Goal: Task Accomplishment & Management: Manage account settings

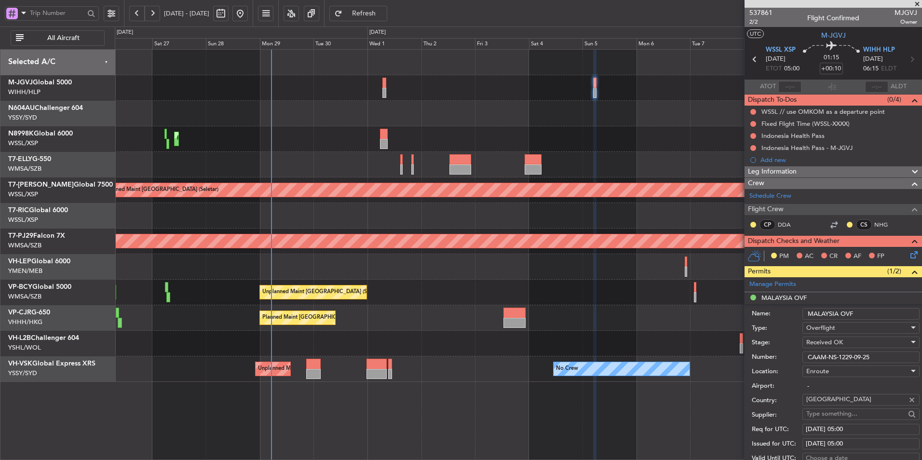
scroll to position [96, 0]
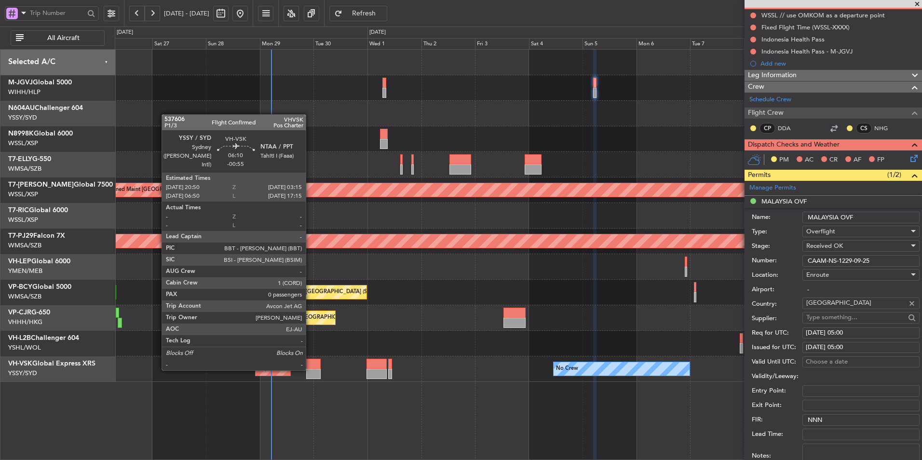
click at [310, 369] on div at bounding box center [313, 374] width 14 height 10
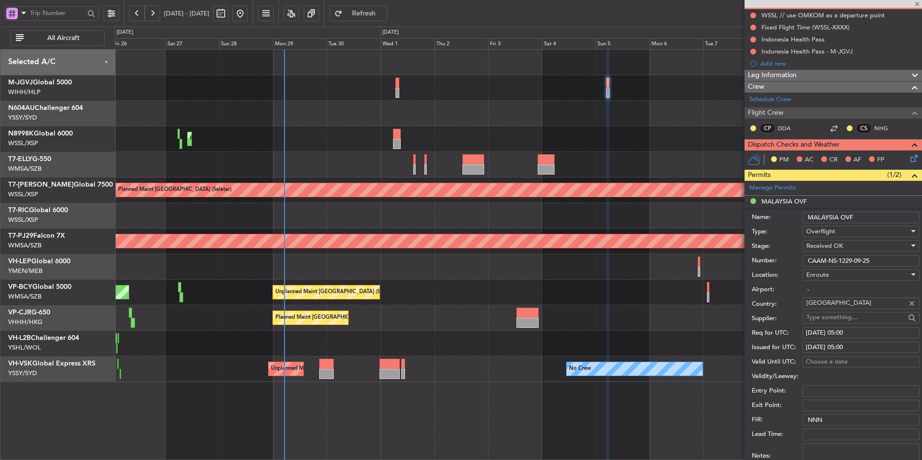
click at [446, 338] on div at bounding box center [518, 344] width 807 height 26
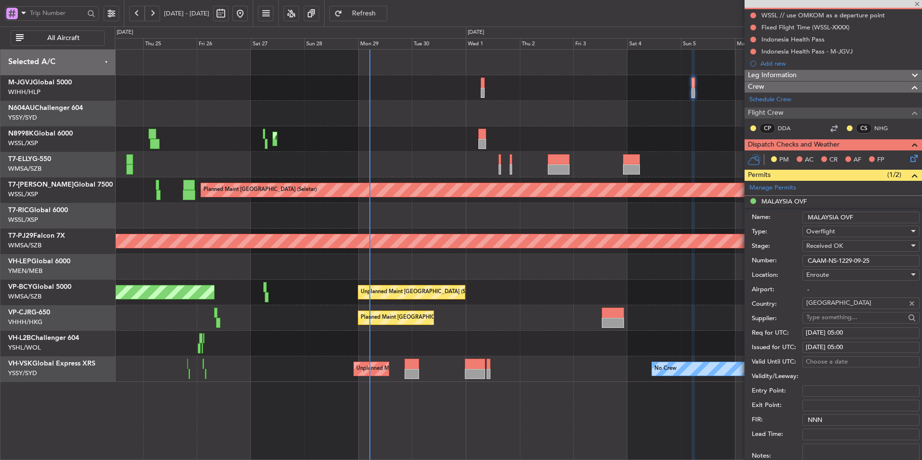
type input "-00:55"
type input "0"
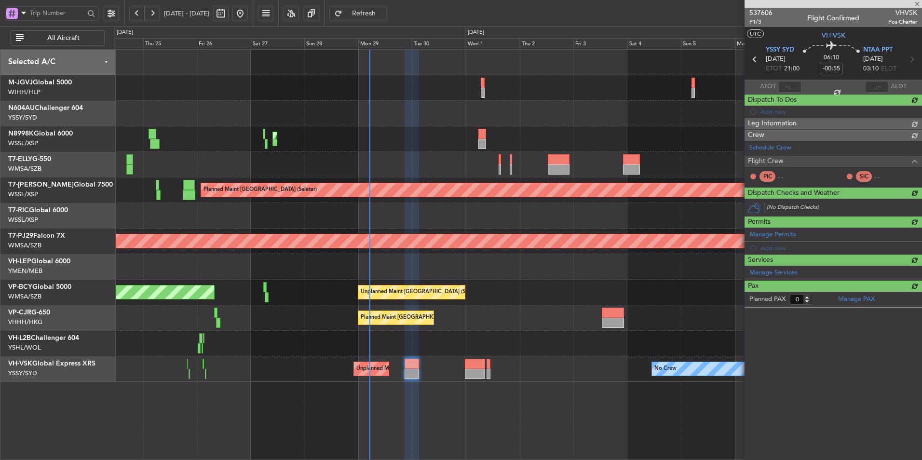
scroll to position [0, 0]
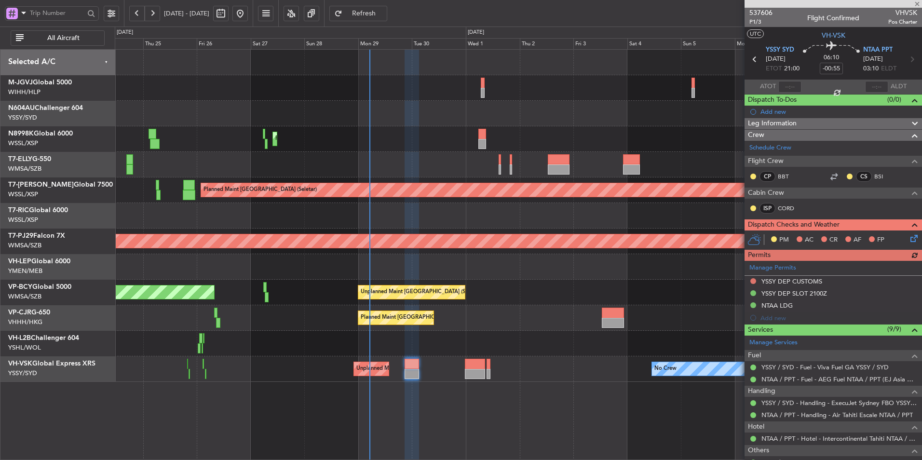
click at [477, 265] on div at bounding box center [518, 267] width 807 height 26
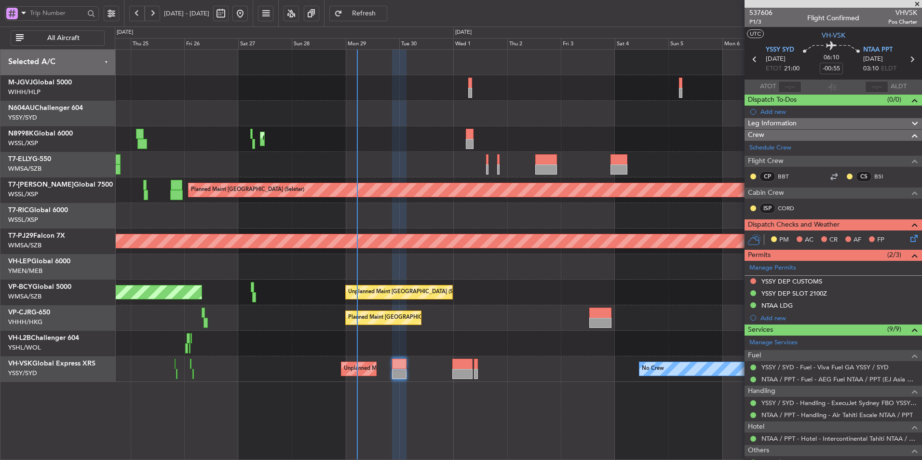
click at [490, 276] on div at bounding box center [518, 267] width 807 height 26
click at [329, 140] on div "Planned Maint [GEOGRAPHIC_DATA] ([GEOGRAPHIC_DATA] Intl)" at bounding box center [518, 139] width 807 height 26
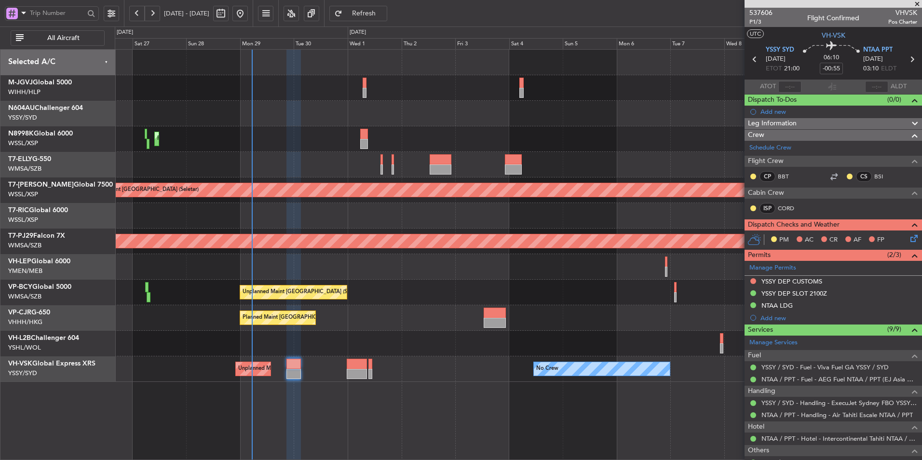
click at [310, 215] on div at bounding box center [518, 216] width 807 height 26
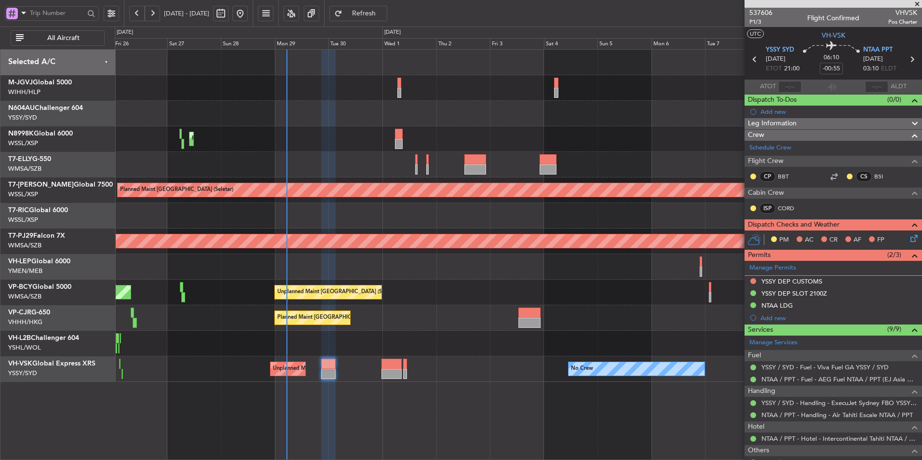
click at [312, 225] on div at bounding box center [518, 216] width 807 height 26
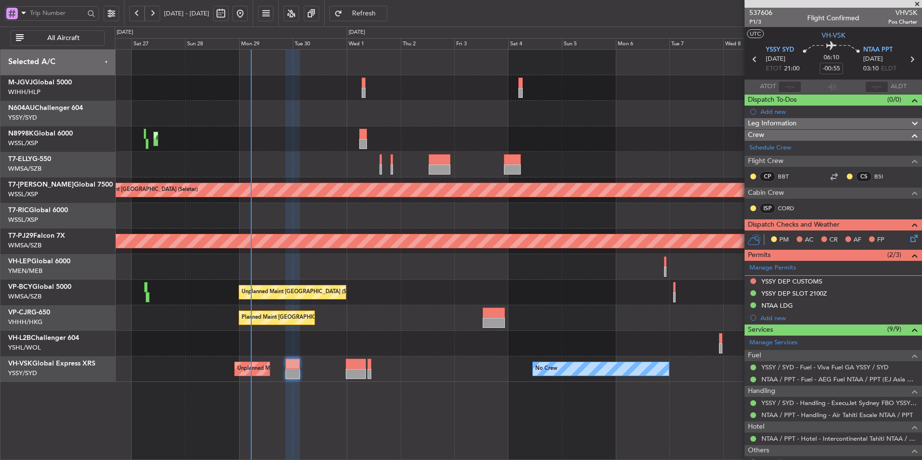
click at [307, 219] on div at bounding box center [518, 216] width 807 height 26
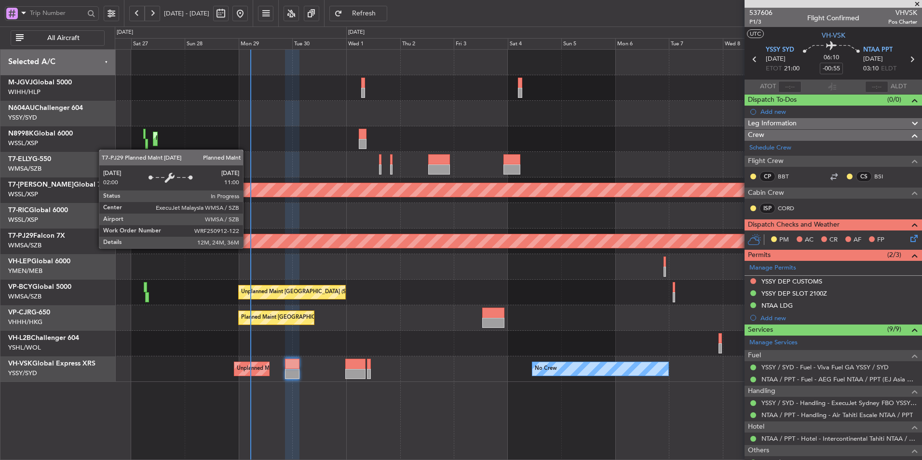
click at [307, 252] on div "Planned Maint [GEOGRAPHIC_DATA] (Sultan [PERSON_NAME] [PERSON_NAME] - Subang)" at bounding box center [518, 242] width 807 height 26
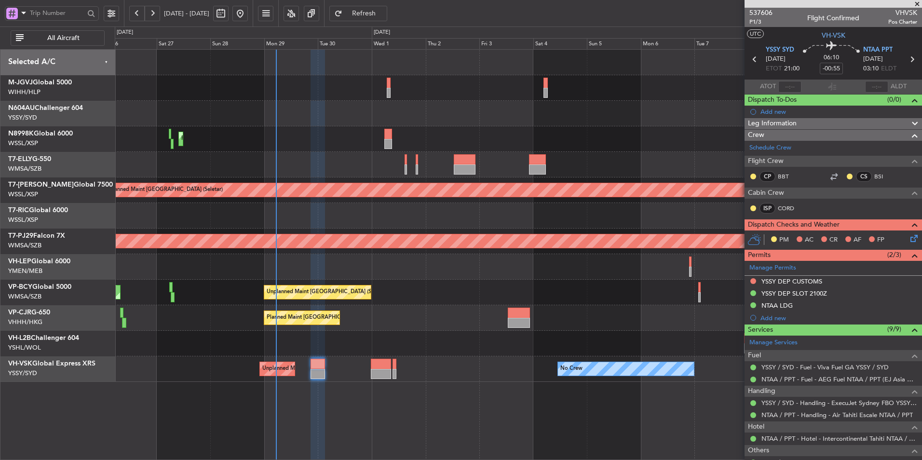
click at [400, 267] on div at bounding box center [518, 267] width 807 height 26
click at [441, 339] on div at bounding box center [518, 344] width 807 height 26
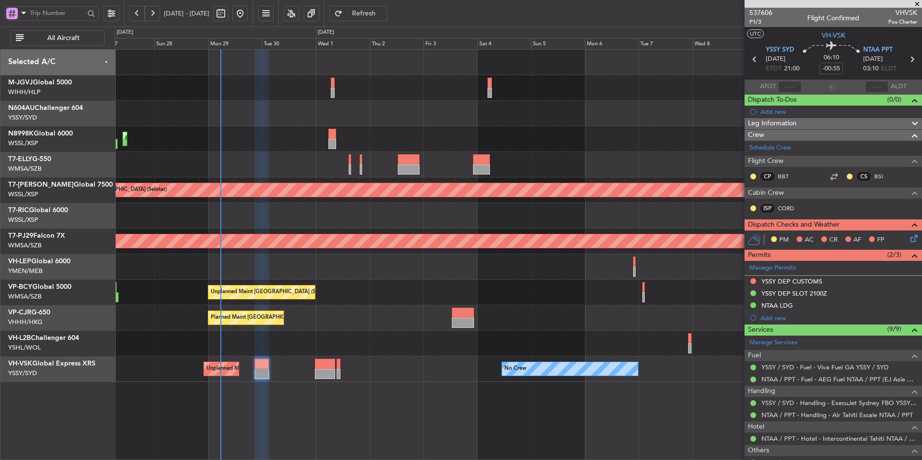
click at [264, 156] on div at bounding box center [518, 165] width 807 height 26
click at [915, 4] on span at bounding box center [917, 4] width 10 height 9
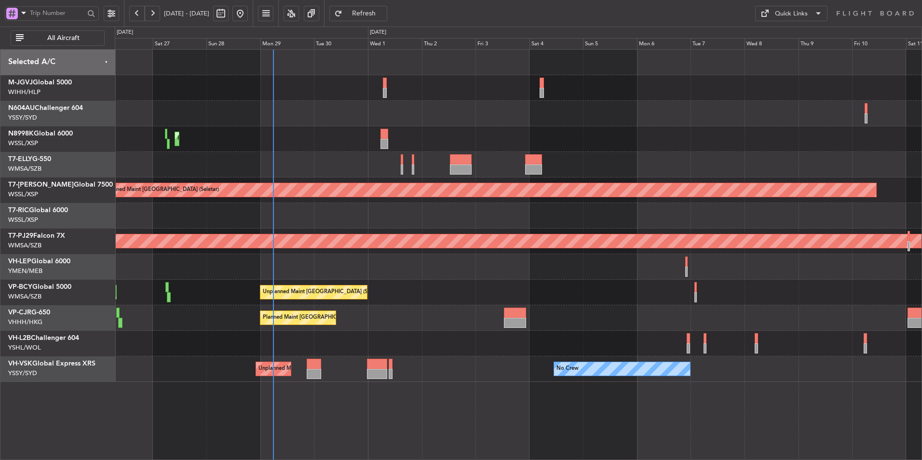
click at [296, 272] on div at bounding box center [518, 267] width 807 height 26
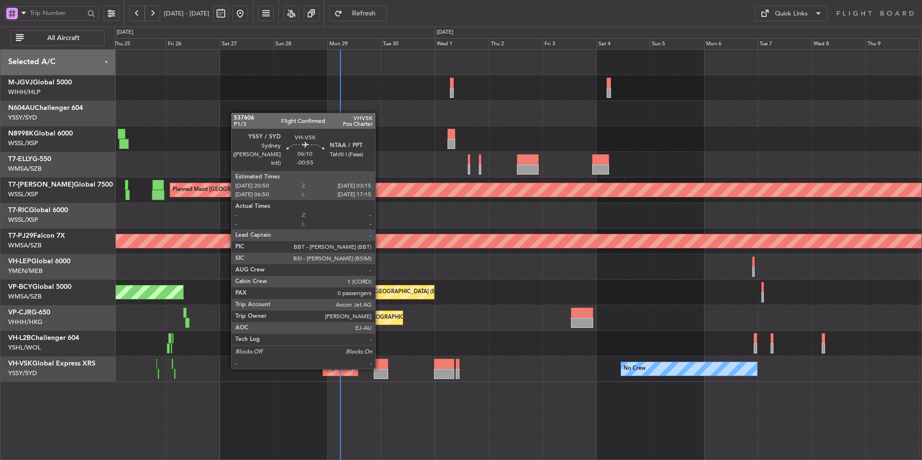
click at [379, 368] on div at bounding box center [381, 364] width 14 height 10
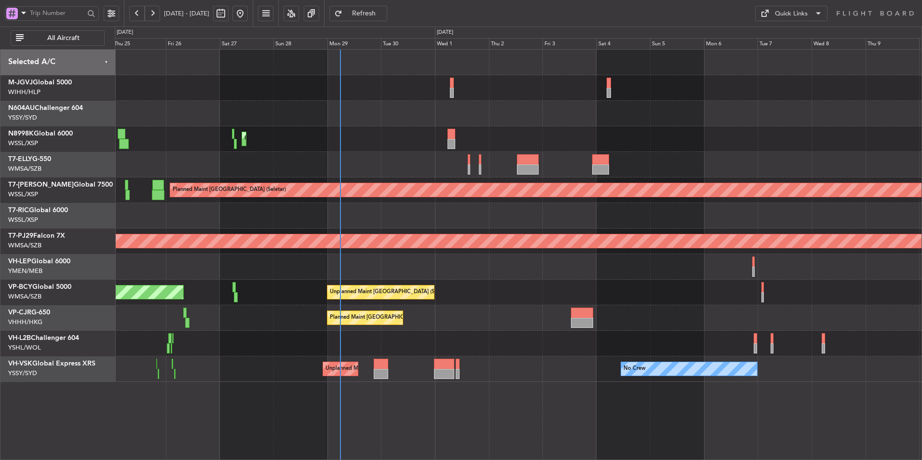
click at [461, 343] on div at bounding box center [518, 344] width 807 height 26
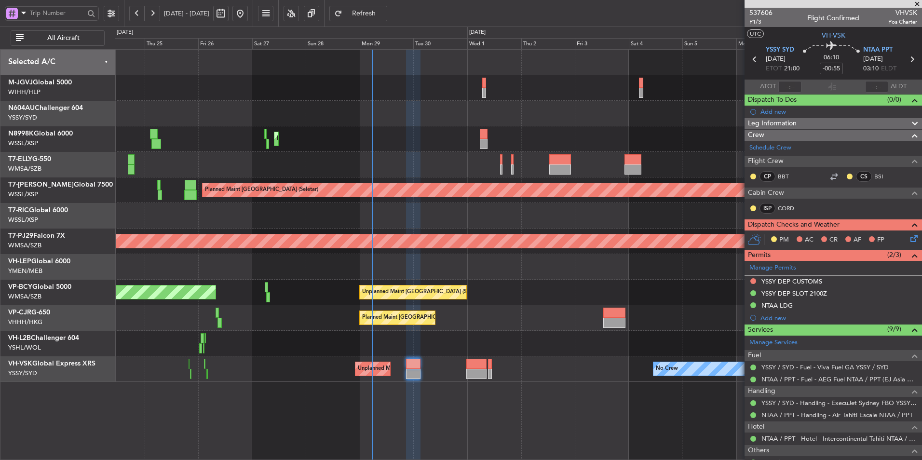
click at [430, 312] on div "Planned Maint [GEOGRAPHIC_DATA] ([GEOGRAPHIC_DATA] Intl)" at bounding box center [518, 318] width 807 height 26
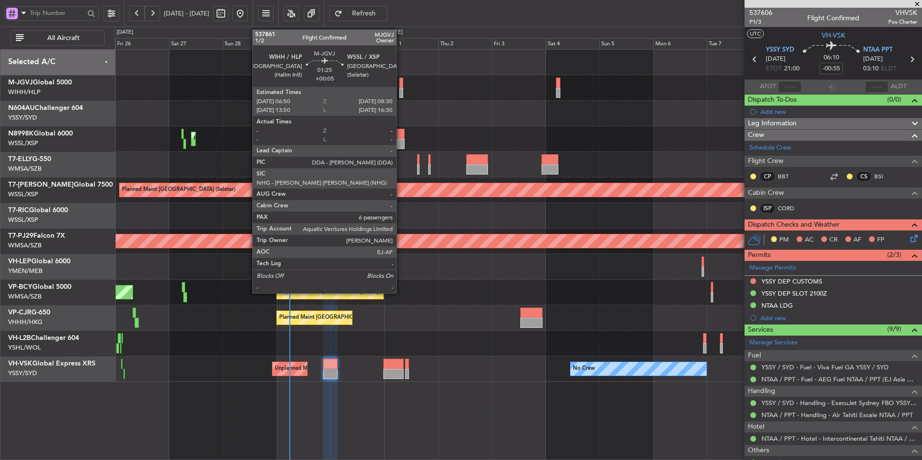
click at [401, 87] on div at bounding box center [401, 83] width 4 height 10
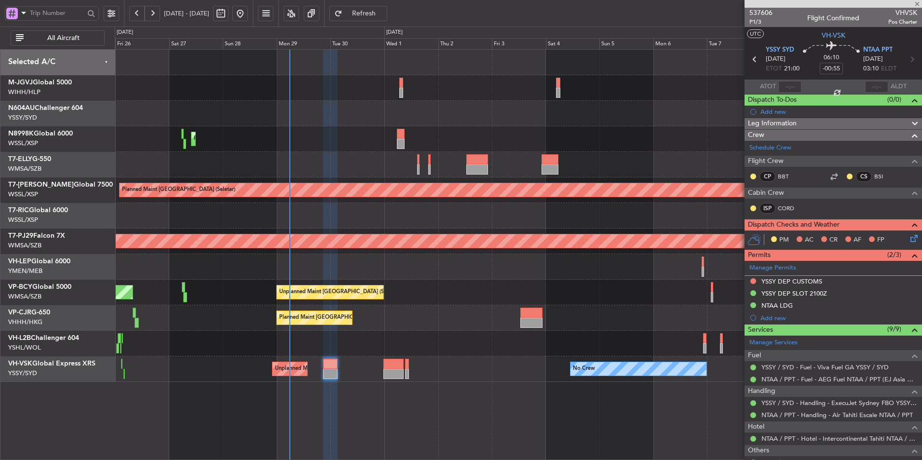
type input "+00:05"
type input "6"
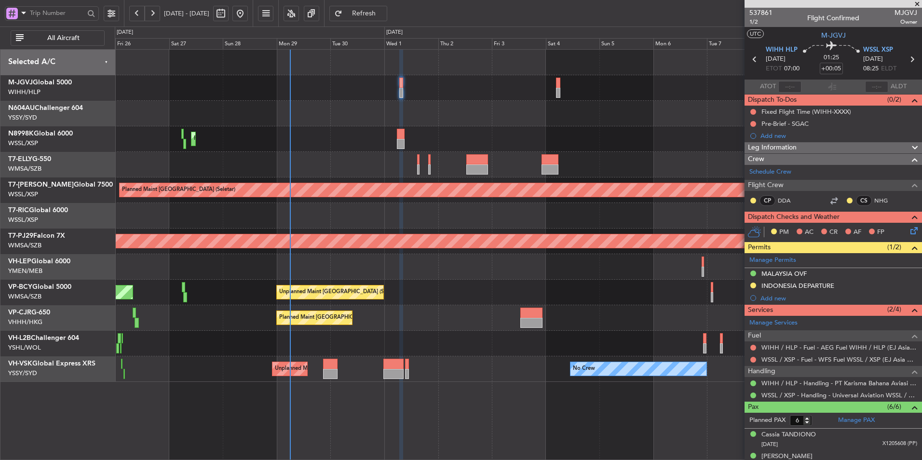
click at [432, 199] on div "Planned Maint Singapore (Seletar) AOG Maint London (Luton)" at bounding box center [518, 190] width 807 height 26
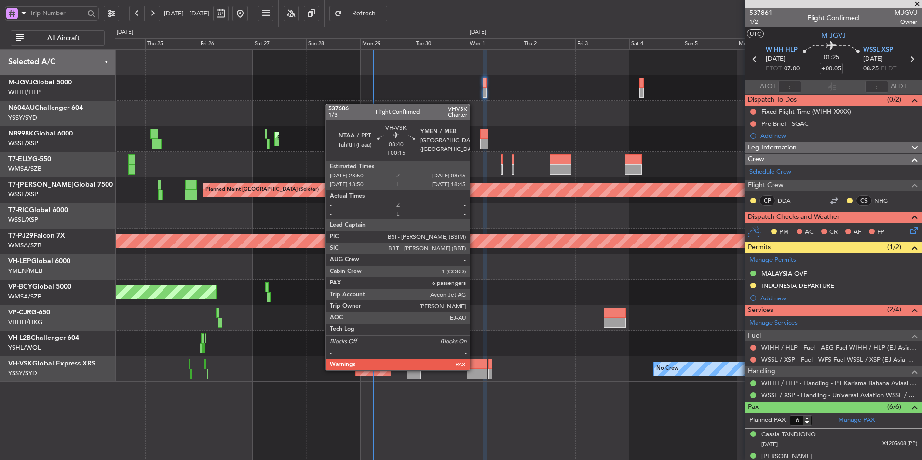
click at [474, 369] on div at bounding box center [477, 374] width 20 height 10
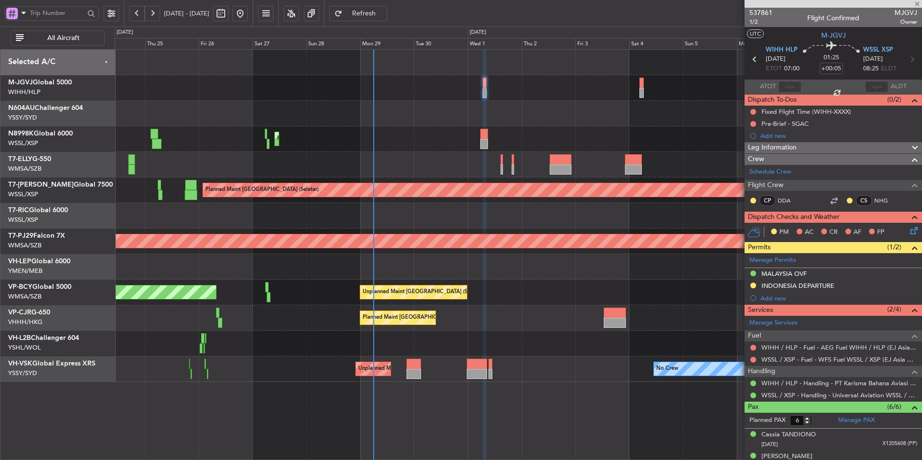
click at [440, 332] on div "Planned Maint Hong Kong (Hong Kong Intl) Planned Maint Dubai (Dubai Intl) MEL D…" at bounding box center [518, 216] width 807 height 332
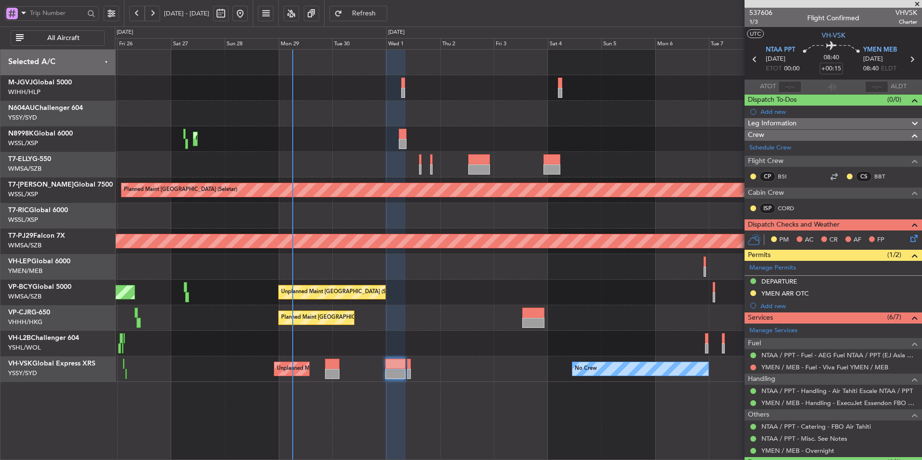
click at [312, 266] on div "Planned Maint Hong Kong (Hong Kong Intl) Planned Maint Singapore (Seletar) AOG …" at bounding box center [518, 216] width 807 height 332
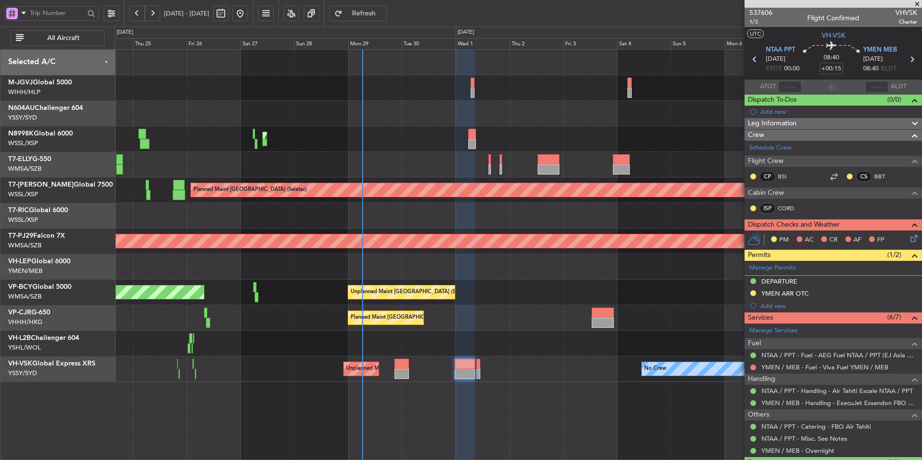
click at [300, 229] on div "Planned Maint Hong Kong (Hong Kong Intl) Planned Maint Singapore (Seletar) AOG …" at bounding box center [518, 216] width 807 height 332
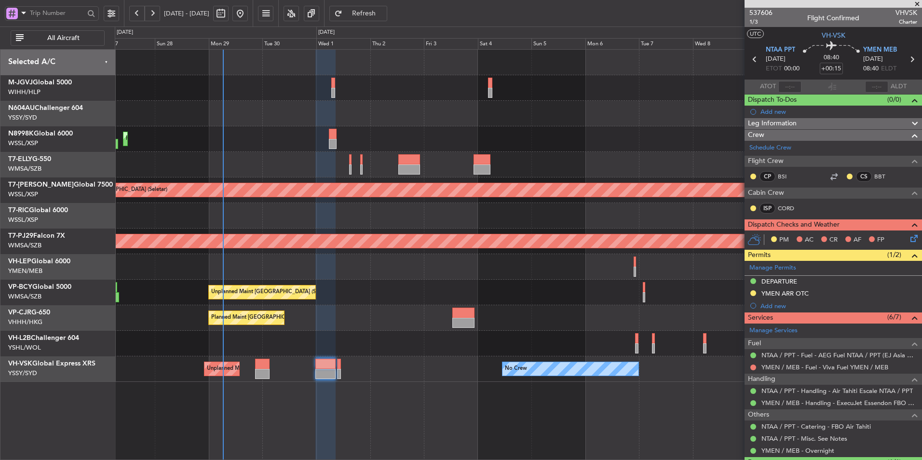
click at [352, 262] on div at bounding box center [518, 267] width 807 height 26
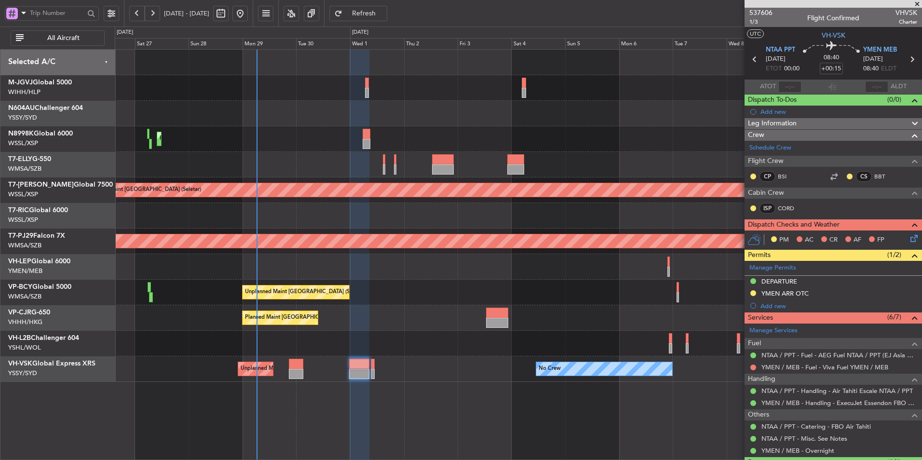
click at [413, 136] on div "Planned Maint [GEOGRAPHIC_DATA] ([GEOGRAPHIC_DATA] Intl)" at bounding box center [518, 139] width 807 height 26
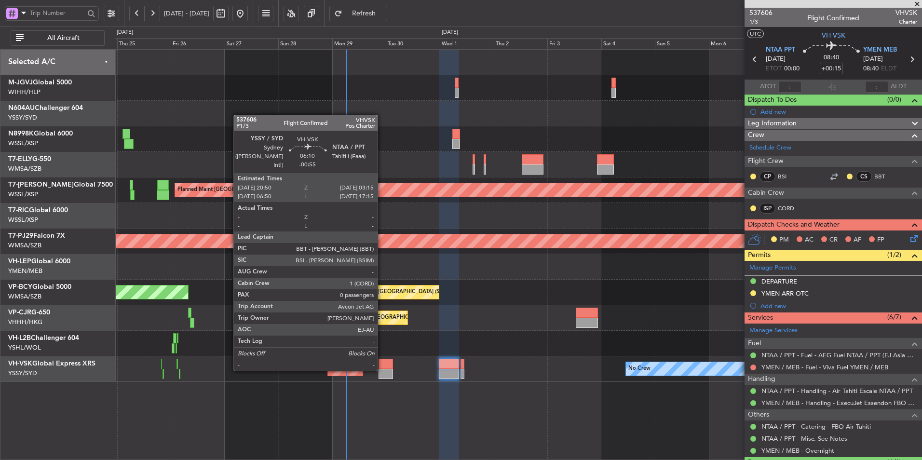
click at [382, 370] on div at bounding box center [385, 374] width 14 height 10
click at [498, 320] on div "Planned Maint [GEOGRAPHIC_DATA] ([GEOGRAPHIC_DATA] Intl)" at bounding box center [518, 318] width 807 height 26
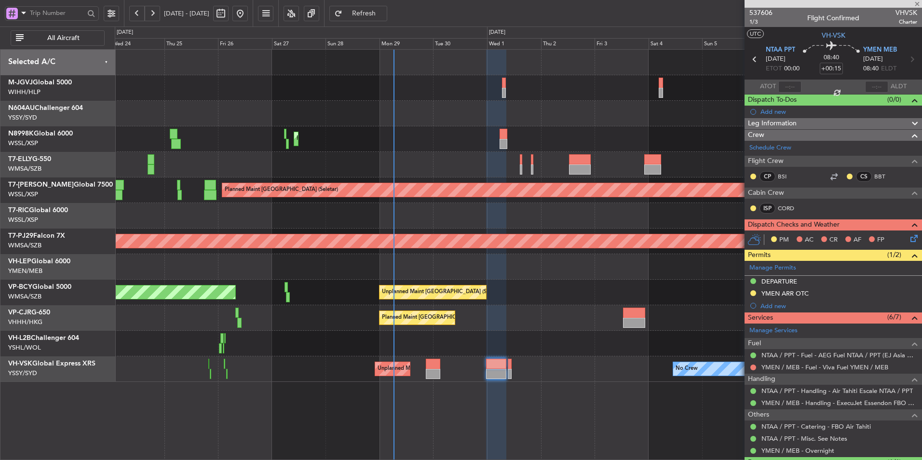
type input "-00:55"
type input "0"
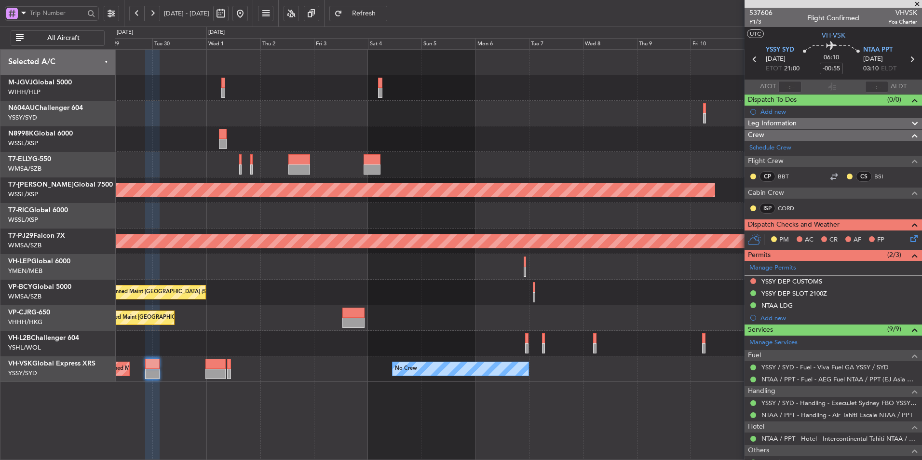
click at [195, 174] on div at bounding box center [518, 165] width 807 height 26
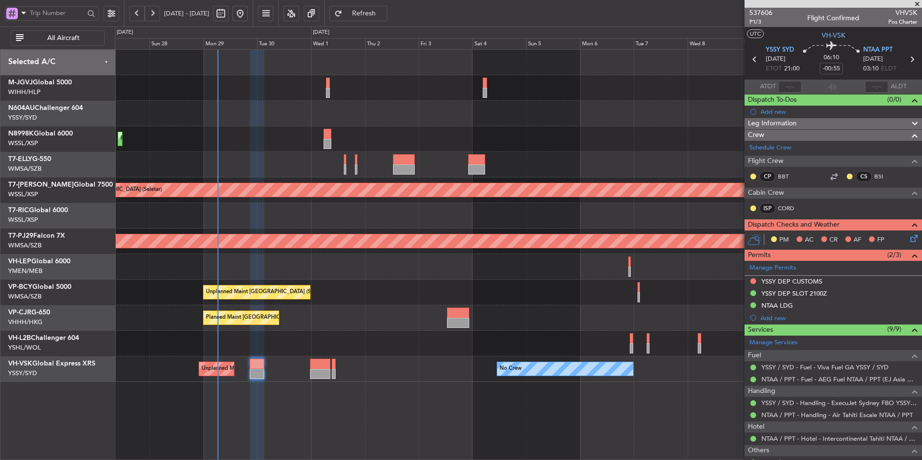
click at [362, 123] on div at bounding box center [518, 114] width 807 height 26
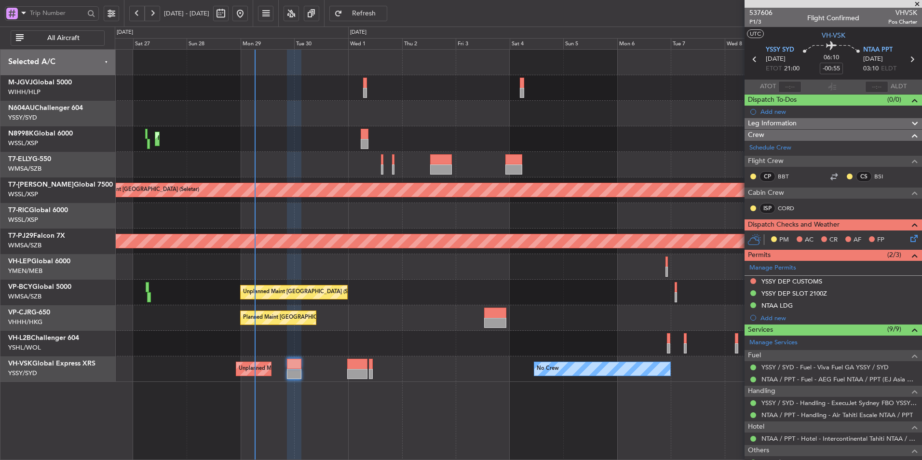
click at [428, 287] on div "Unplanned Maint Kuala Lumpur (Sultan Abdul Aziz Shah - Subang) Unplanned Maint …" at bounding box center [518, 293] width 807 height 26
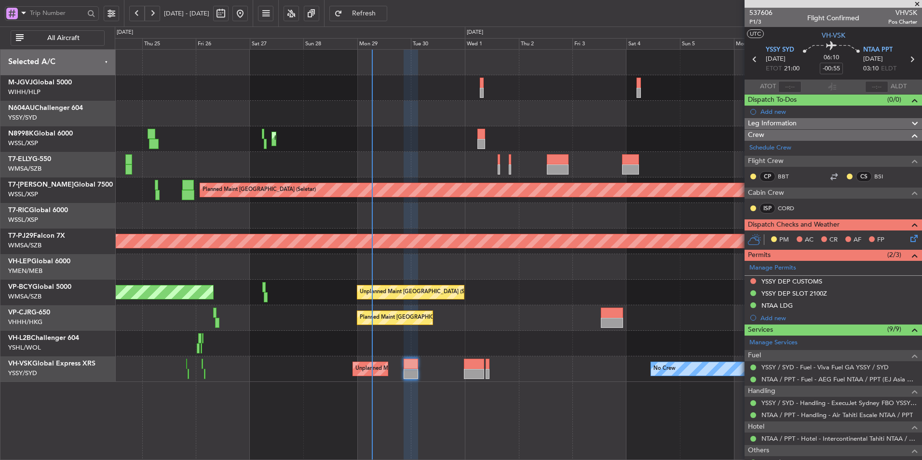
click at [524, 318] on div "Planned Maint [GEOGRAPHIC_DATA] ([GEOGRAPHIC_DATA] Intl)" at bounding box center [518, 318] width 807 height 26
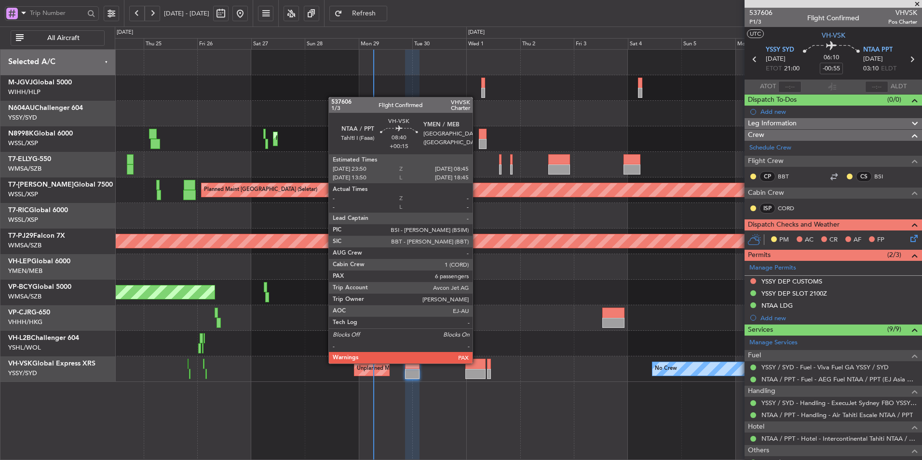
click at [477, 363] on div at bounding box center [475, 364] width 20 height 10
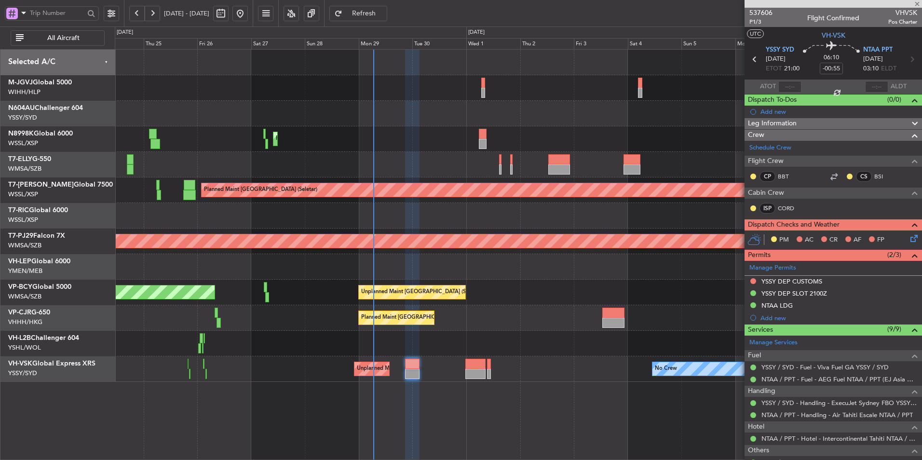
type input "+00:15"
type input "6"
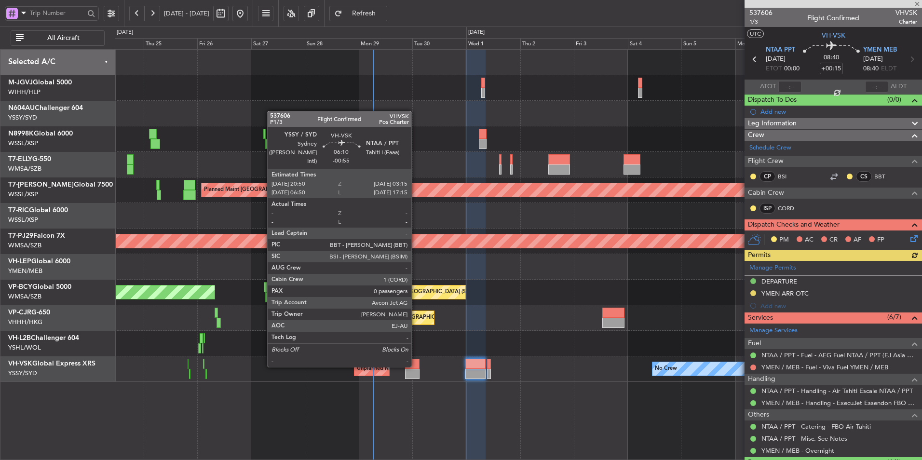
click at [416, 366] on div at bounding box center [412, 364] width 14 height 10
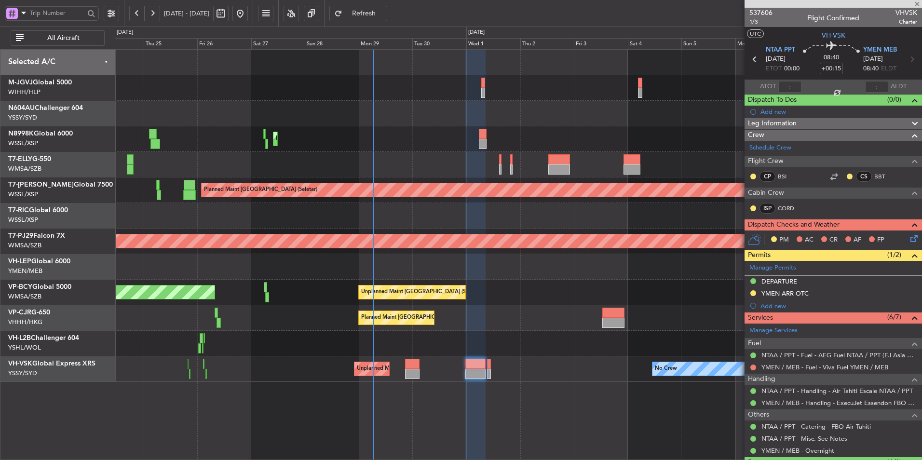
type input "-00:55"
type input "0"
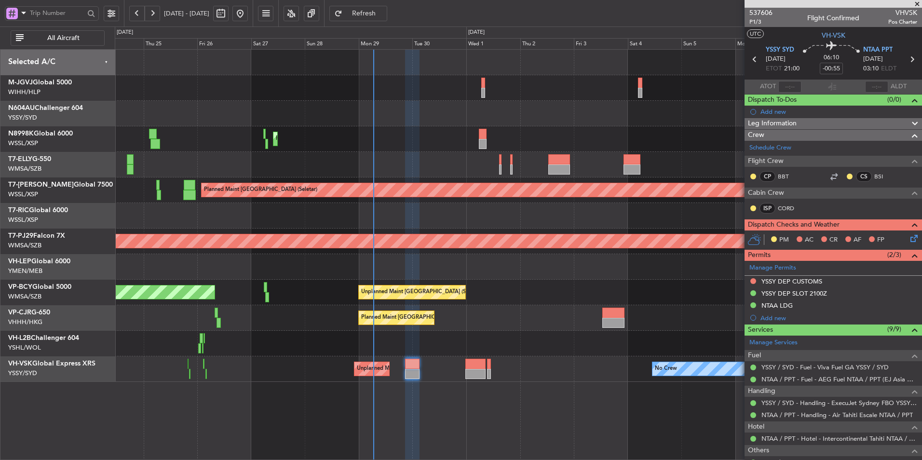
click at [513, 294] on div "Unplanned Maint Kuala Lumpur (Sultan Abdul Aziz Shah - Subang) Unplanned Maint …" at bounding box center [518, 293] width 807 height 26
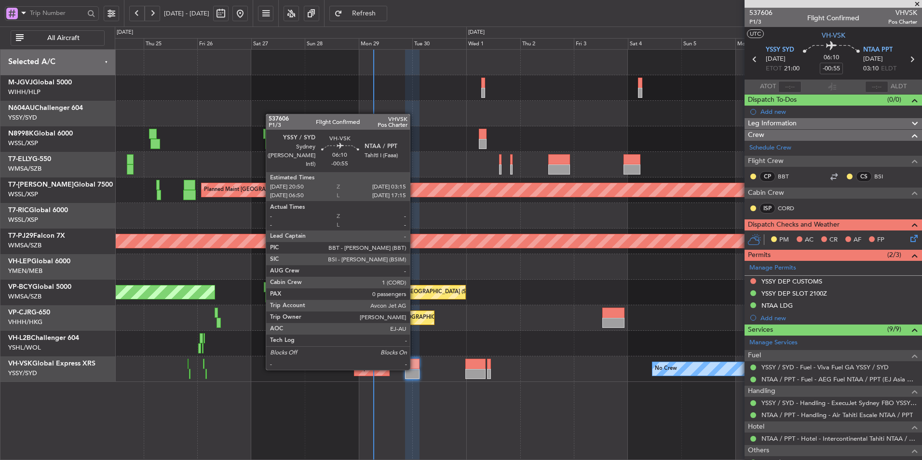
click at [414, 369] on div at bounding box center [412, 374] width 14 height 10
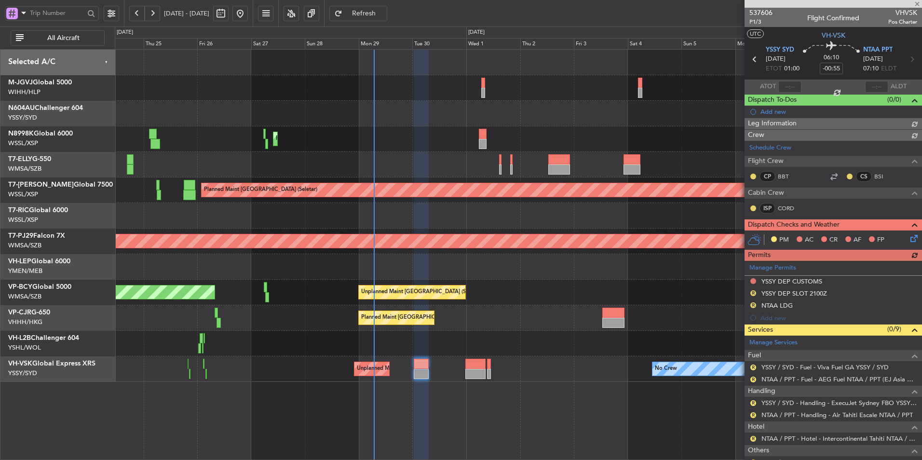
click at [341, 279] on div at bounding box center [518, 267] width 807 height 26
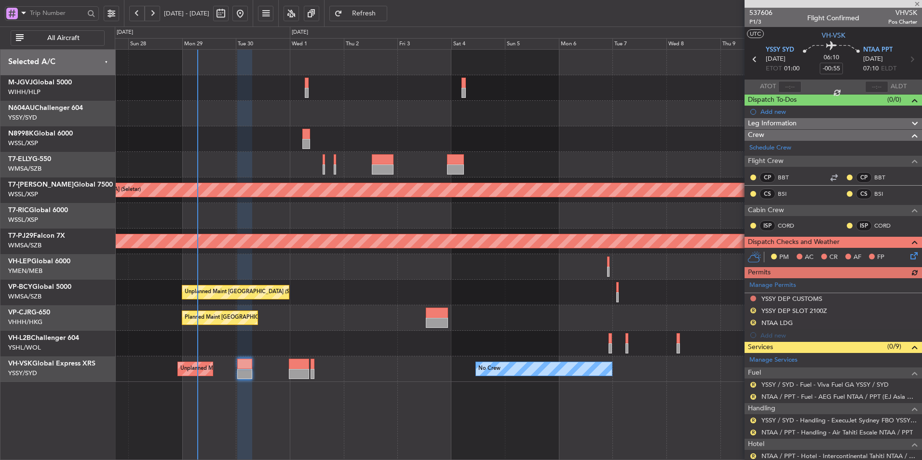
click at [282, 266] on div at bounding box center [518, 267] width 807 height 26
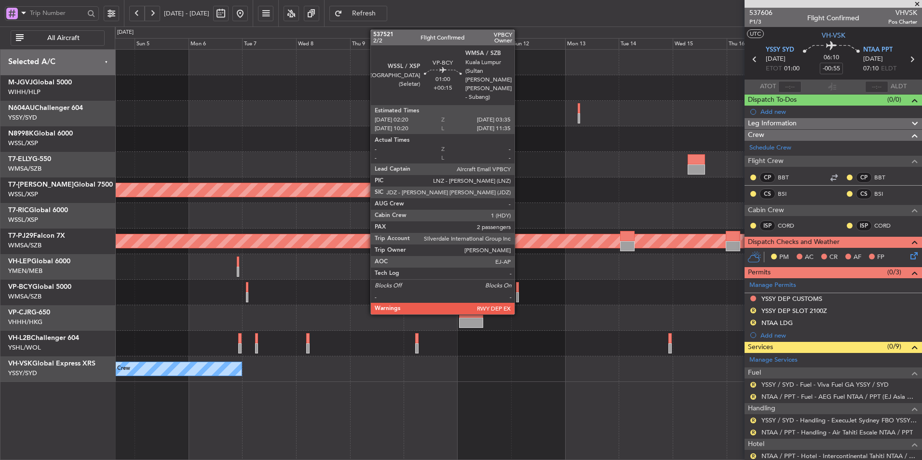
click at [519, 292] on div at bounding box center [517, 287] width 3 height 10
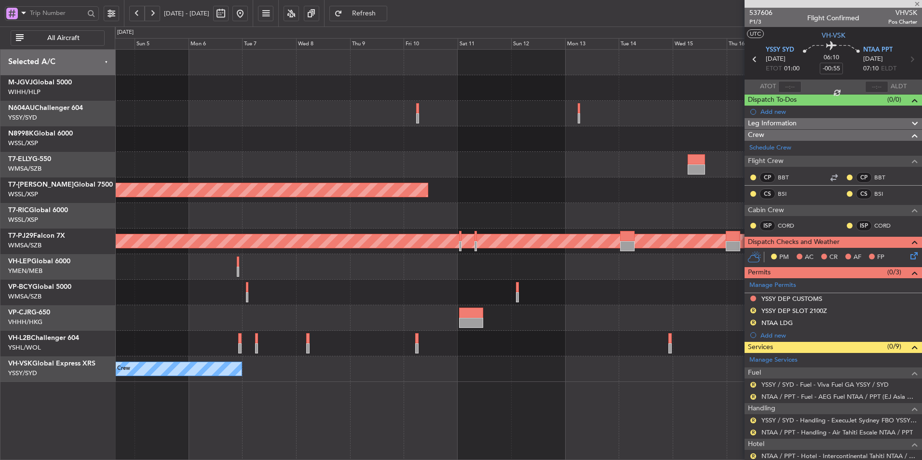
type input "+00:15"
type input "2"
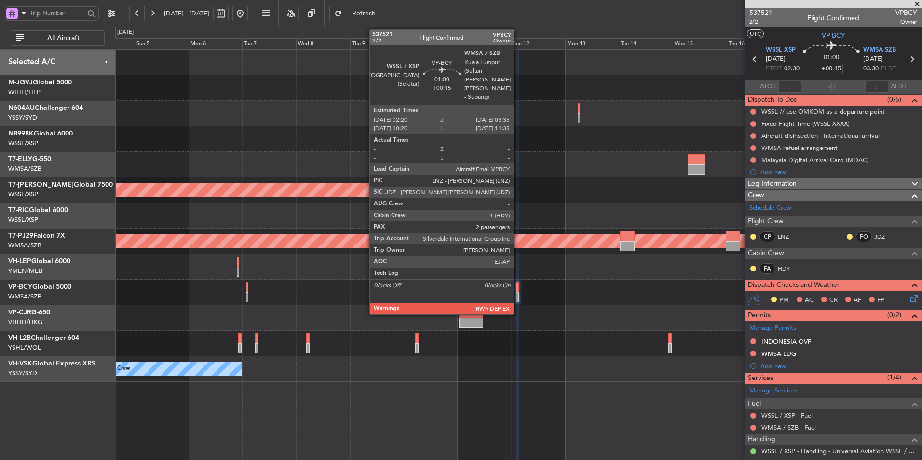
click at [518, 287] on div at bounding box center [517, 287] width 3 height 10
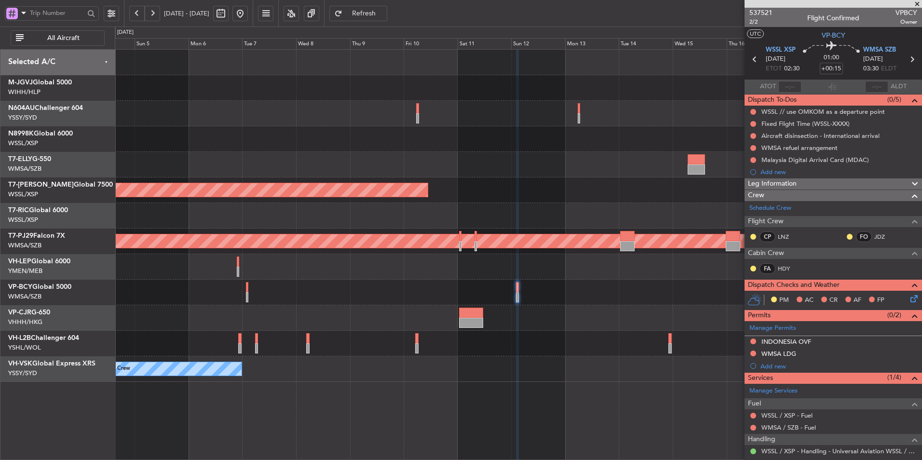
click at [553, 371] on div "No Crew" at bounding box center [518, 369] width 807 height 26
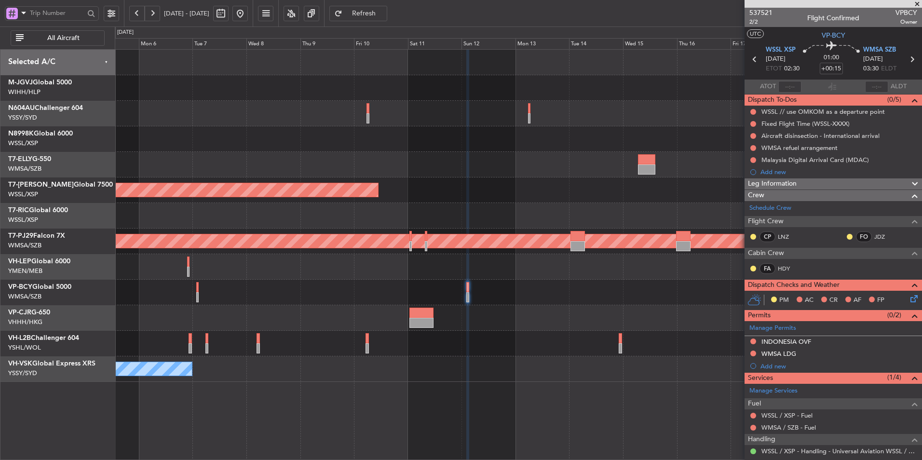
click at [384, 15] on span "Refresh" at bounding box center [364, 13] width 40 height 7
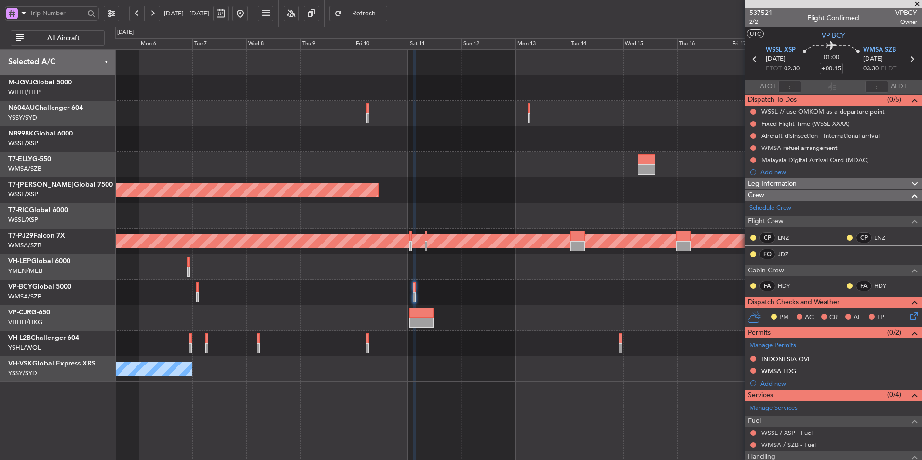
click at [385, 7] on button "Refresh" at bounding box center [358, 13] width 58 height 15
click at [760, 11] on span "537521" at bounding box center [760, 13] width 23 height 10
click at [542, 294] on div at bounding box center [518, 293] width 807 height 26
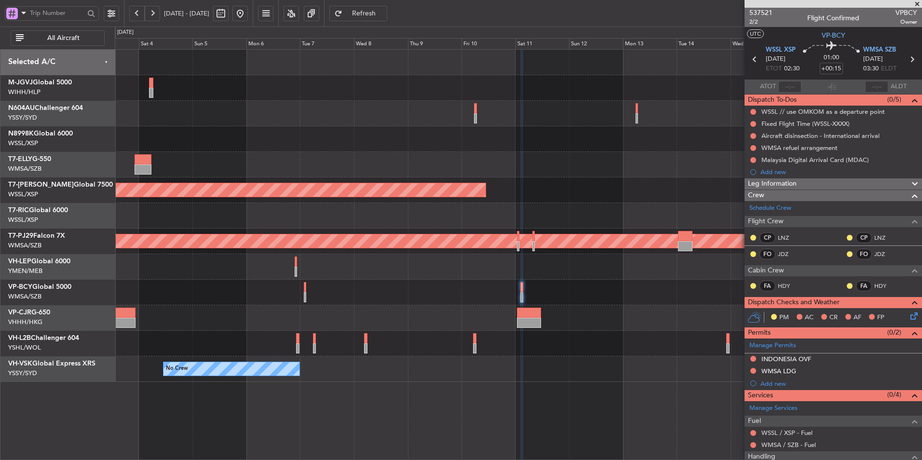
click at [577, 325] on div "Planned Maint [GEOGRAPHIC_DATA] ([GEOGRAPHIC_DATA] Intl)" at bounding box center [518, 318] width 807 height 26
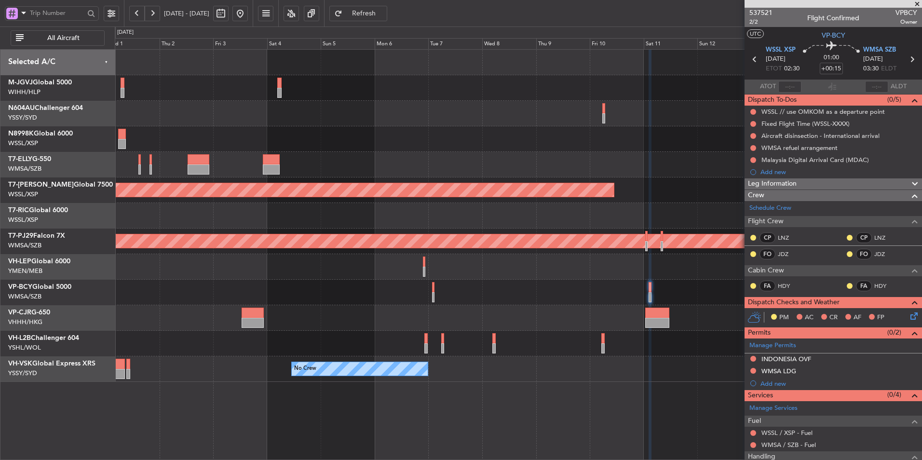
click at [650, 345] on div at bounding box center [518, 344] width 807 height 26
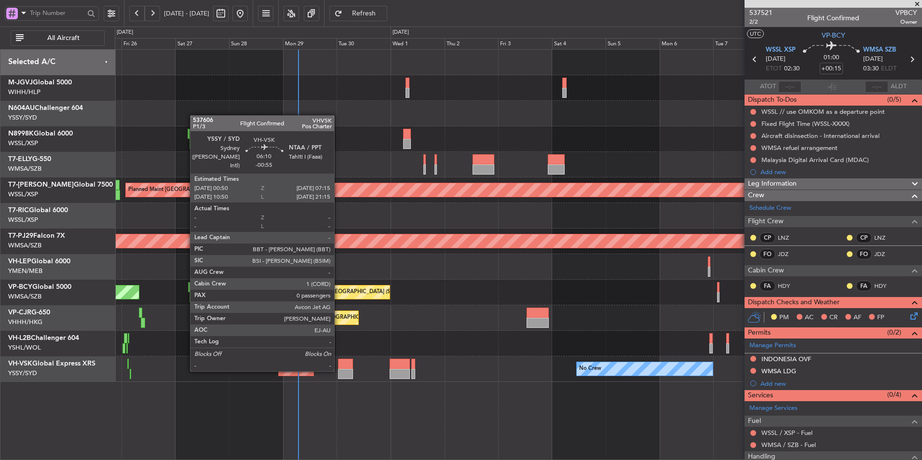
click at [339, 370] on div at bounding box center [345, 374] width 14 height 10
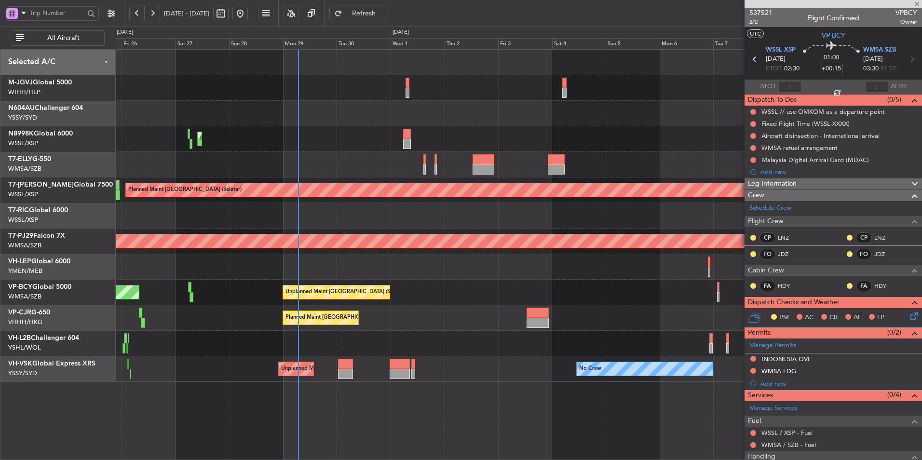
click at [525, 414] on div "Planned Maint Hong Kong (Hong Kong Intl) Planned Maint Singapore (Seletar) AOG …" at bounding box center [518, 254] width 807 height 411
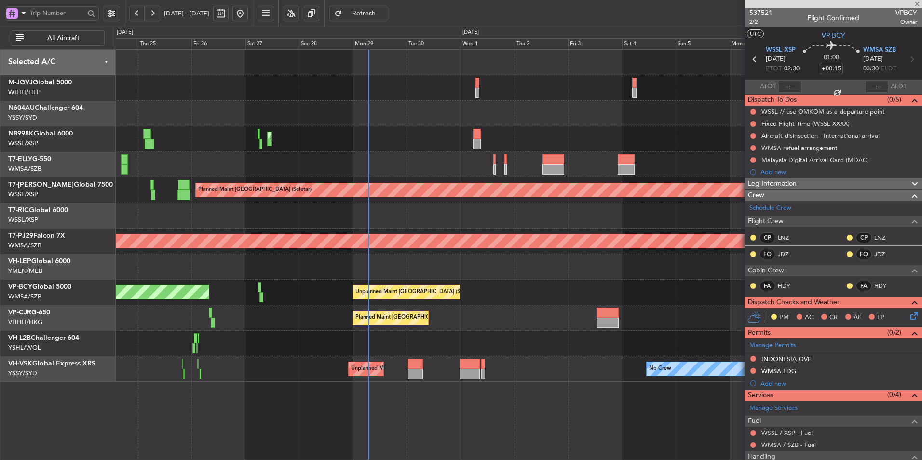
type input "-00:55"
type input "0"
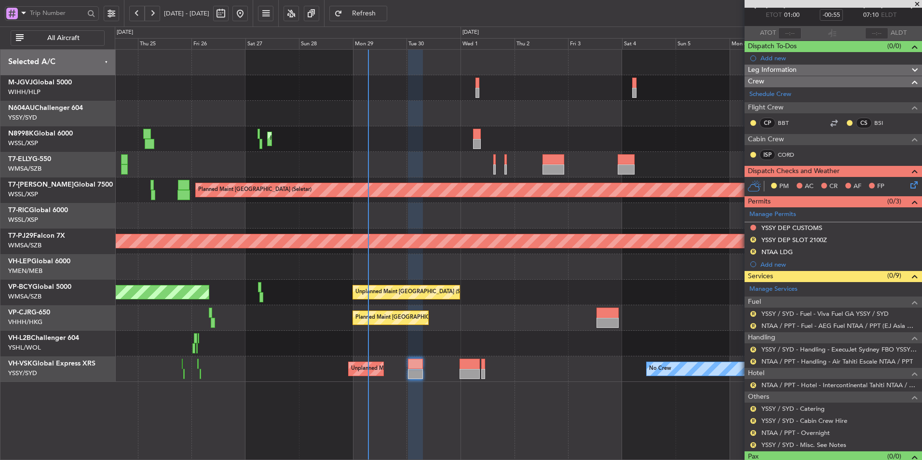
scroll to position [71, 0]
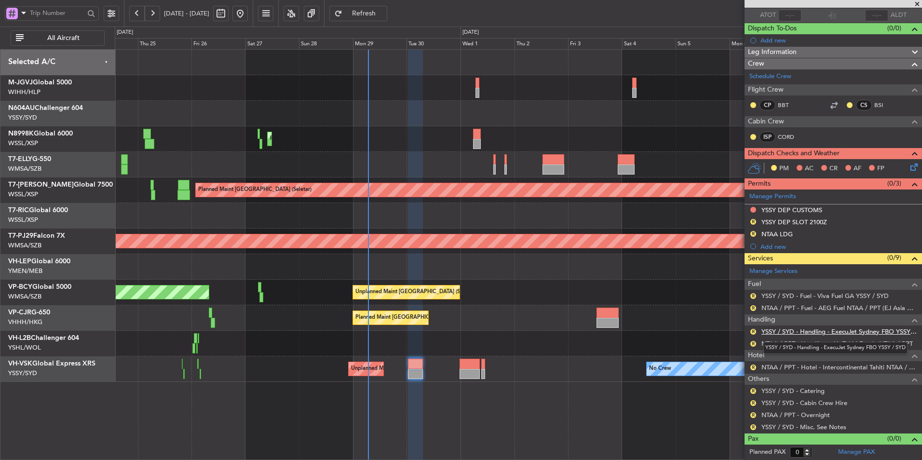
click at [812, 332] on link "YSSY / SYD - Handling - ExecuJet Sydney FBO YSSY / SYD" at bounding box center [839, 331] width 156 height 8
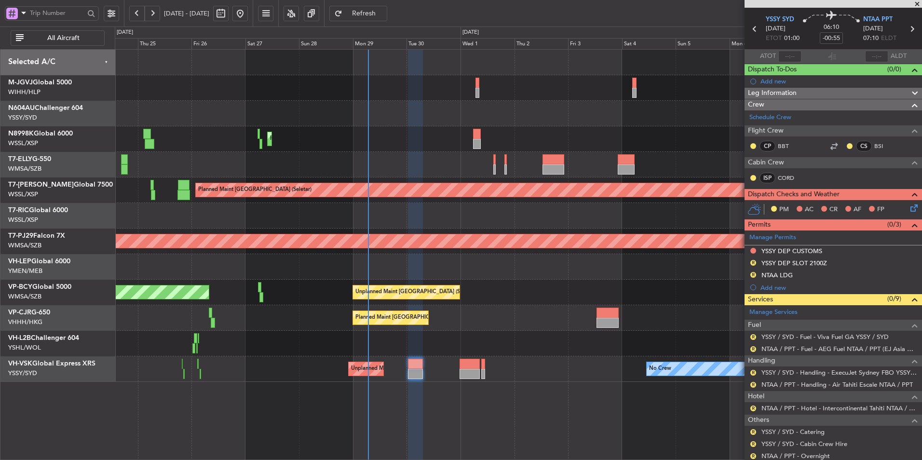
scroll to position [0, 0]
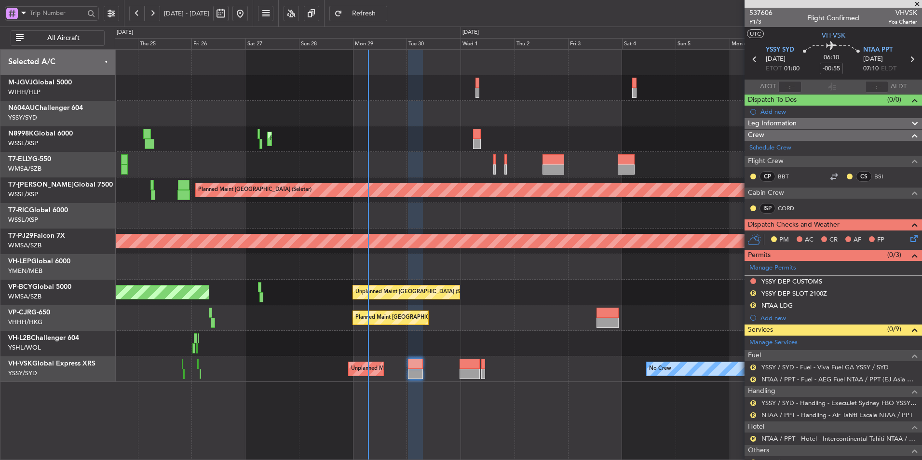
click at [434, 341] on div at bounding box center [518, 344] width 807 height 26
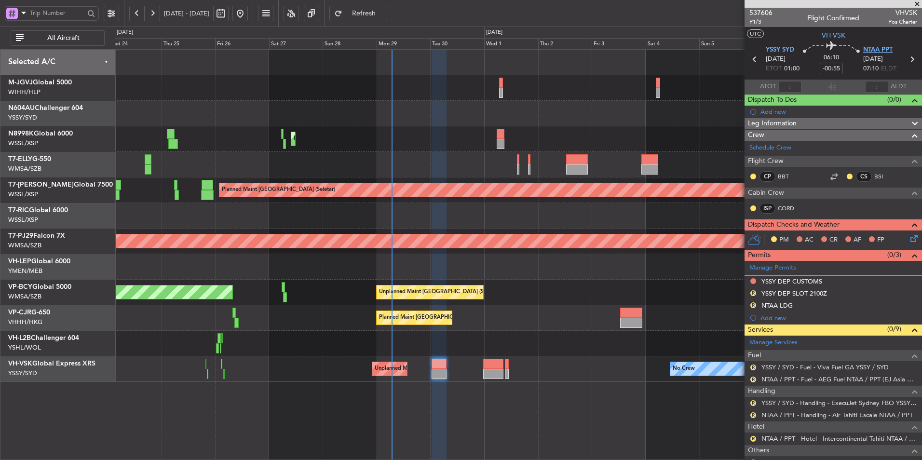
click at [870, 47] on span "NTAA PPT" at bounding box center [877, 50] width 29 height 10
click at [452, 332] on div "Planned Maint Hong Kong (Hong Kong Intl) MEL Dubai (Dubai Intl) Planned Maint D…" at bounding box center [518, 216] width 807 height 332
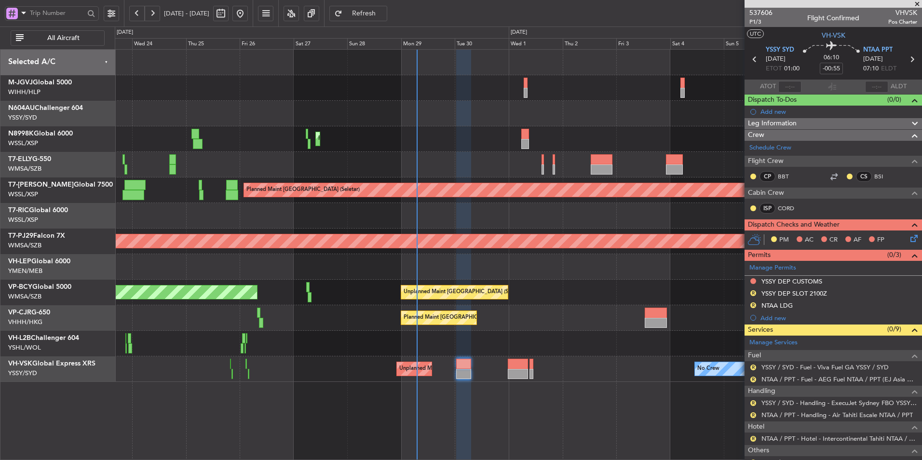
click at [309, 366] on div "Unplanned Maint Sydney (Kingsford Smith Intl) No Crew Planned Maint Sydney (Kin…" at bounding box center [518, 369] width 807 height 26
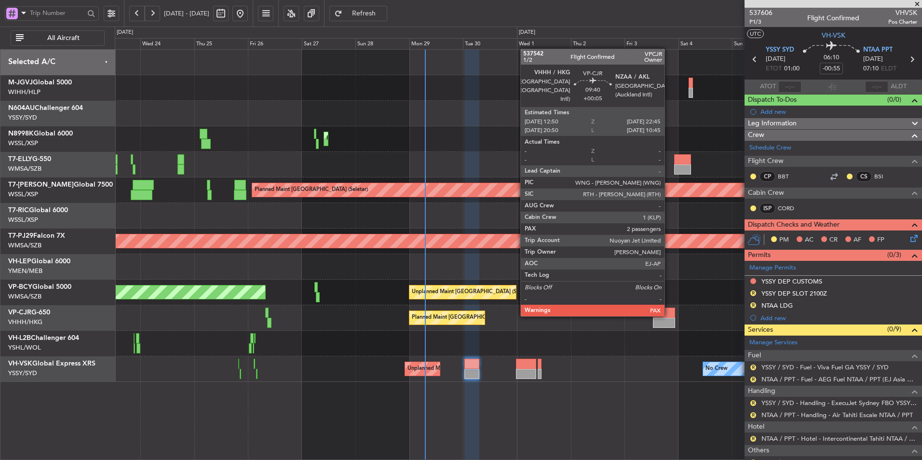
click at [669, 315] on div at bounding box center [664, 313] width 23 height 10
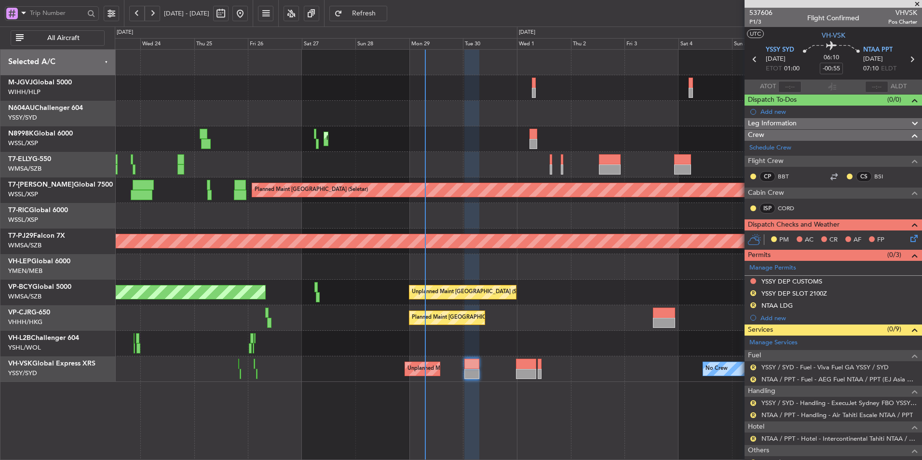
click at [418, 330] on div "Planned Maint [GEOGRAPHIC_DATA] ([GEOGRAPHIC_DATA] Intl)" at bounding box center [518, 318] width 807 height 26
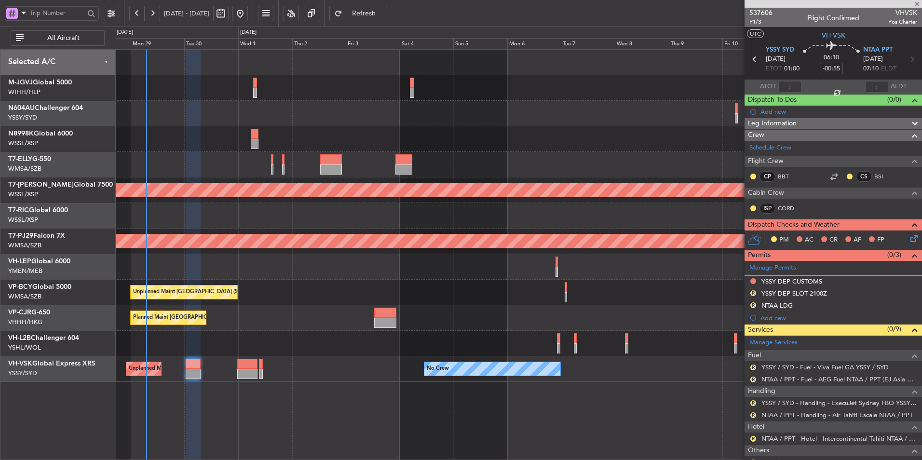
type input "+00:05"
type input "2"
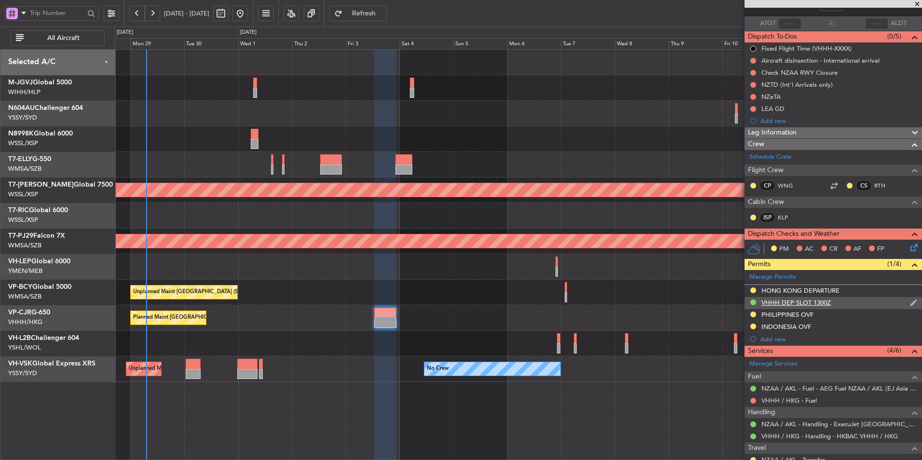
scroll to position [163, 0]
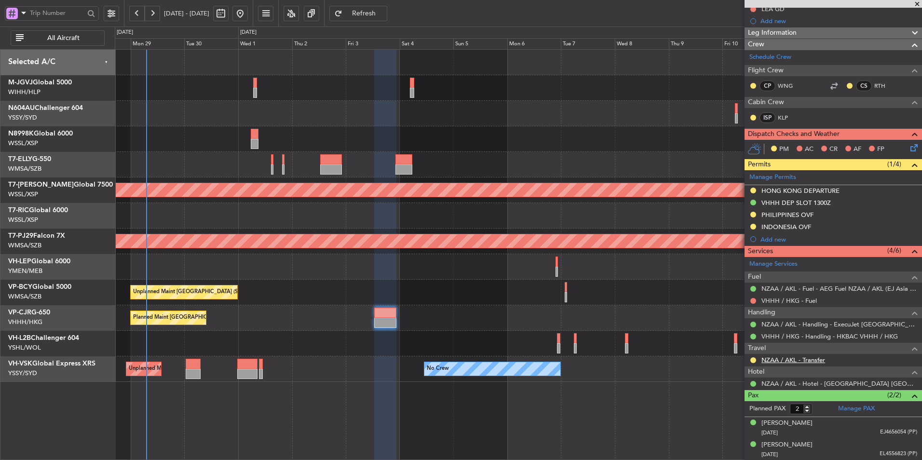
click at [794, 362] on link "NZAA / AKL - Transfer" at bounding box center [793, 360] width 64 height 8
click at [753, 360] on button at bounding box center [753, 360] width 6 height 6
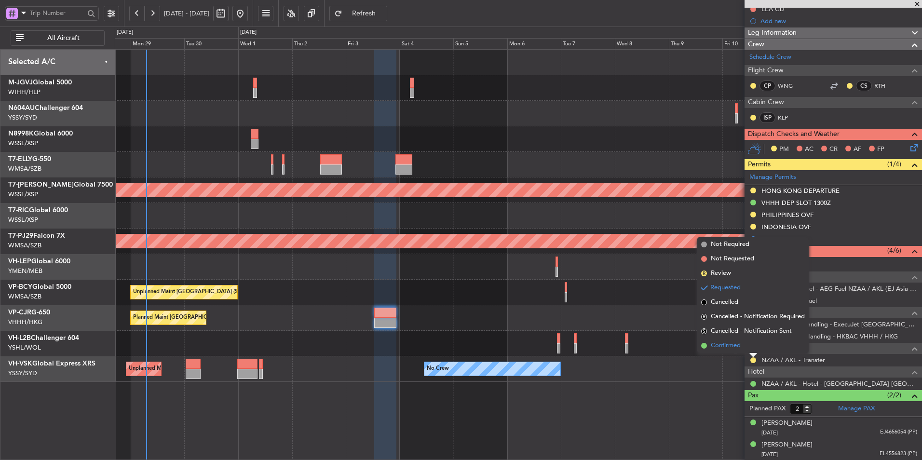
click at [745, 351] on li "Confirmed" at bounding box center [752, 345] width 111 height 14
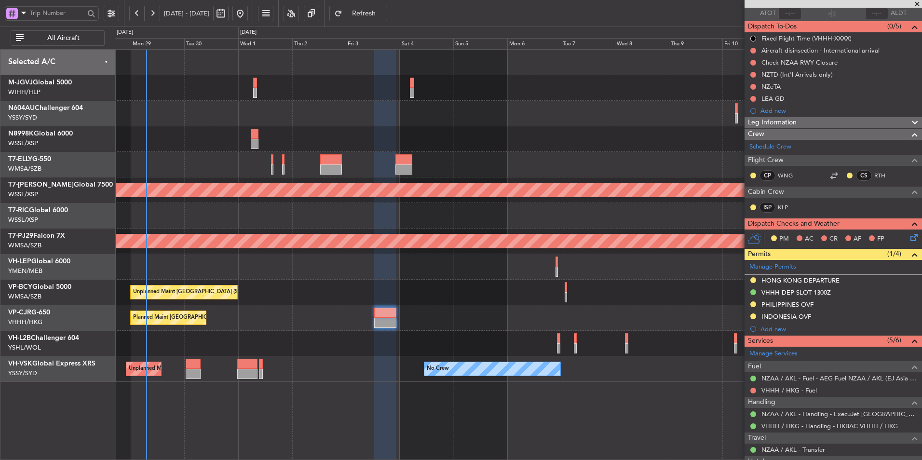
scroll to position [96, 0]
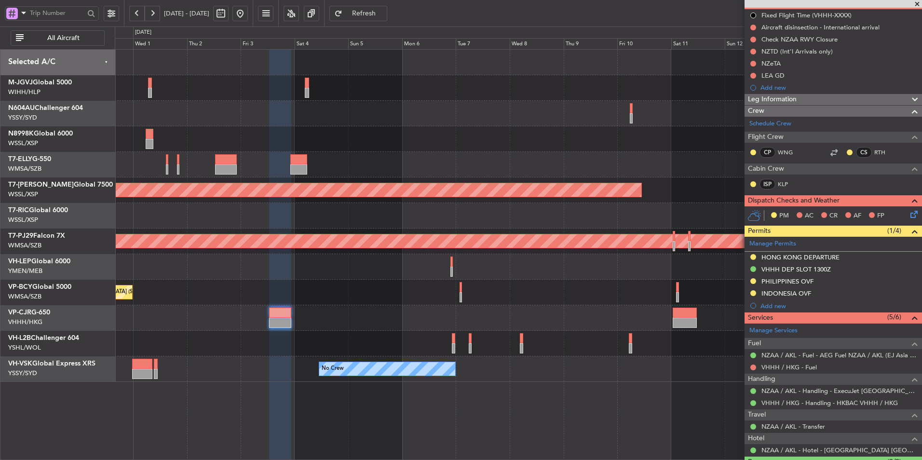
click at [591, 296] on div "Unplanned Maint [GEOGRAPHIC_DATA] (Sultan [PERSON_NAME] [PERSON_NAME] - Subang)" at bounding box center [518, 293] width 807 height 26
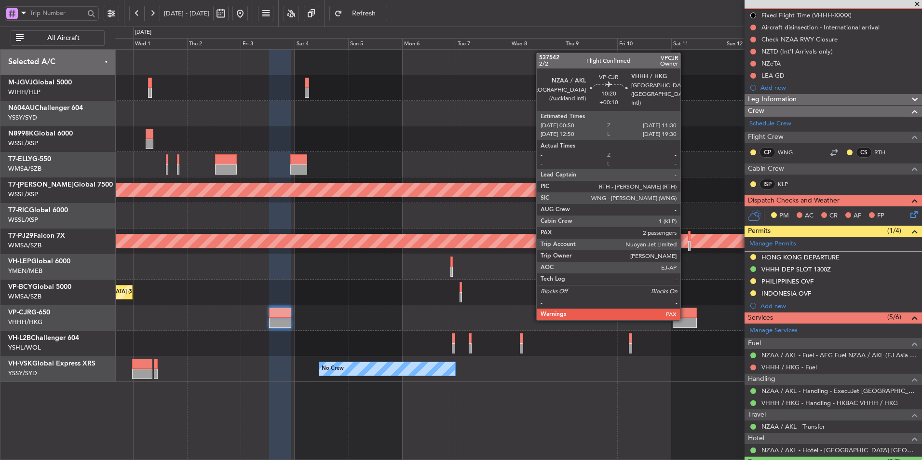
click at [685, 319] on div at bounding box center [685, 323] width 24 height 10
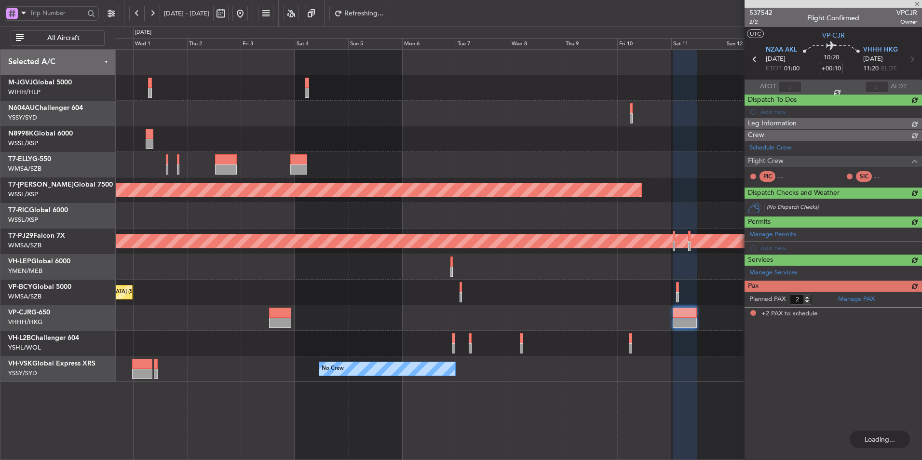
scroll to position [0, 0]
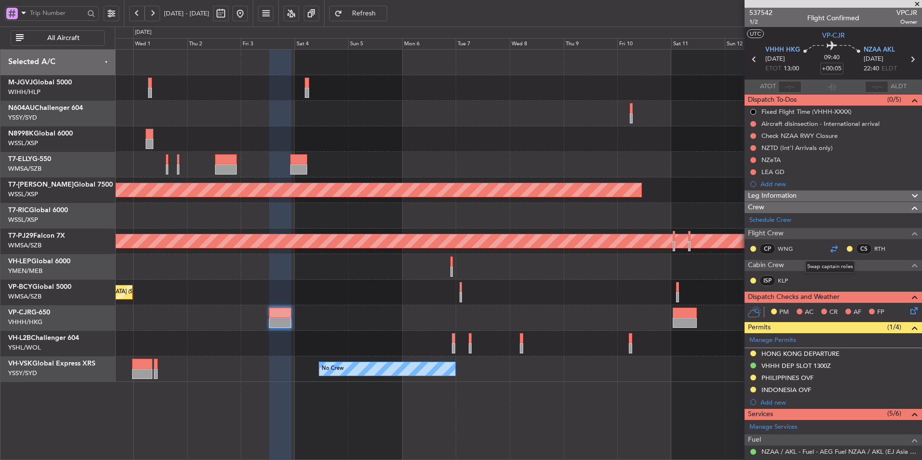
click at [828, 247] on div at bounding box center [834, 249] width 12 height 12
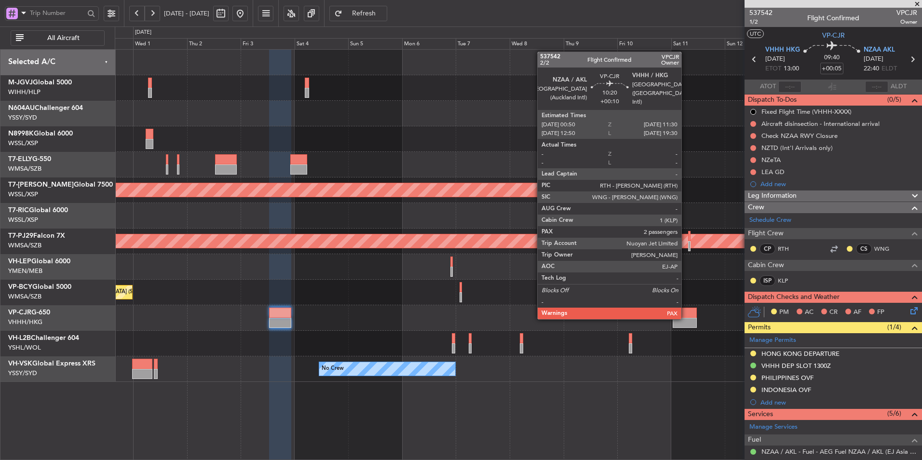
click at [686, 318] on div at bounding box center [685, 323] width 24 height 10
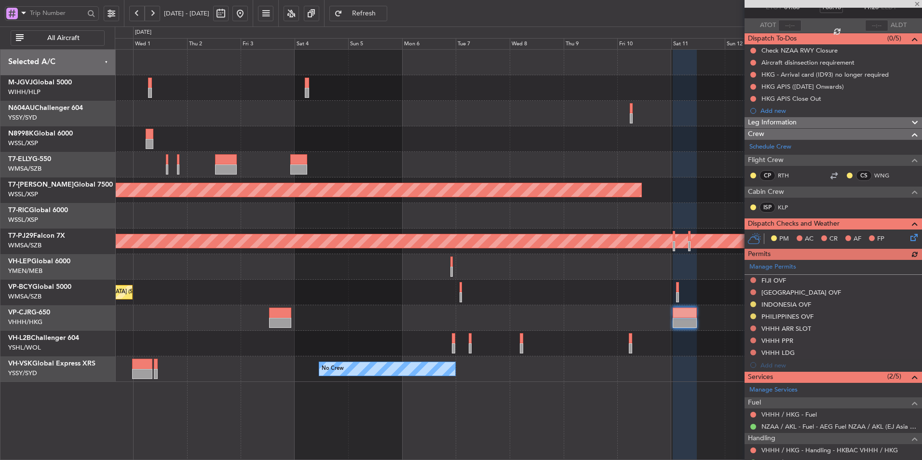
scroll to position [163, 0]
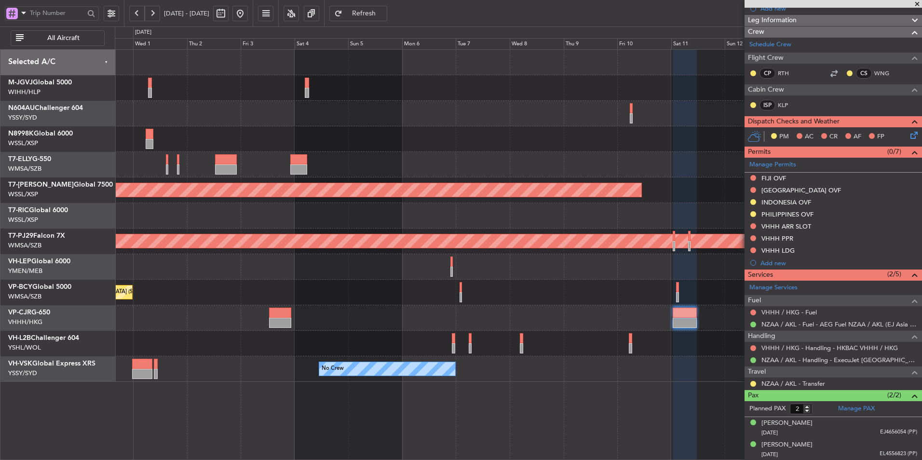
click at [579, 280] on div "Unplanned Maint [GEOGRAPHIC_DATA] (Sultan [PERSON_NAME] [PERSON_NAME] - Subang)" at bounding box center [518, 293] width 807 height 26
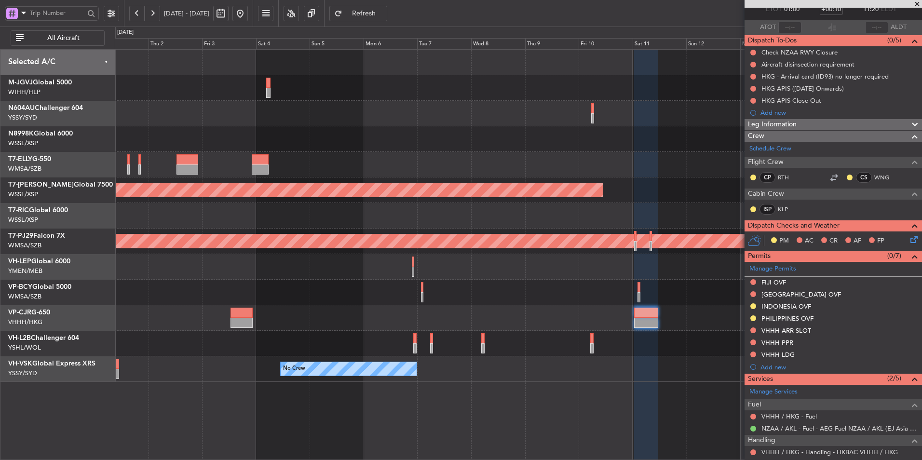
scroll to position [0, 0]
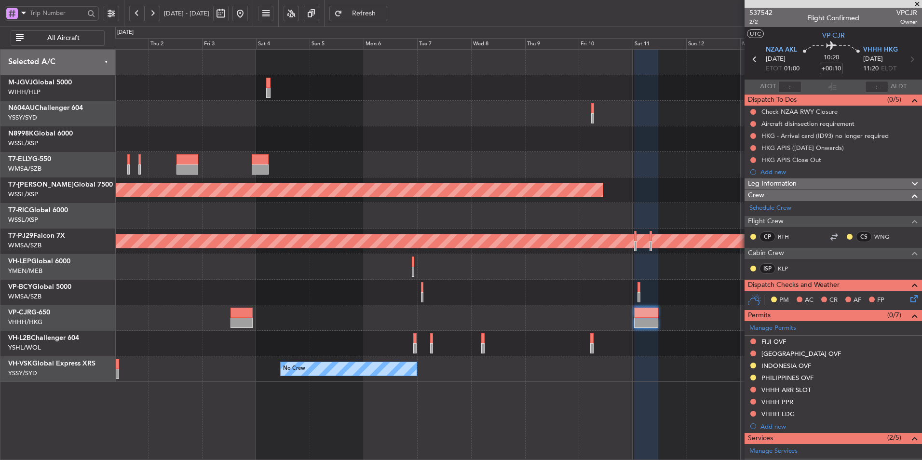
click at [558, 316] on div "Planned Maint [GEOGRAPHIC_DATA] ([GEOGRAPHIC_DATA] Intl)" at bounding box center [518, 318] width 807 height 26
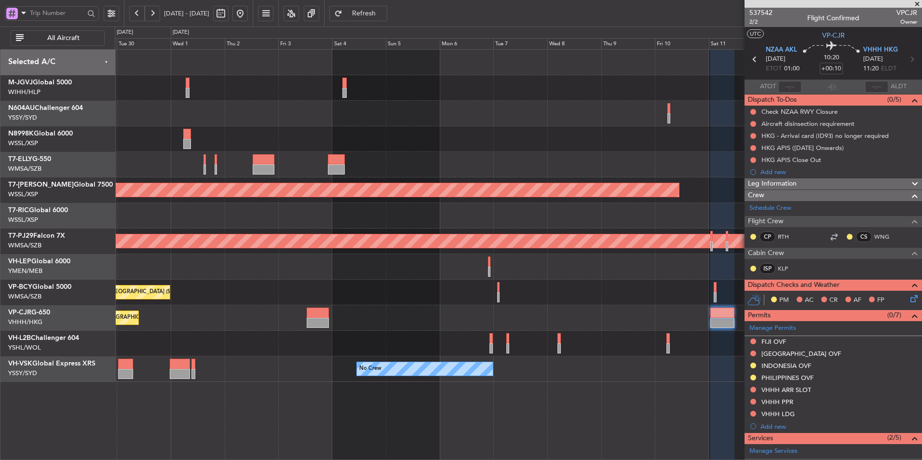
click at [617, 292] on div "Unplanned Maint Kuala Lumpur (Sultan Abdul Aziz Shah - Subang) Unplanned Maint …" at bounding box center [518, 293] width 807 height 26
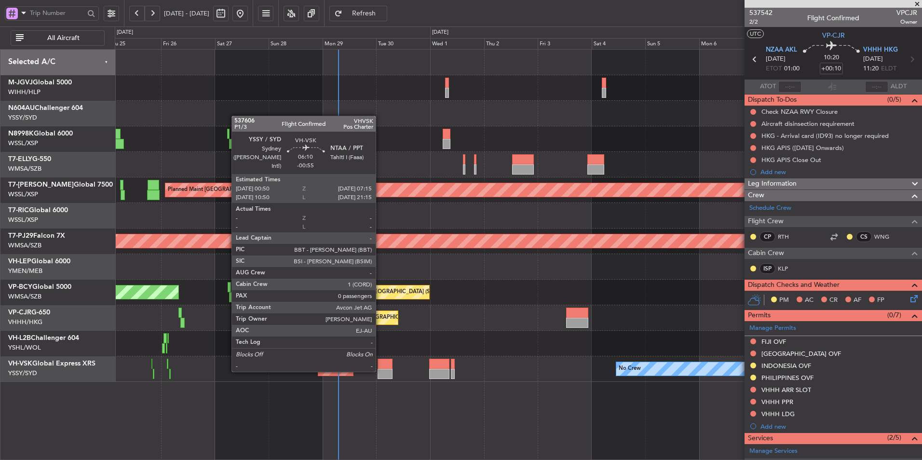
click at [380, 371] on div at bounding box center [384, 374] width 14 height 10
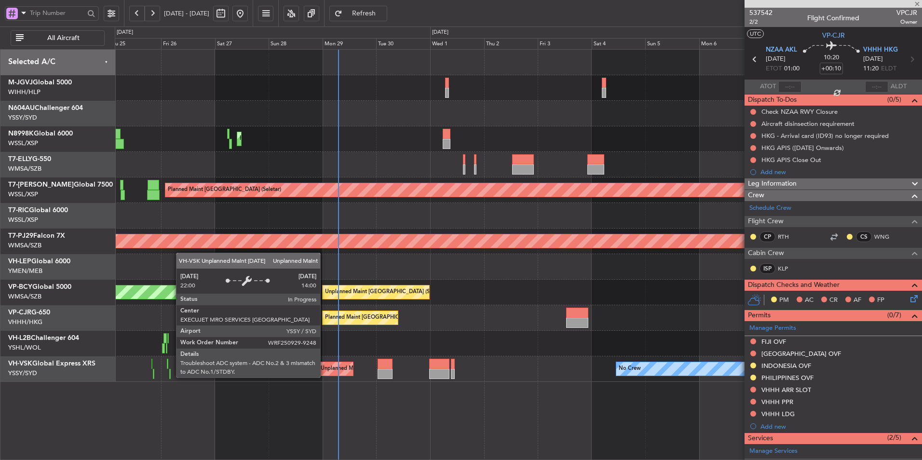
type input "-00:55"
type input "0"
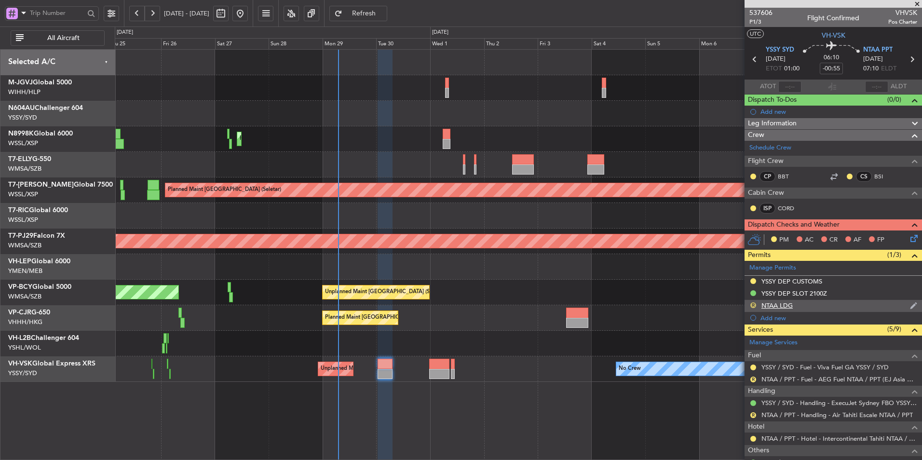
click at [755, 303] on button "R" at bounding box center [753, 305] width 6 height 6
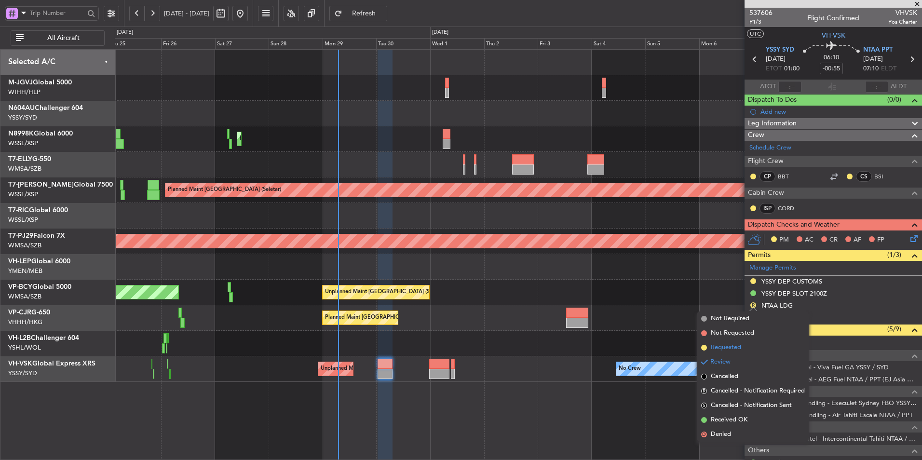
click at [735, 345] on span "Requested" at bounding box center [726, 348] width 30 height 10
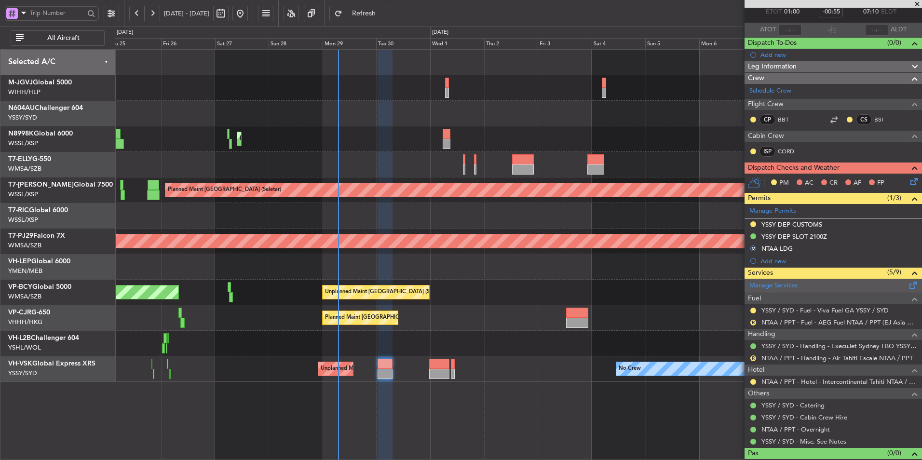
scroll to position [71, 0]
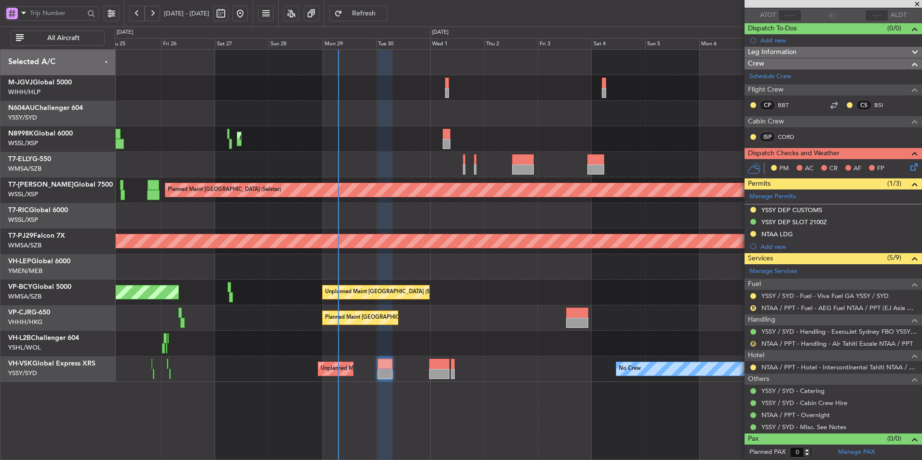
click at [754, 344] on button "R" at bounding box center [753, 344] width 6 height 6
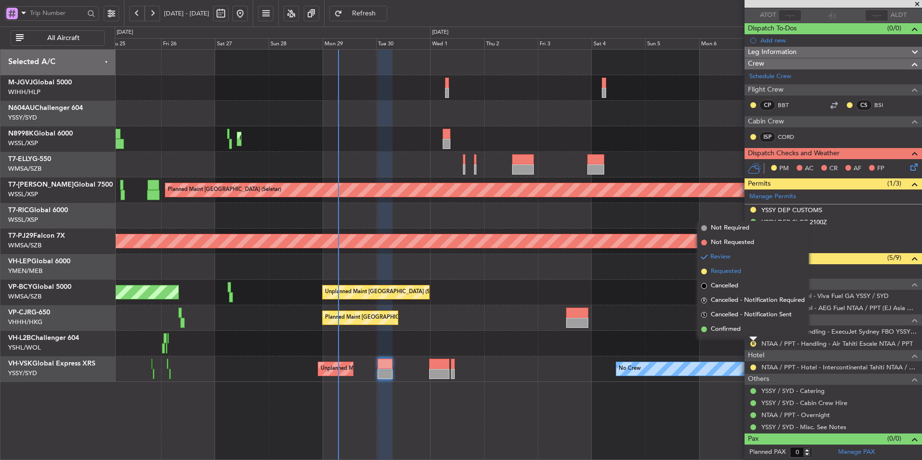
click at [727, 276] on span "Requested" at bounding box center [726, 272] width 30 height 10
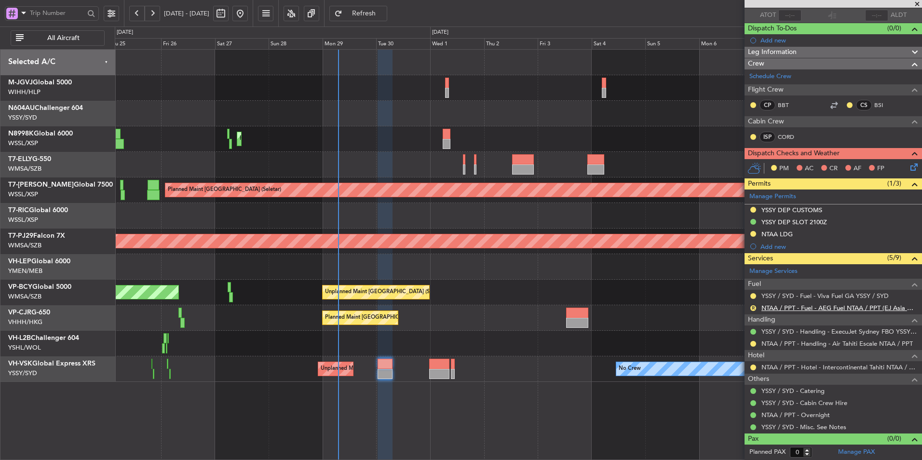
click at [838, 310] on link "NTAA / PPT - Fuel - AEG Fuel NTAA / PPT (EJ Asia Only)" at bounding box center [839, 308] width 156 height 8
click at [753, 309] on div "Requested" at bounding box center [753, 311] width 30 height 12
click at [753, 306] on button "R" at bounding box center [753, 308] width 6 height 6
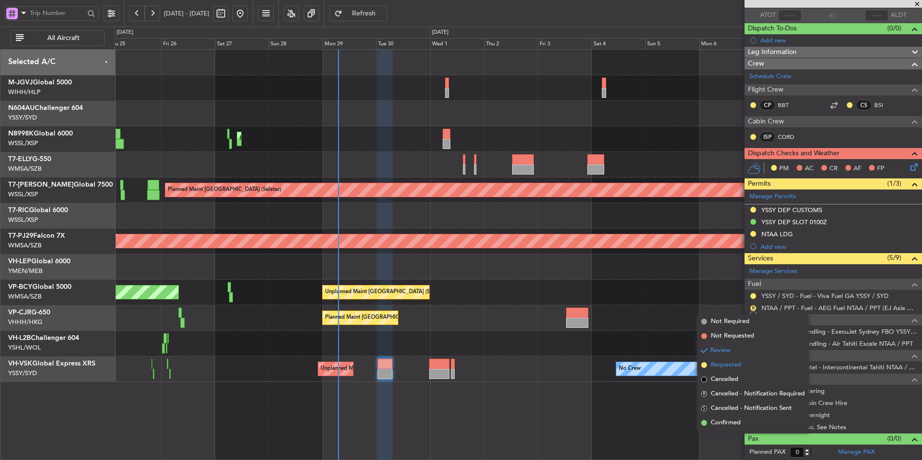
click at [725, 368] on span "Requested" at bounding box center [726, 365] width 30 height 10
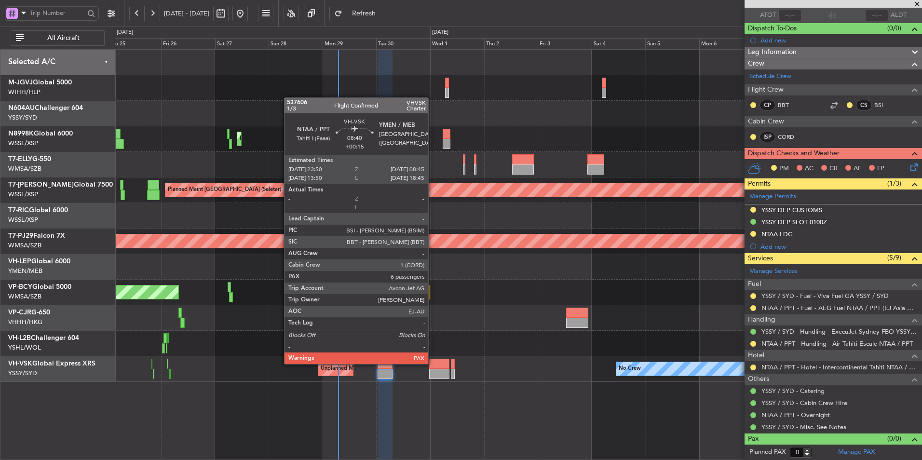
click at [432, 363] on div at bounding box center [439, 364] width 20 height 10
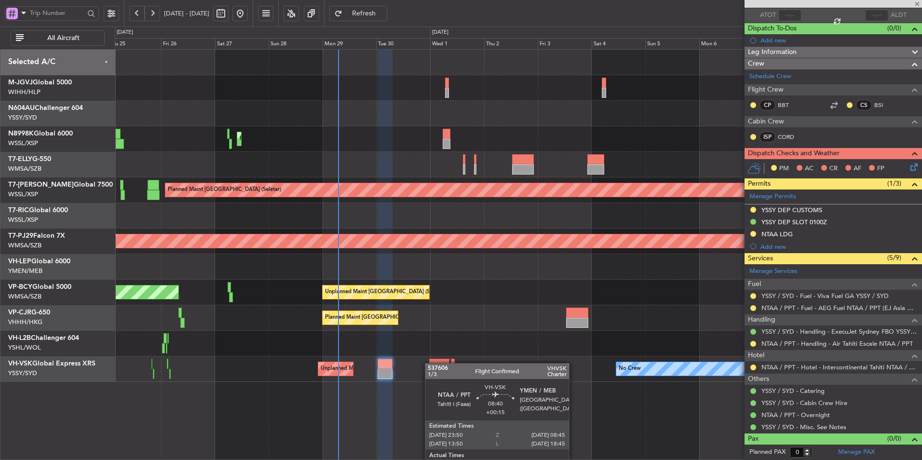
type input "+00:15"
type input "6"
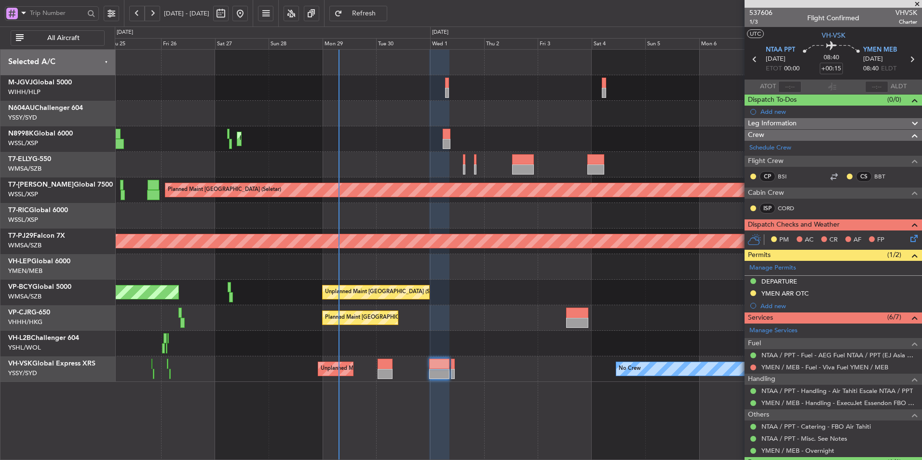
scroll to position [154, 0]
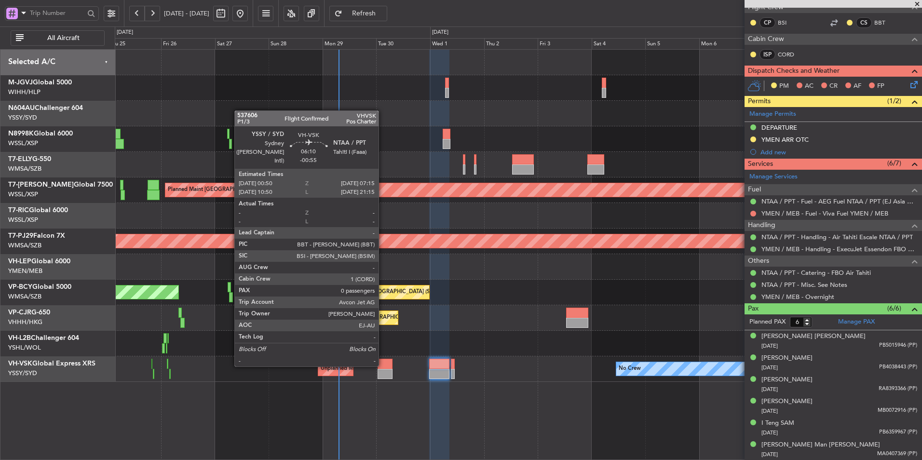
click at [383, 365] on div at bounding box center [384, 364] width 14 height 10
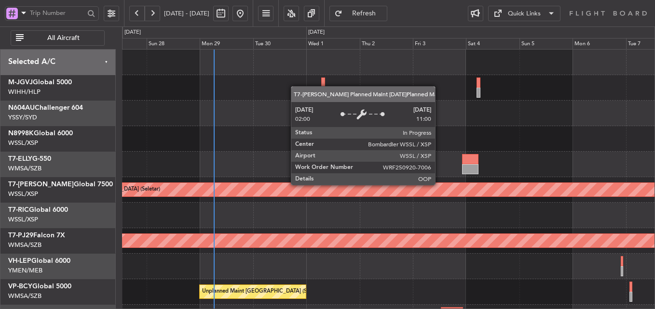
click at [227, 154] on div "Planned Maint [GEOGRAPHIC_DATA] ([GEOGRAPHIC_DATA] Intl) Planned Maint [GEOGRAP…" at bounding box center [388, 216] width 532 height 332
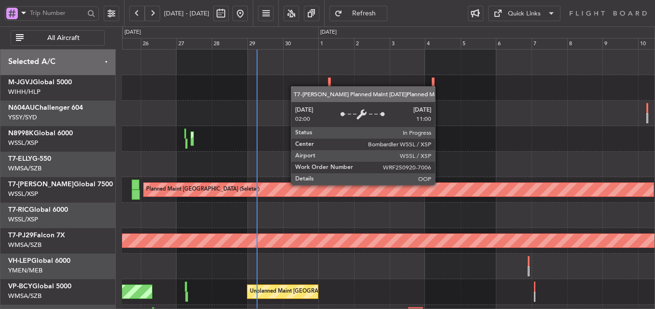
click at [516, 132] on div "Planned Maint [GEOGRAPHIC_DATA] ([GEOGRAPHIC_DATA] Intl)" at bounding box center [388, 139] width 532 height 26
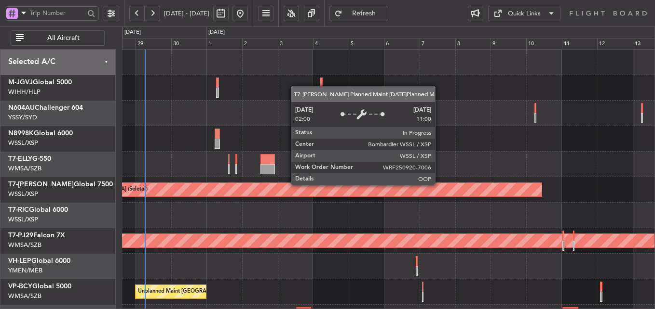
click at [417, 136] on div "Planned Maint [GEOGRAPHIC_DATA] ([GEOGRAPHIC_DATA] Intl)" at bounding box center [388, 139] width 532 height 26
click at [476, 86] on div at bounding box center [388, 88] width 532 height 26
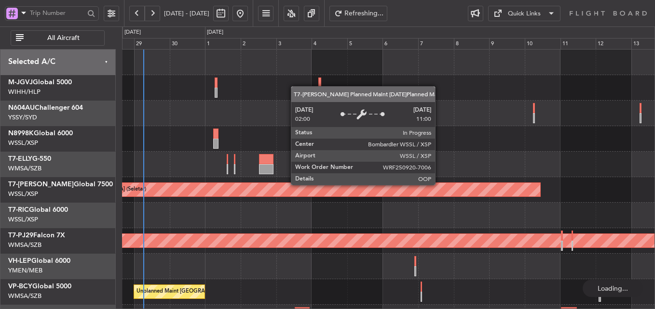
click at [279, 107] on div at bounding box center [388, 114] width 532 height 26
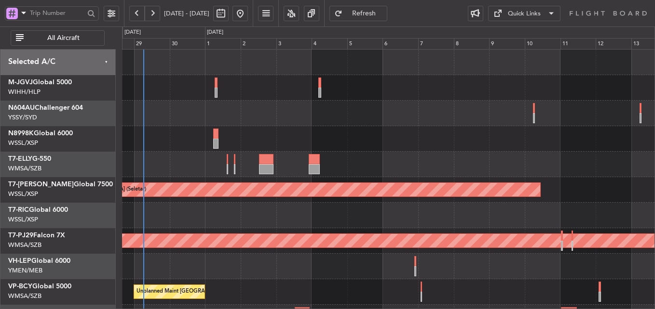
click at [294, 118] on div at bounding box center [388, 114] width 532 height 26
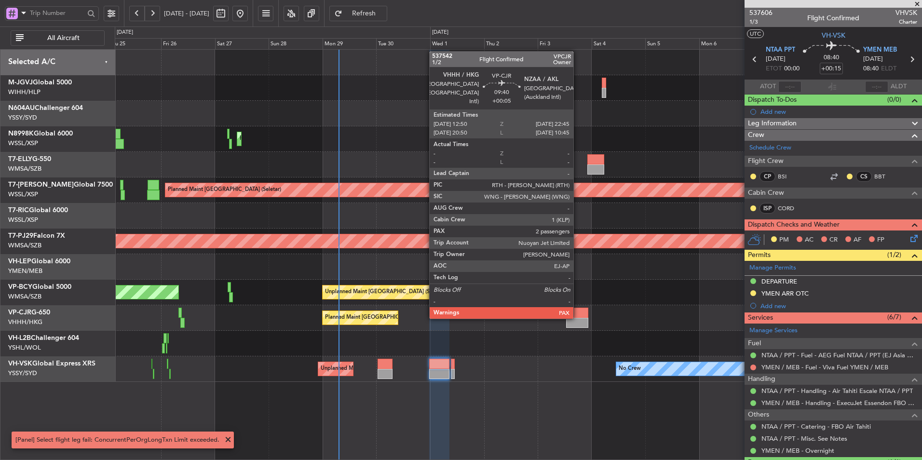
scroll to position [154, 0]
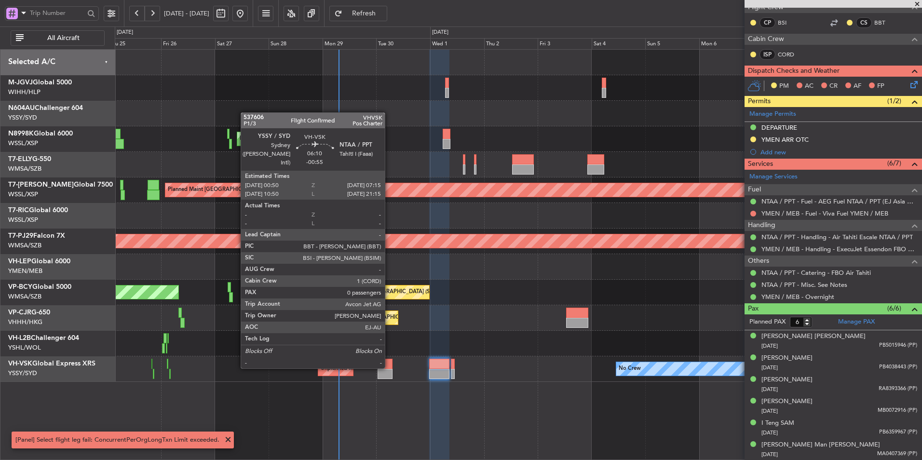
click at [389, 367] on div at bounding box center [384, 364] width 14 height 10
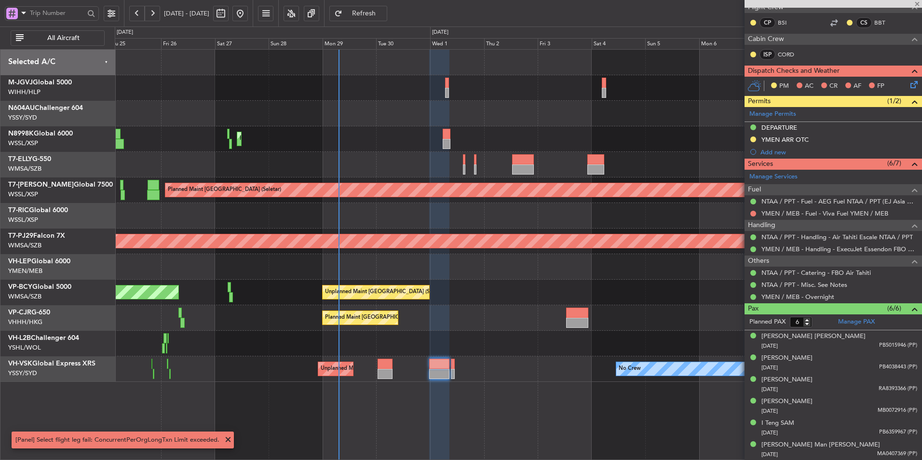
type input "-00:55"
type input "0"
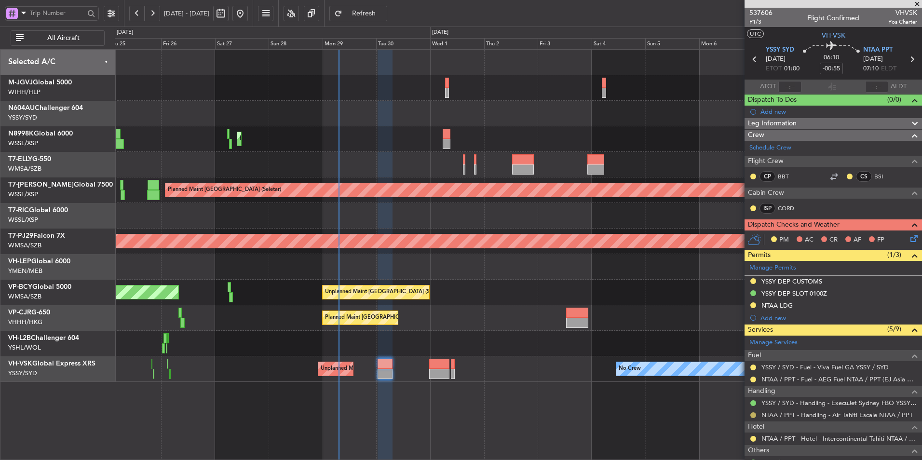
click at [752, 416] on button at bounding box center [753, 415] width 6 height 6
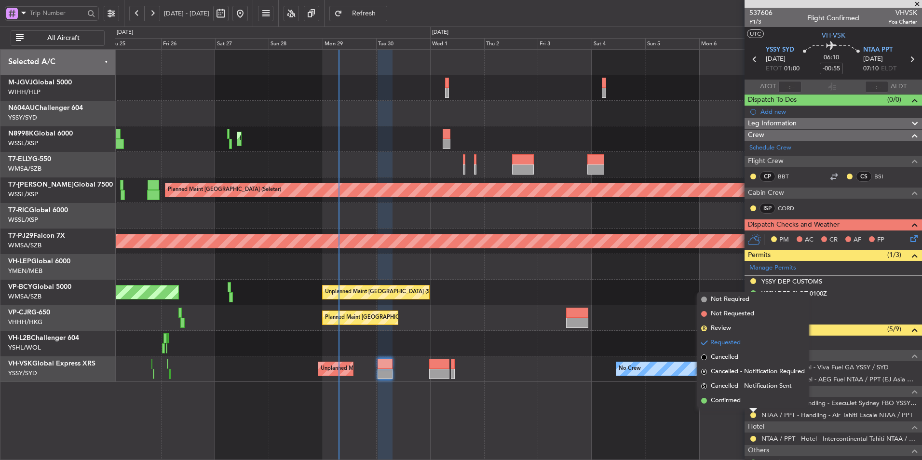
click at [626, 410] on div "Planned Maint Hong Kong (Hong Kong Intl) Planned Maint Singapore (Seletar) AOG …" at bounding box center [518, 254] width 807 height 411
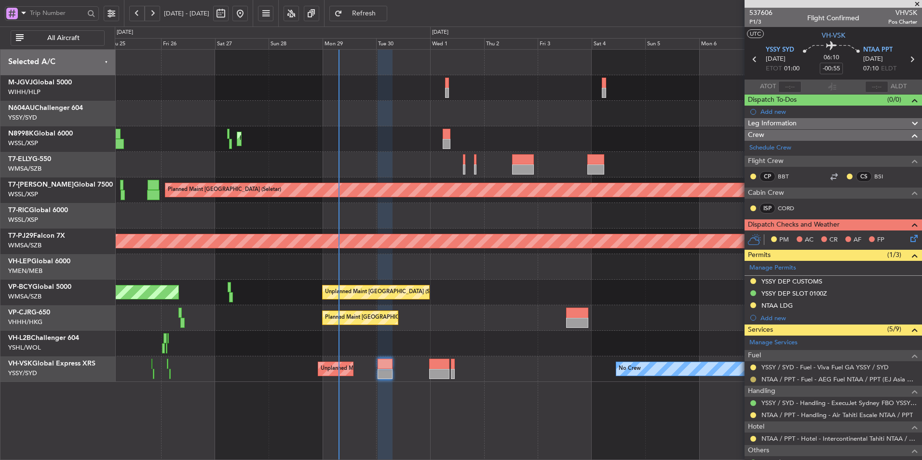
click at [753, 380] on button at bounding box center [753, 380] width 6 height 6
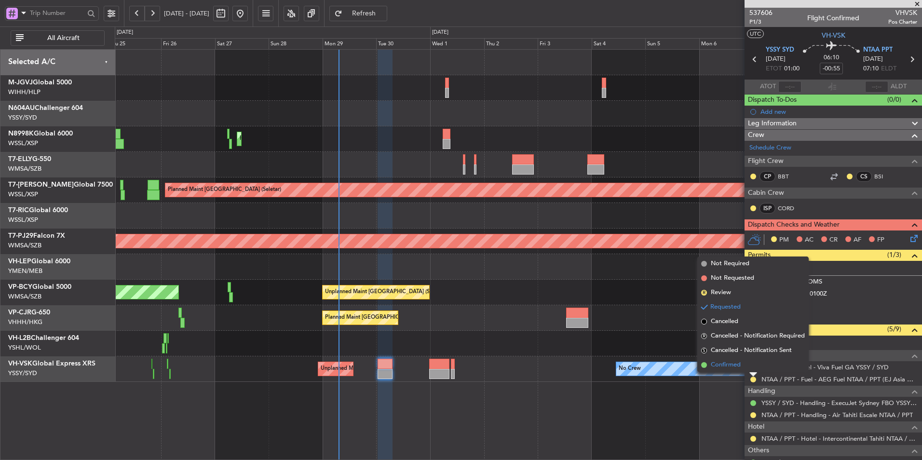
click at [733, 371] on li "Confirmed" at bounding box center [752, 365] width 111 height 14
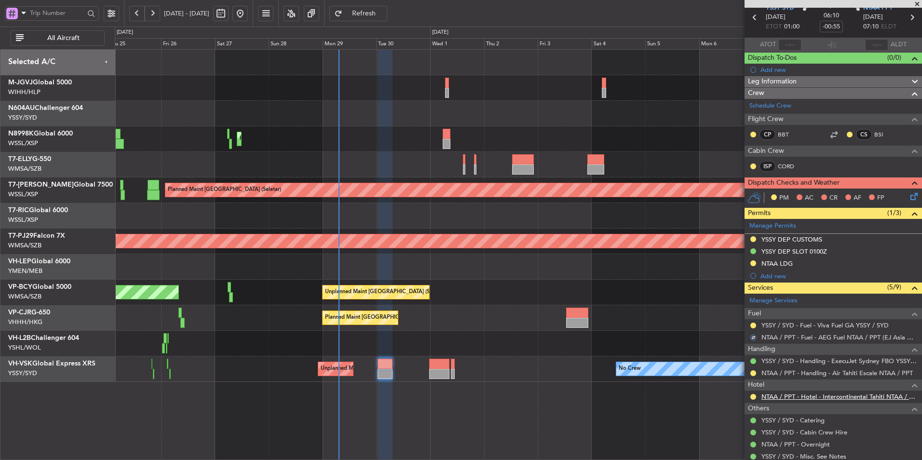
scroll to position [71, 0]
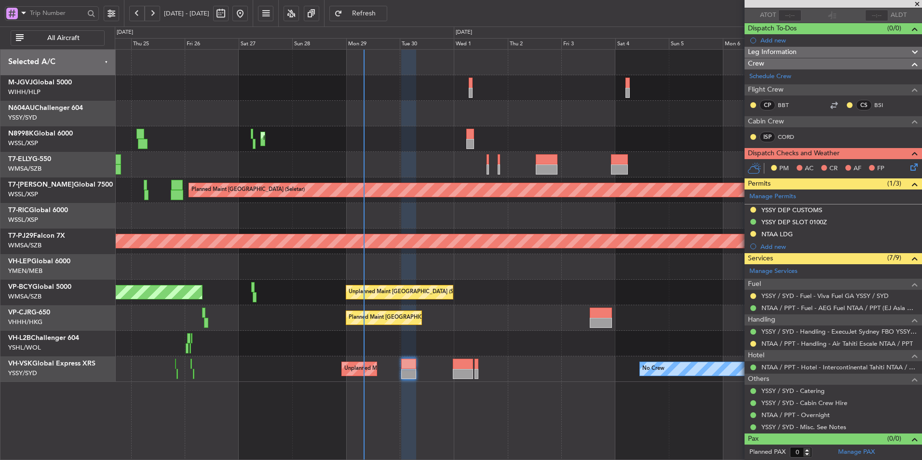
click at [473, 321] on div "Planned Maint [GEOGRAPHIC_DATA] ([GEOGRAPHIC_DATA] Intl)" at bounding box center [518, 318] width 807 height 26
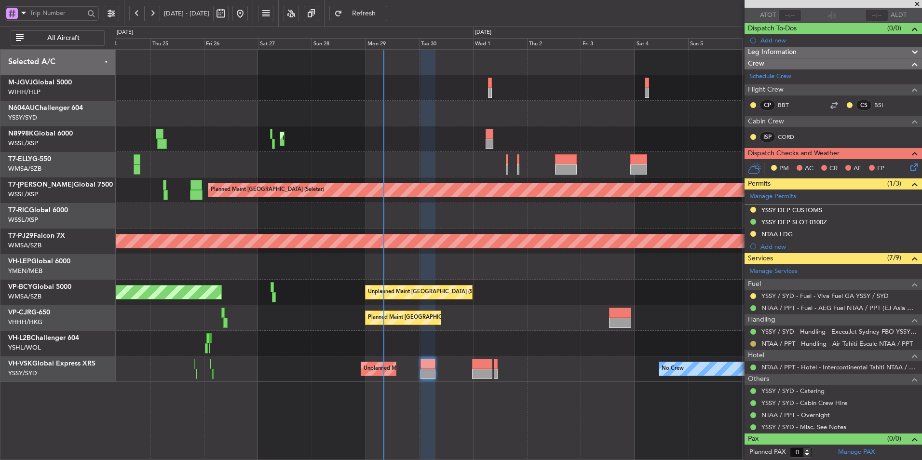
click at [753, 343] on button at bounding box center [753, 344] width 6 height 6
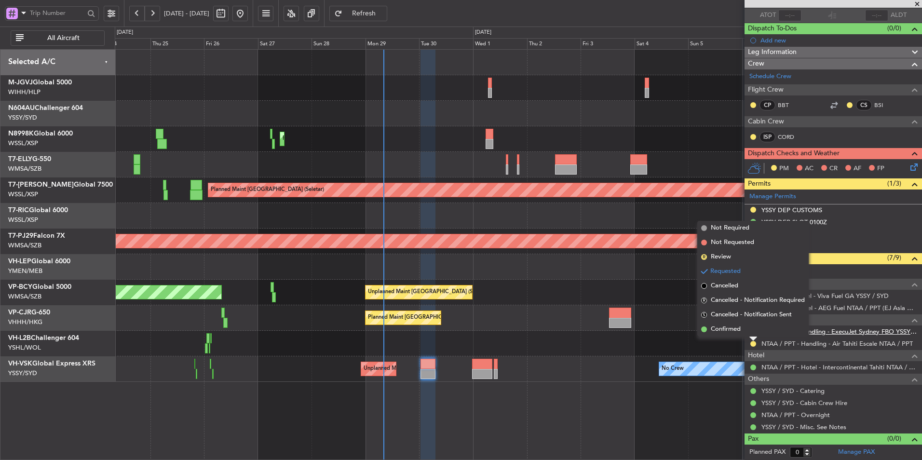
drag, startPoint x: 740, startPoint y: 329, endPoint x: 777, endPoint y: 329, distance: 37.1
click at [740, 328] on span "Confirmed" at bounding box center [726, 329] width 30 height 10
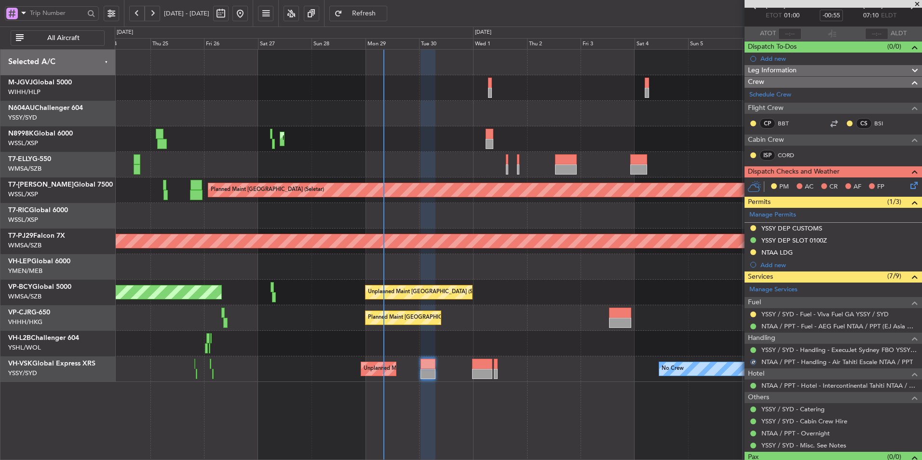
scroll to position [23, 0]
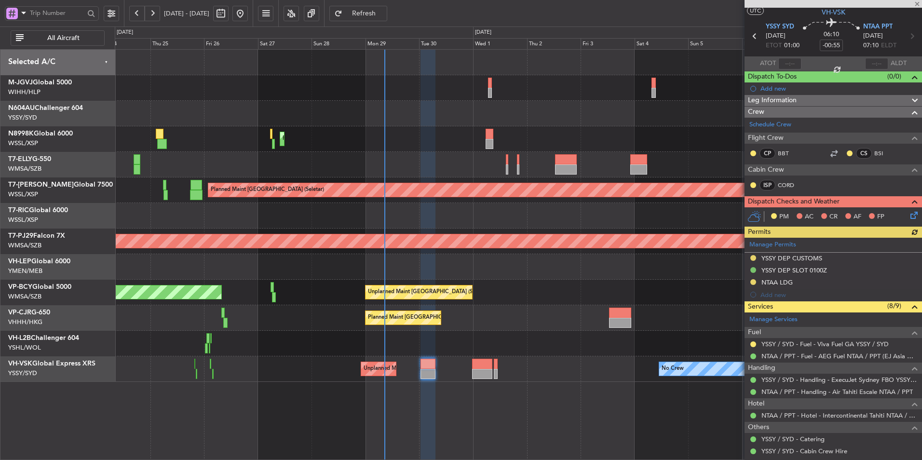
click at [293, 346] on div at bounding box center [518, 344] width 807 height 26
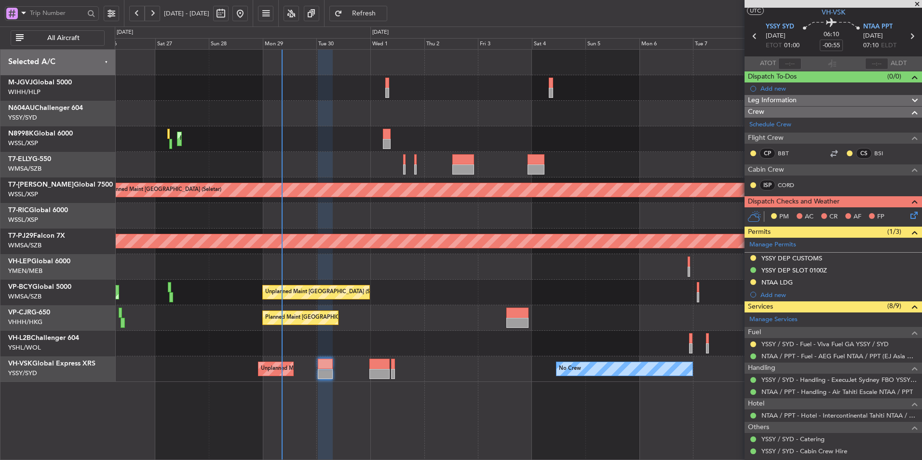
click at [346, 130] on div "Planned Maint Hong Kong (Hong Kong Intl) Planned Maint Singapore (Seletar) AOG …" at bounding box center [518, 216] width 807 height 332
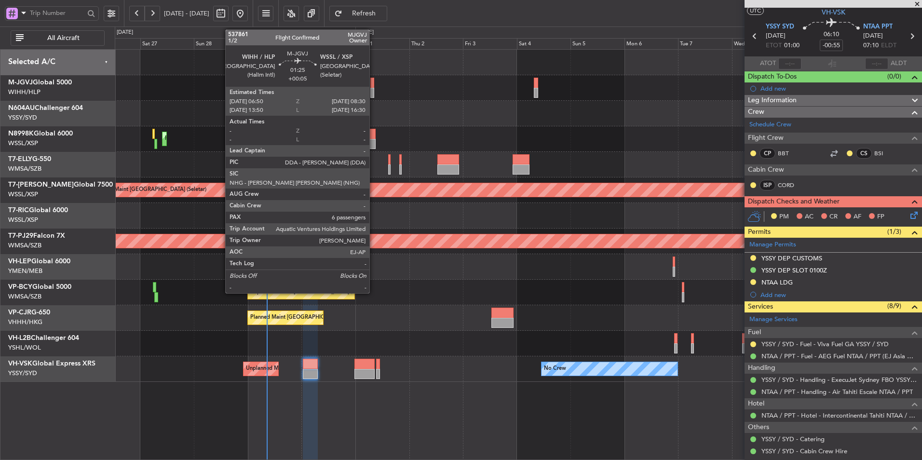
click at [374, 85] on div at bounding box center [372, 83] width 4 height 10
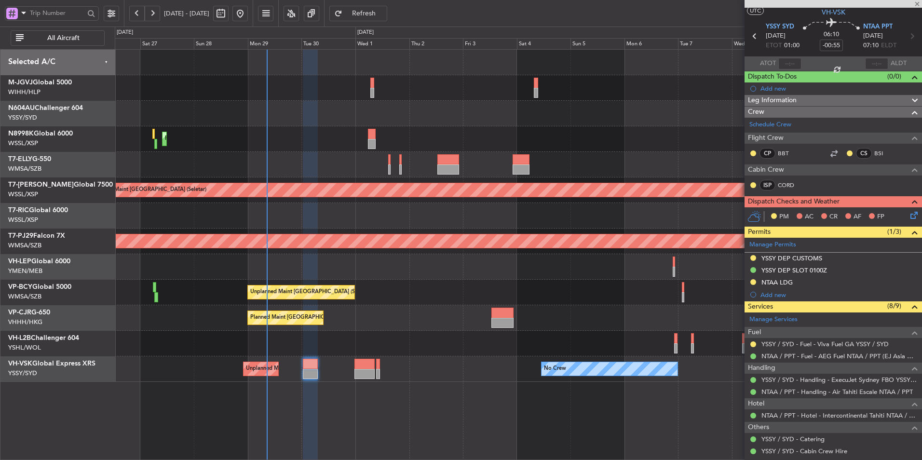
type input "+00:05"
type input "6"
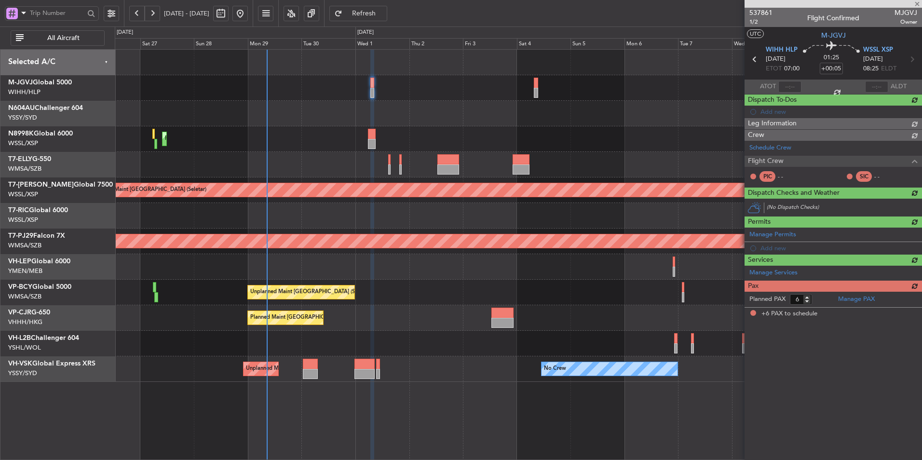
scroll to position [0, 0]
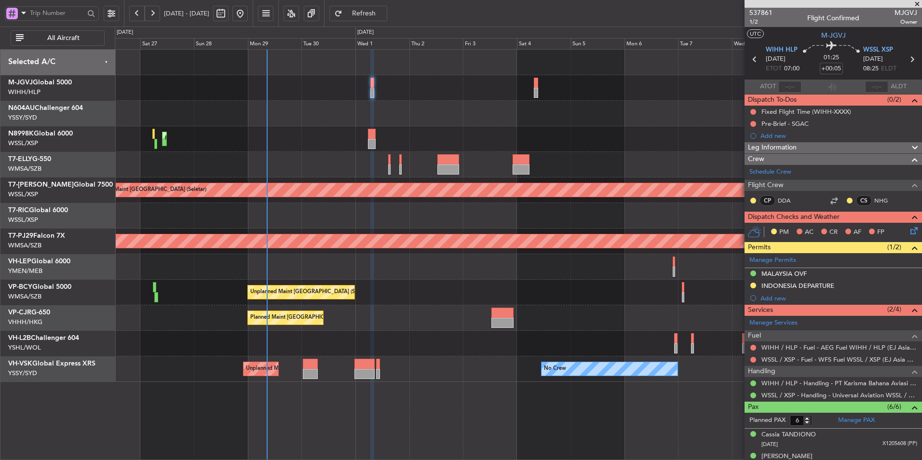
click at [347, 100] on div at bounding box center [518, 88] width 807 height 26
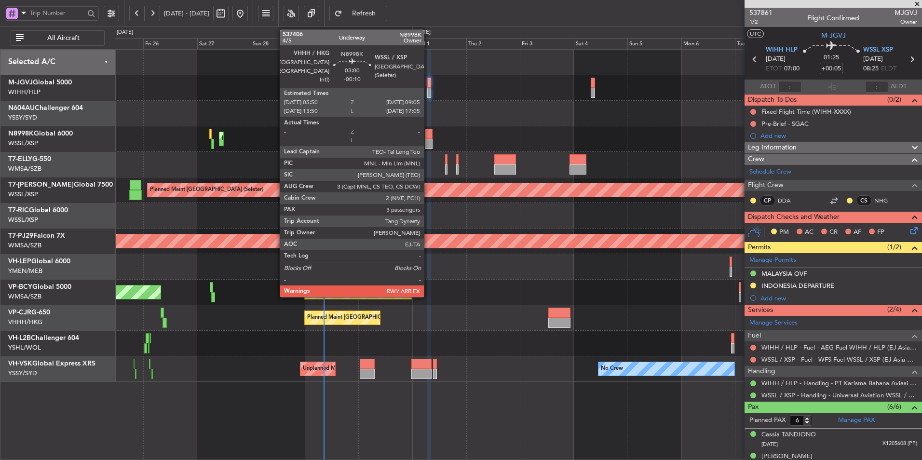
click at [428, 132] on div at bounding box center [429, 134] width 8 height 10
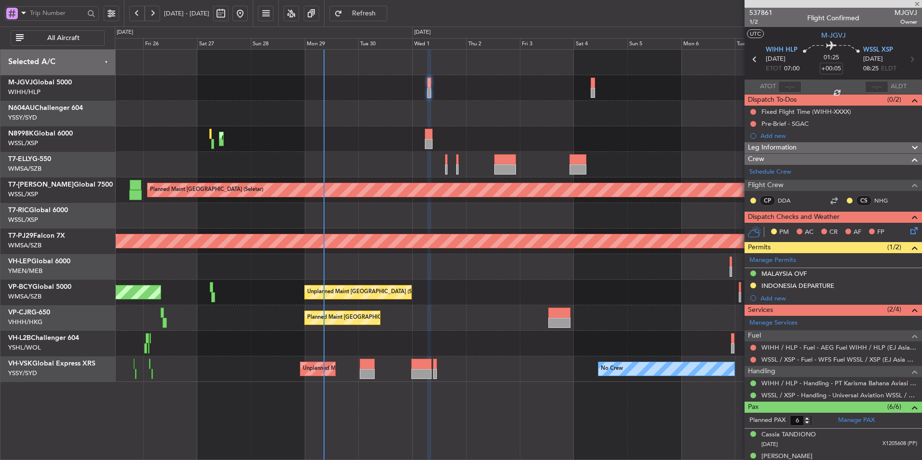
click at [391, 147] on div "Planned Maint [GEOGRAPHIC_DATA] ([GEOGRAPHIC_DATA] Intl)" at bounding box center [518, 139] width 807 height 26
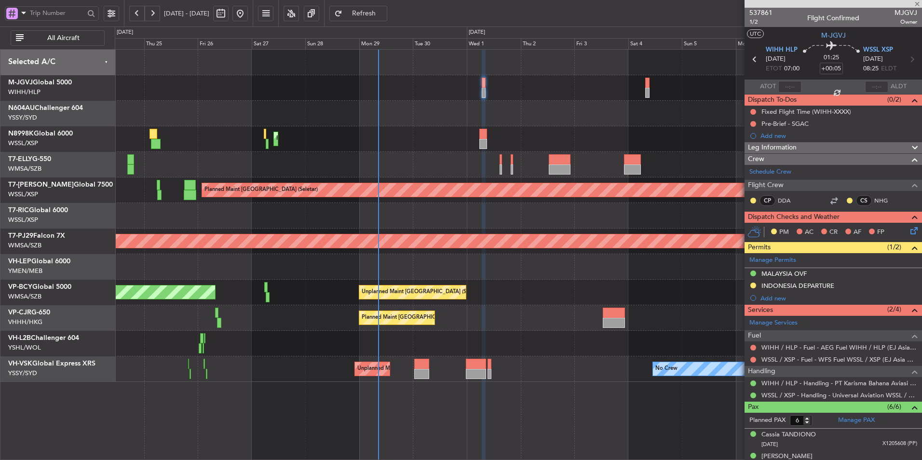
type input "-00:10"
type input "3"
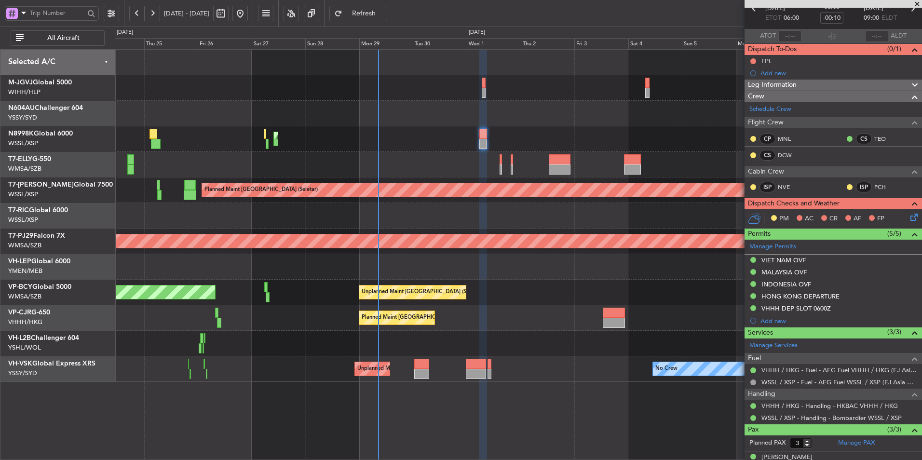
scroll to position [107, 0]
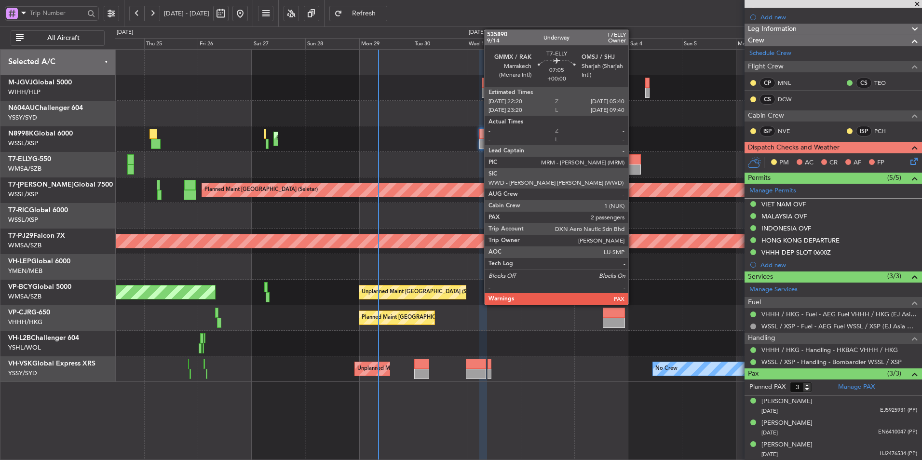
click at [632, 168] on div at bounding box center [632, 169] width 17 height 10
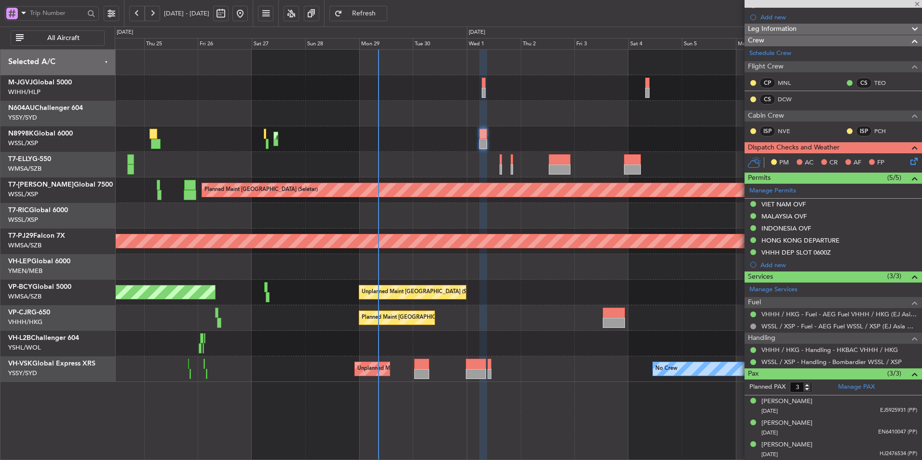
type input "2"
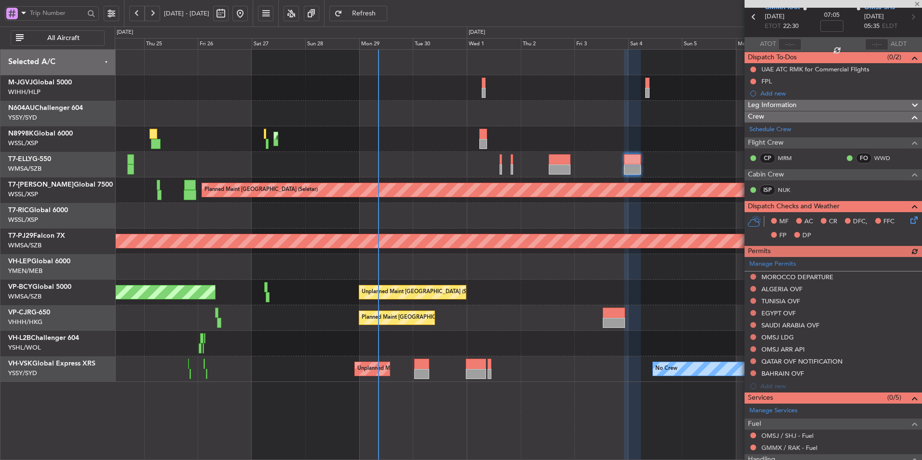
scroll to position [0, 0]
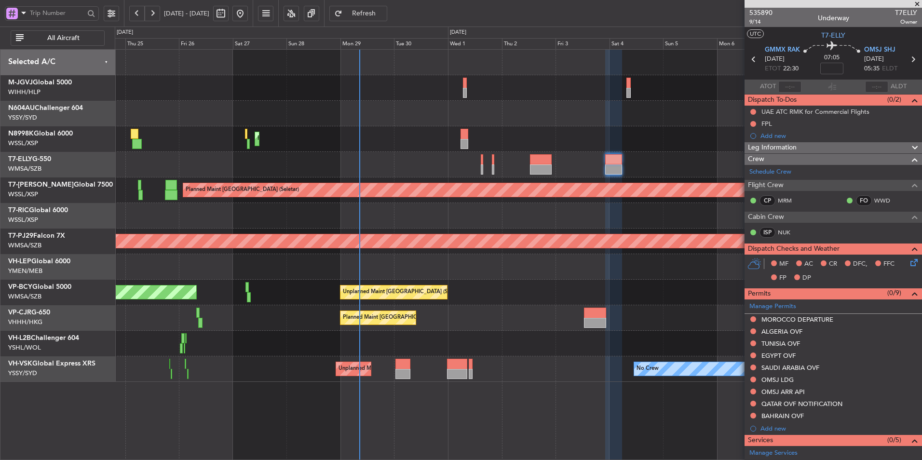
click at [614, 170] on div at bounding box center [518, 165] width 807 height 26
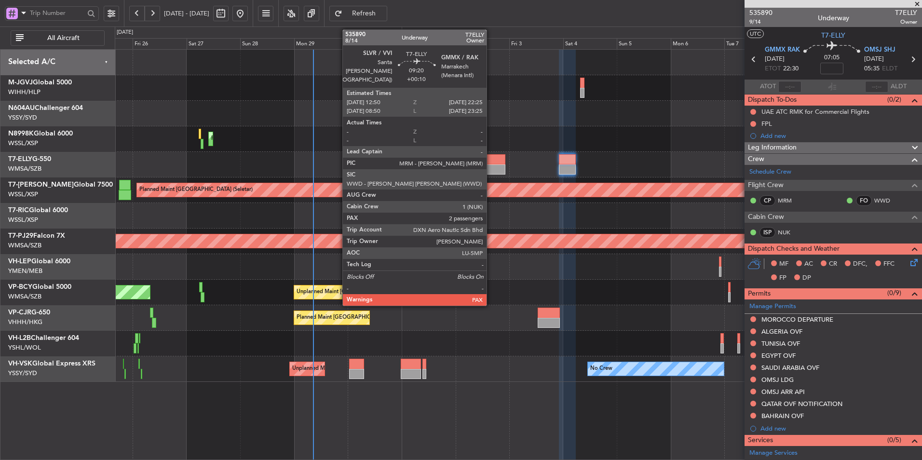
click at [491, 165] on div at bounding box center [495, 169] width 22 height 10
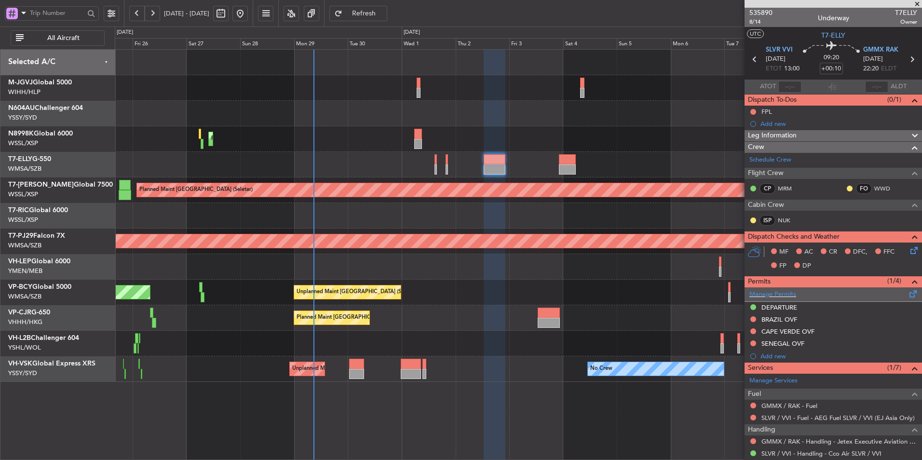
scroll to position [86, 0]
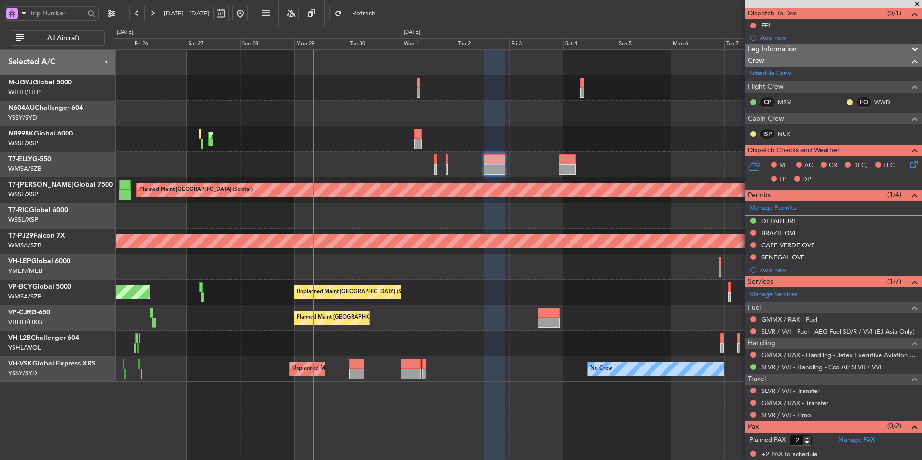
click at [449, 205] on div at bounding box center [518, 216] width 807 height 26
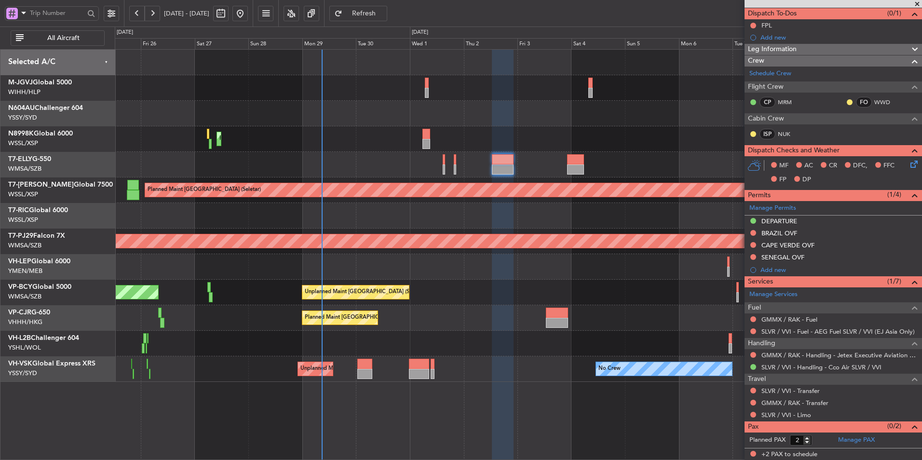
click at [411, 205] on div at bounding box center [518, 216] width 807 height 26
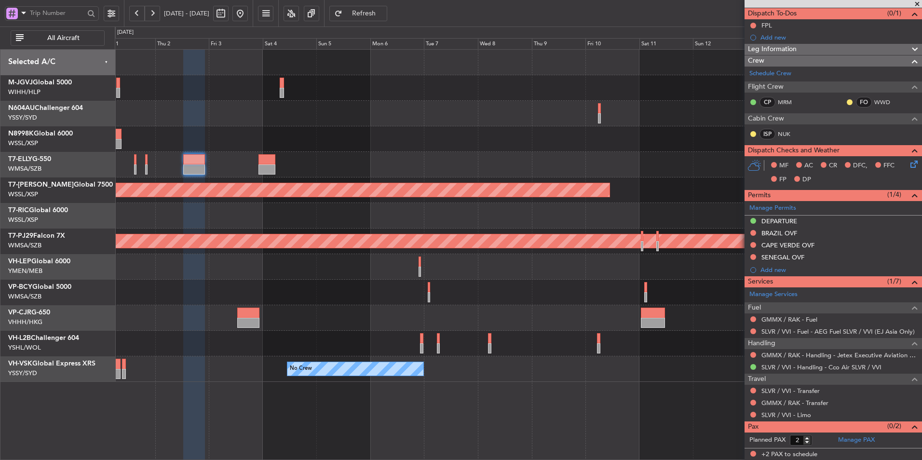
click at [444, 296] on div "Unplanned Maint [GEOGRAPHIC_DATA] (Sultan [PERSON_NAME] [PERSON_NAME] - Subang)" at bounding box center [518, 293] width 807 height 26
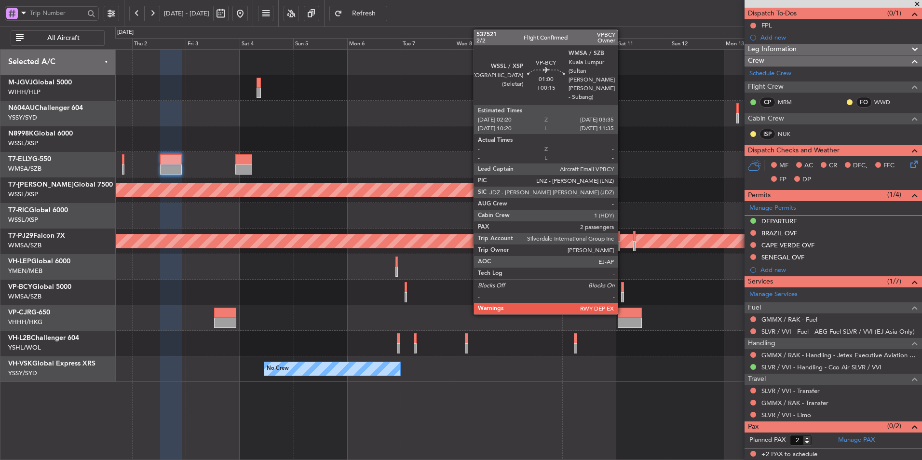
click at [622, 289] on div at bounding box center [622, 287] width 3 height 10
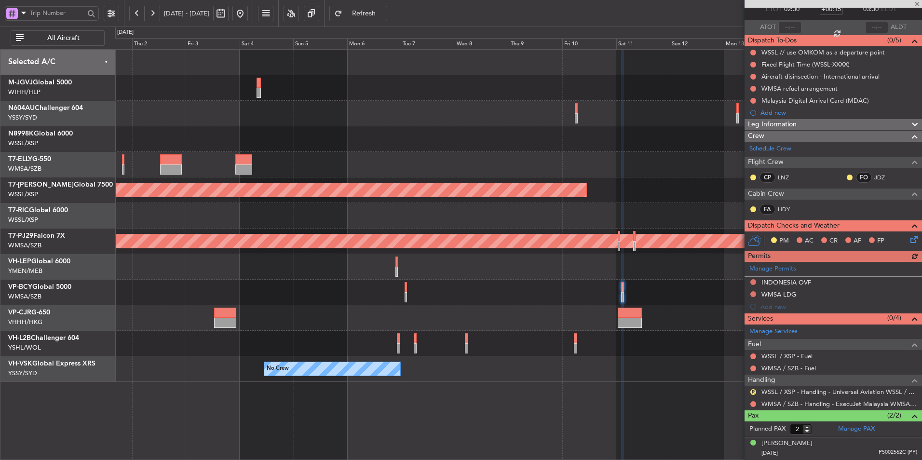
scroll to position [80, 0]
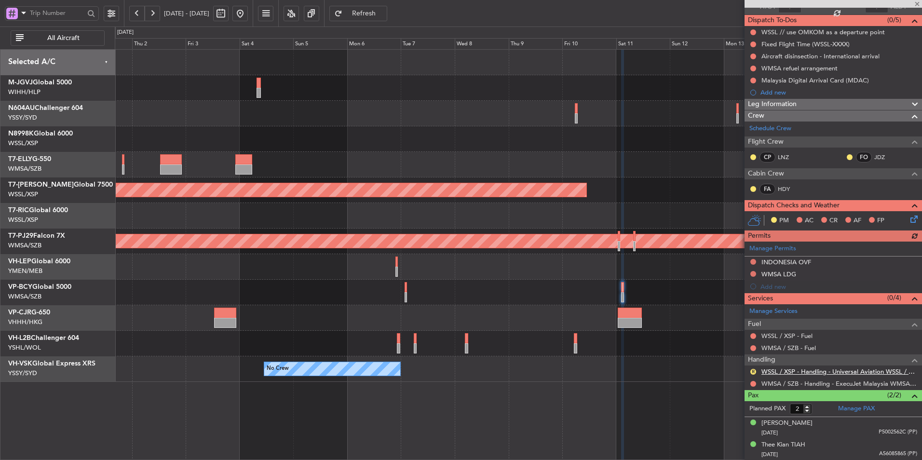
click at [819, 373] on link "WSSL / XSP - Handling - Universal Aviation WSSL / XSP" at bounding box center [839, 371] width 156 height 8
click at [752, 370] on button "R" at bounding box center [753, 372] width 6 height 6
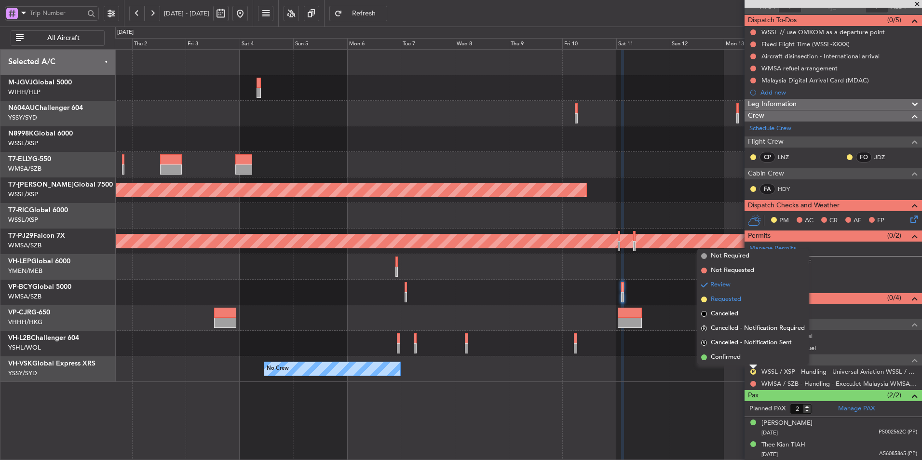
click at [727, 301] on span "Requested" at bounding box center [726, 300] width 30 height 10
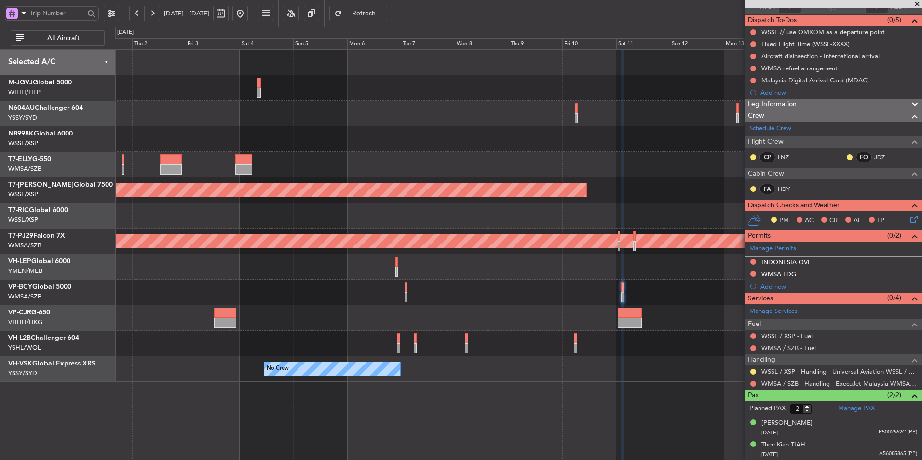
drag, startPoint x: 274, startPoint y: 13, endPoint x: 290, endPoint y: 34, distance: 26.1
click at [248, 13] on button at bounding box center [239, 13] width 15 height 15
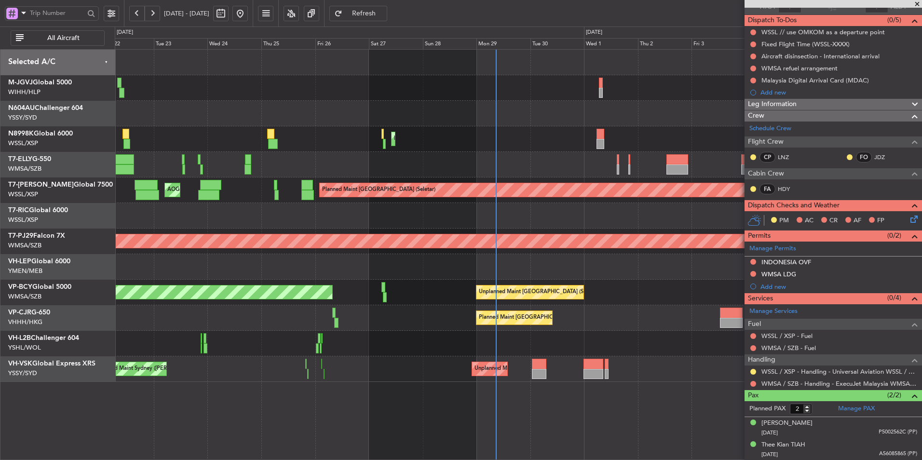
click at [477, 270] on div at bounding box center [518, 267] width 807 height 26
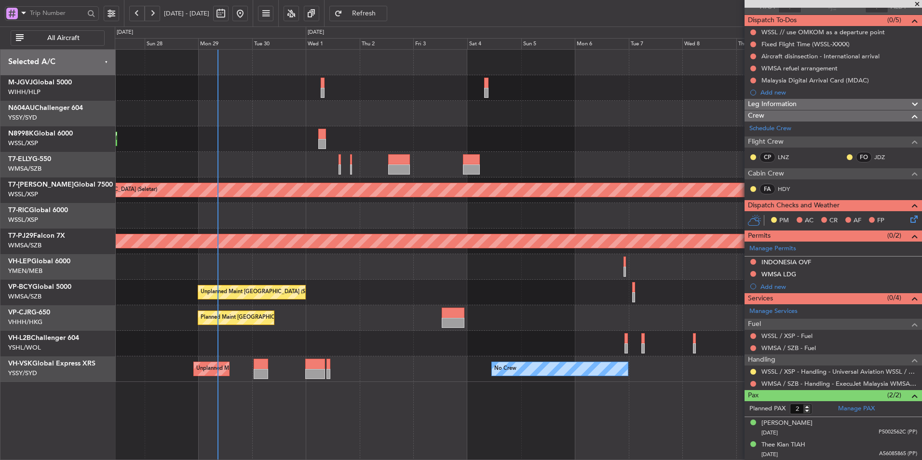
click at [366, 257] on div at bounding box center [518, 267] width 807 height 26
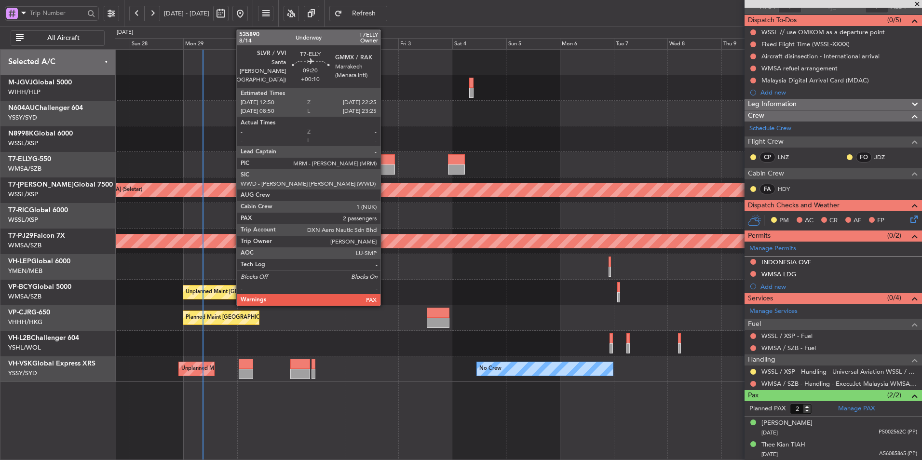
click at [385, 163] on div at bounding box center [384, 159] width 22 height 10
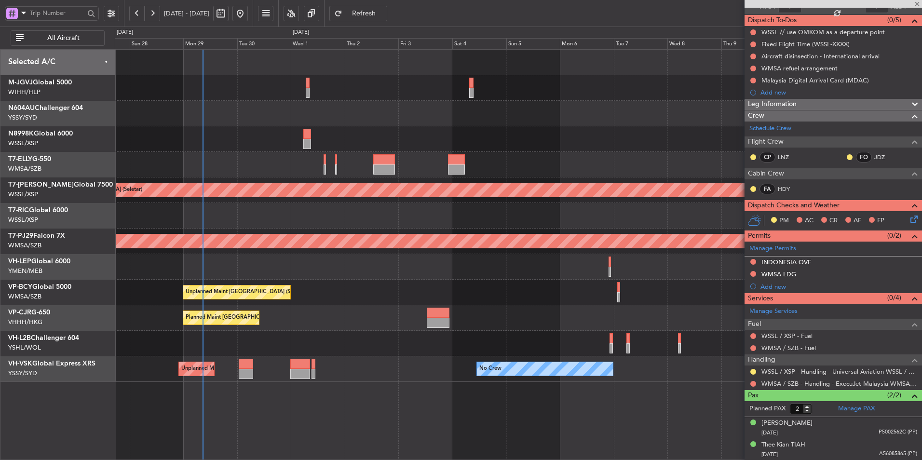
click at [363, 231] on div "Planned Maint Hong Kong (Hong Kong Intl) Planned Maint Singapore (Seletar) Plan…" at bounding box center [518, 216] width 807 height 332
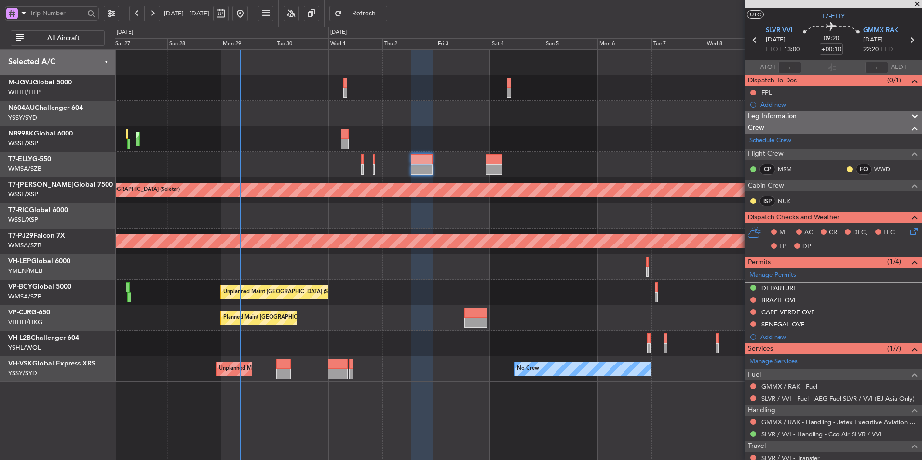
scroll to position [0, 0]
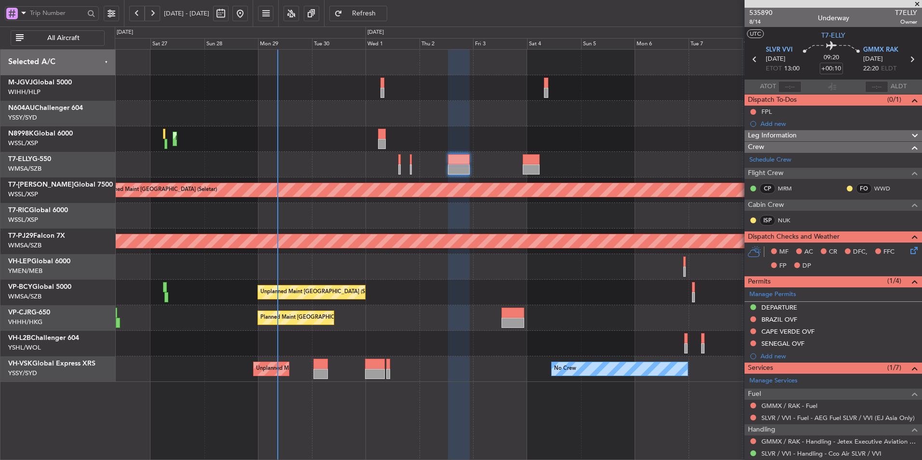
click at [514, 283] on div "Unplanned Maint Kuala Lumpur (Sultan Abdul Aziz Shah - Subang) Unplanned Maint …" at bounding box center [518, 293] width 807 height 26
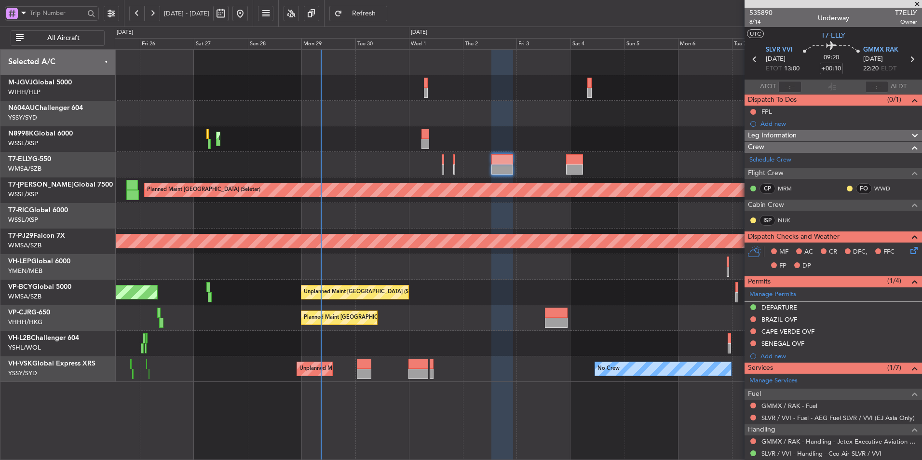
click at [474, 280] on div "Planned Maint Hong Kong (Hong Kong Intl) Planned Maint Singapore (Seletar) AOG …" at bounding box center [518, 216] width 807 height 332
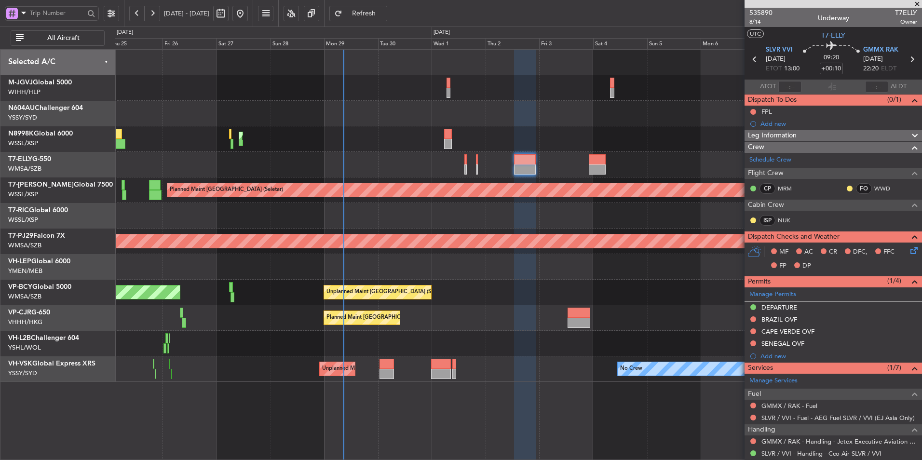
click at [405, 266] on div at bounding box center [518, 267] width 807 height 26
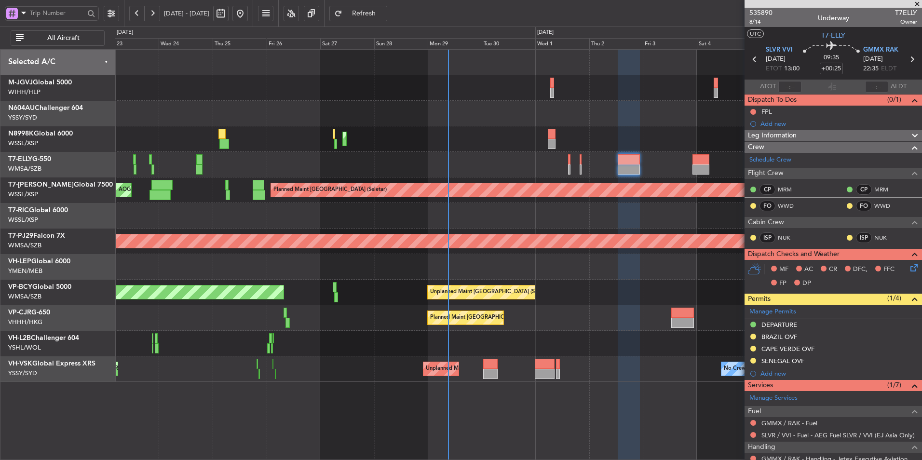
click at [449, 137] on div "Planned Maint [GEOGRAPHIC_DATA] ([GEOGRAPHIC_DATA] Intl)" at bounding box center [518, 139] width 807 height 26
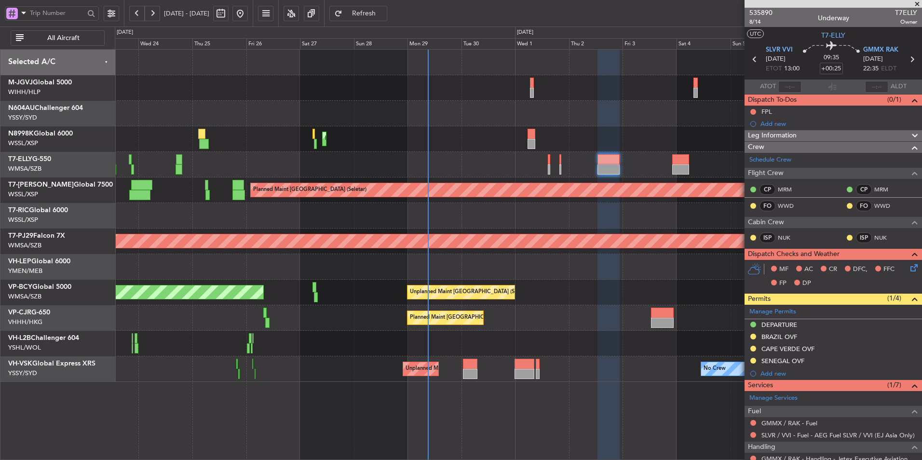
click at [375, 268] on div at bounding box center [518, 267] width 807 height 26
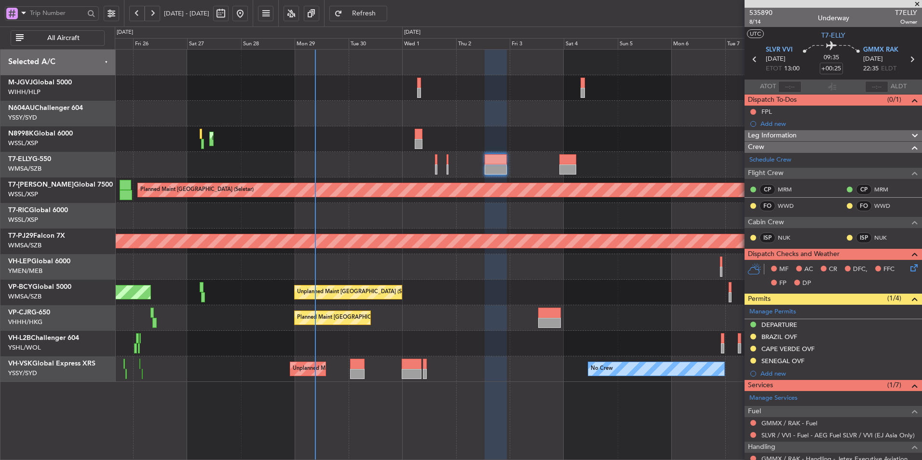
click at [398, 263] on div at bounding box center [518, 267] width 807 height 26
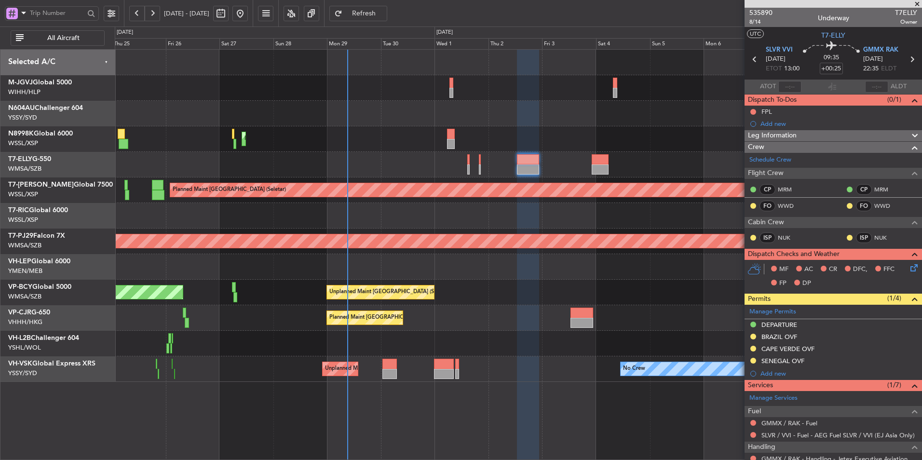
click at [511, 138] on div "Planned Maint [GEOGRAPHIC_DATA] ([GEOGRAPHIC_DATA] Intl)" at bounding box center [518, 139] width 807 height 26
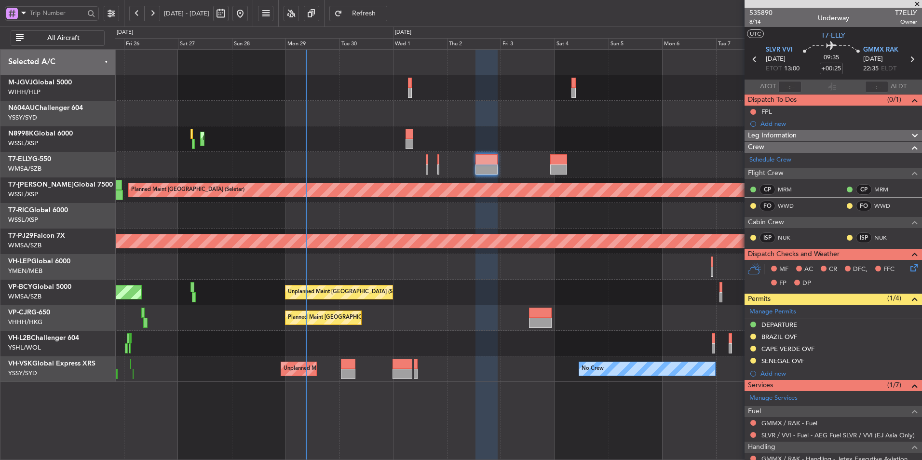
click at [466, 281] on div "Unplanned Maint Kuala Lumpur (Sultan Abdul Aziz Shah - Subang) Unplanned Maint …" at bounding box center [518, 293] width 807 height 26
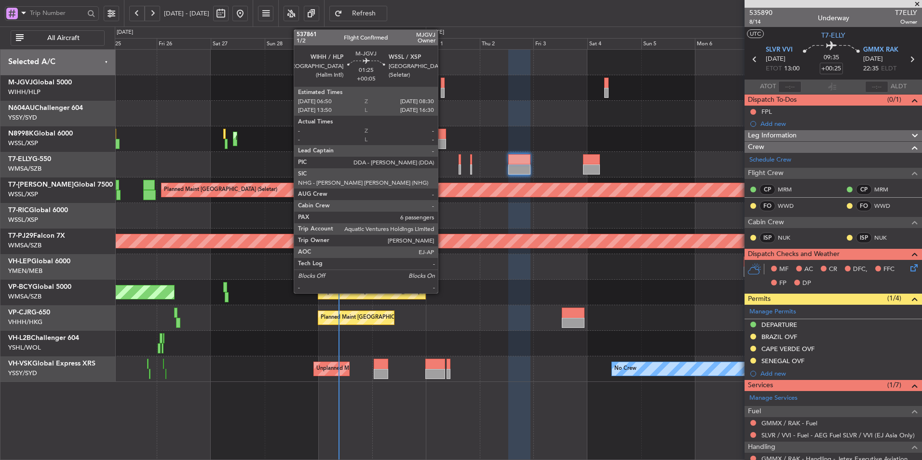
click at [441, 81] on div at bounding box center [443, 83] width 4 height 10
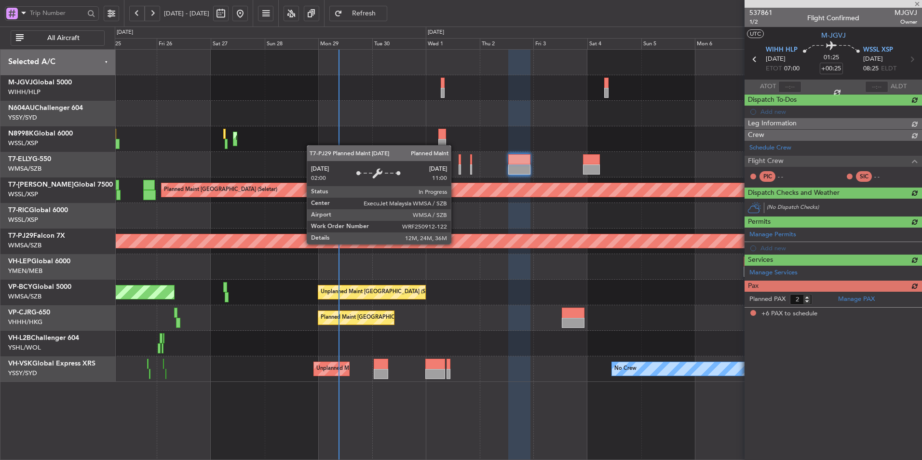
type input "+00:05"
type input "6"
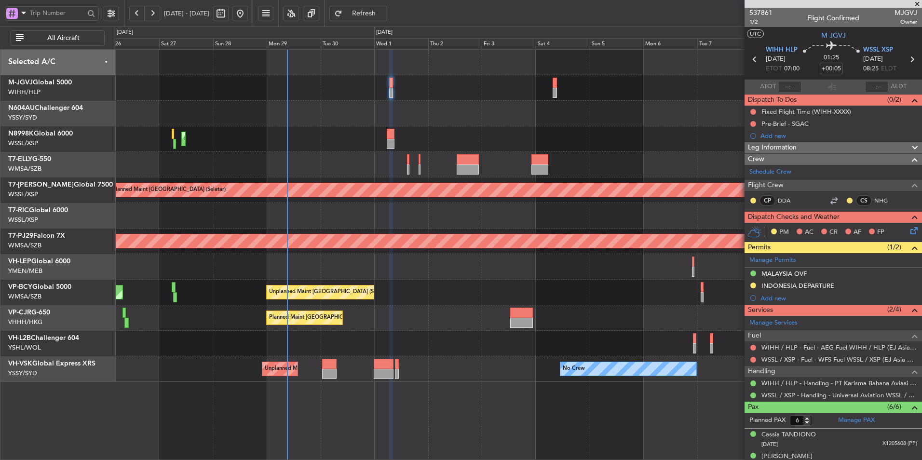
click at [564, 209] on div at bounding box center [518, 216] width 807 height 26
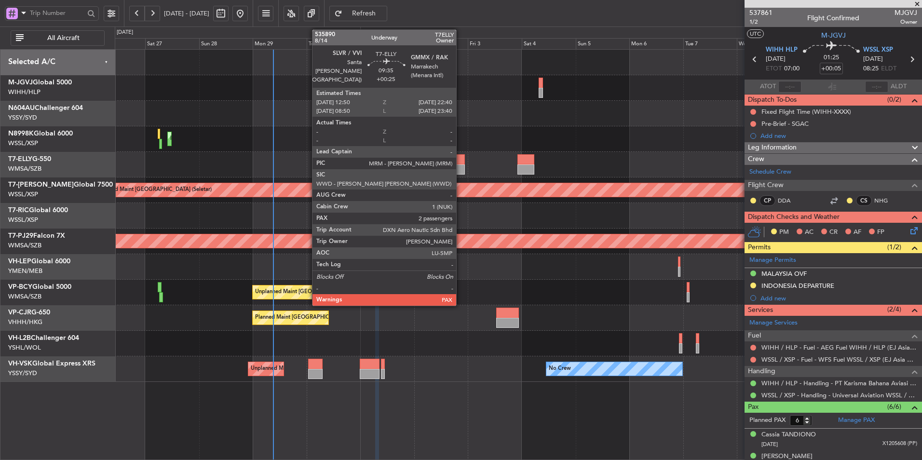
click at [460, 161] on div at bounding box center [454, 159] width 22 height 10
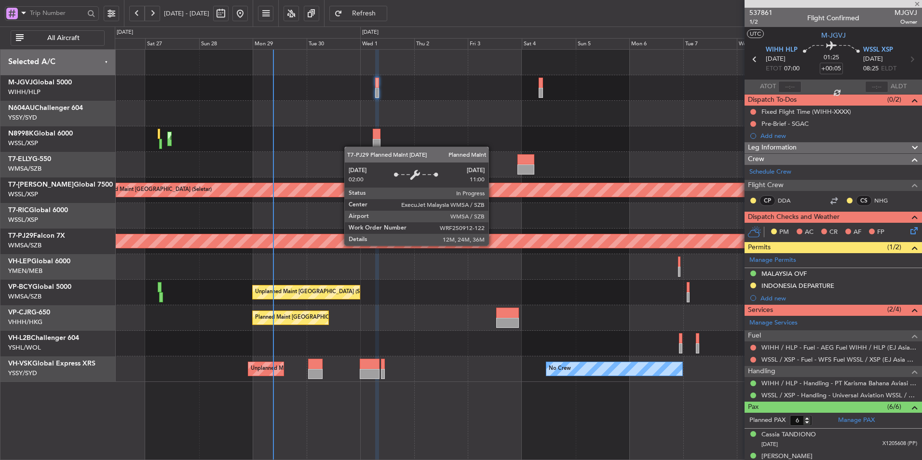
type input "+00:25"
type input "2"
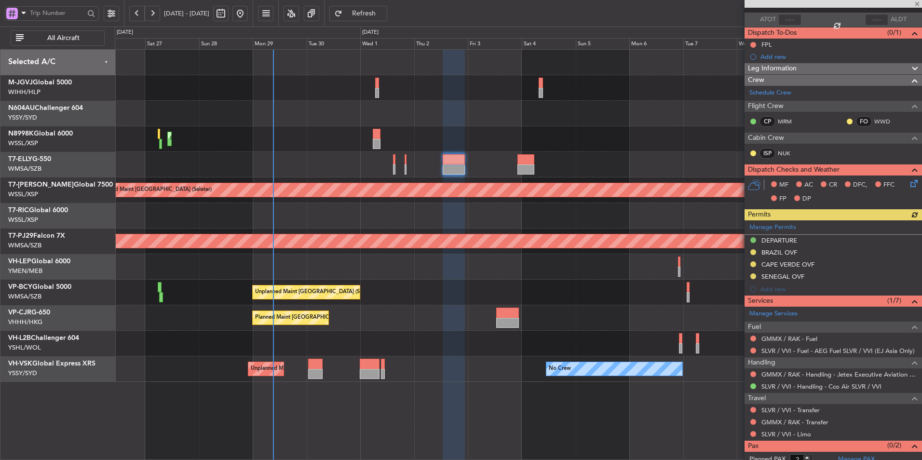
scroll to position [86, 0]
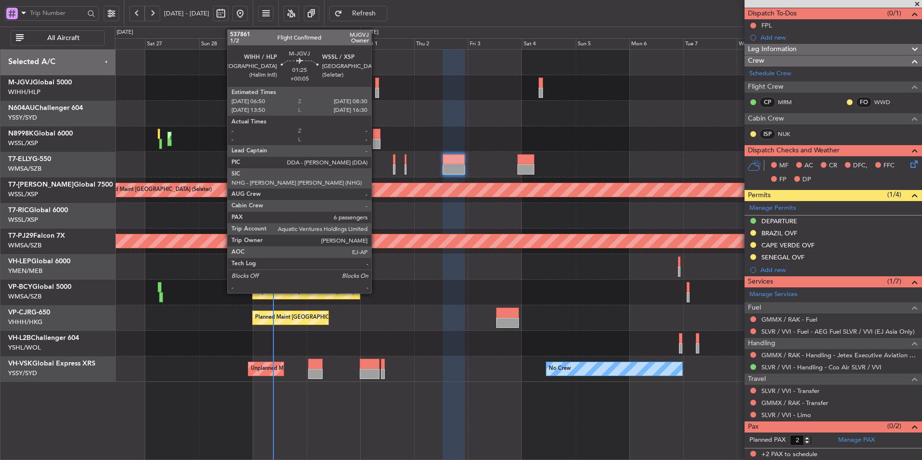
click at [376, 85] on div at bounding box center [377, 83] width 4 height 10
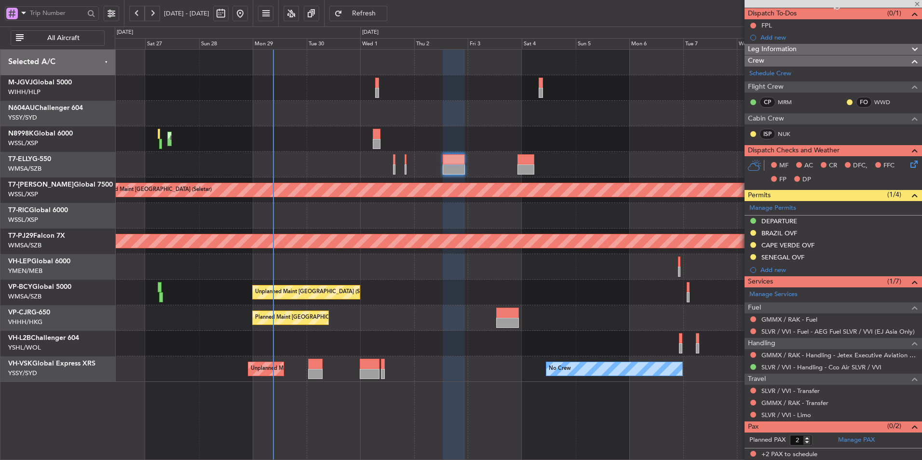
type input "+00:05"
type input "6"
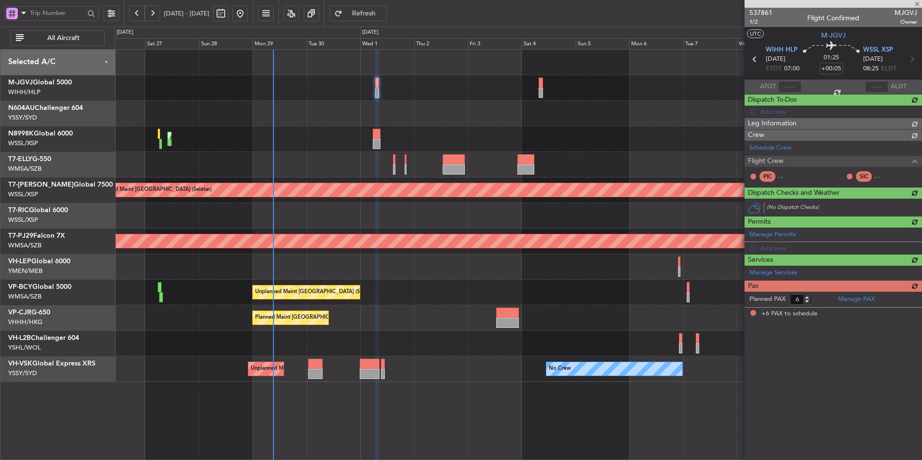
scroll to position [0, 0]
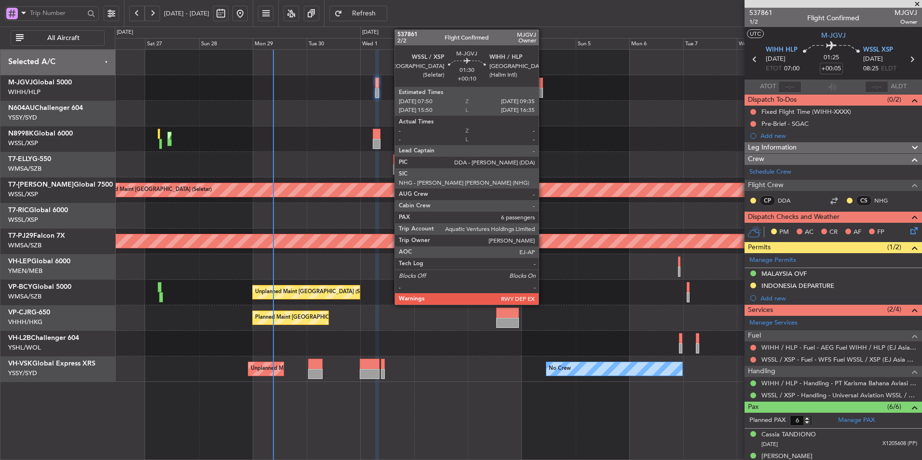
click at [543, 91] on div at bounding box center [540, 93] width 4 height 10
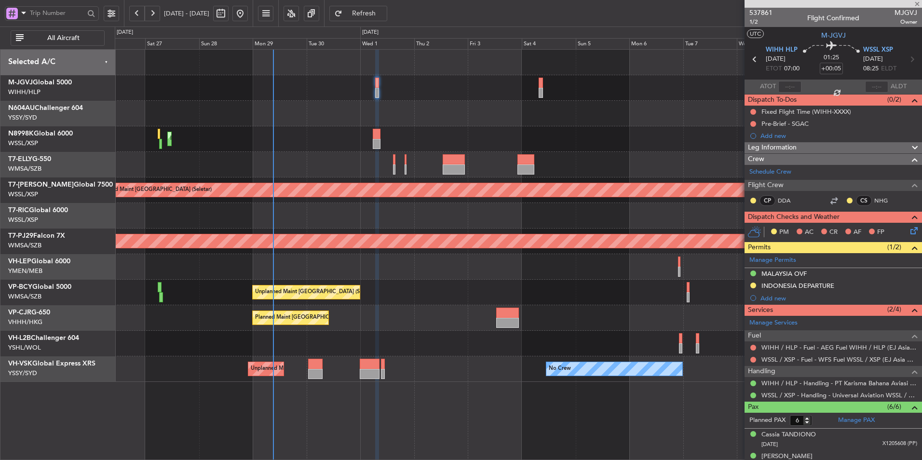
type input "+00:10"
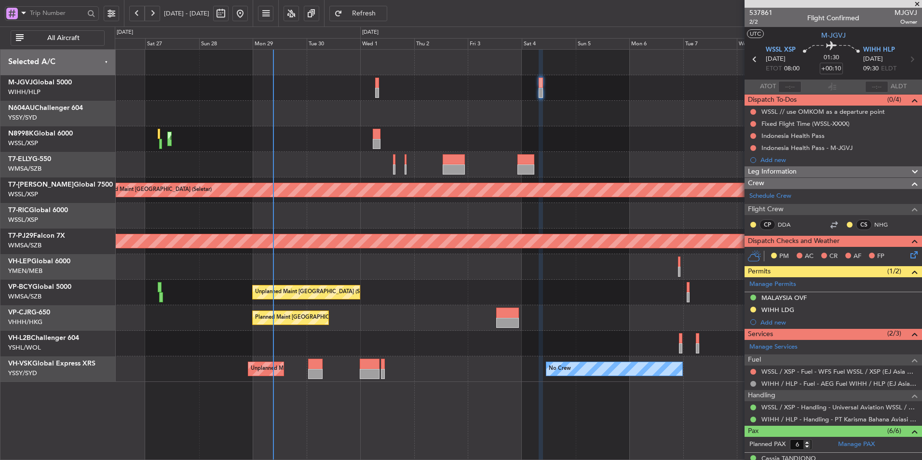
click at [434, 268] on div at bounding box center [518, 267] width 807 height 26
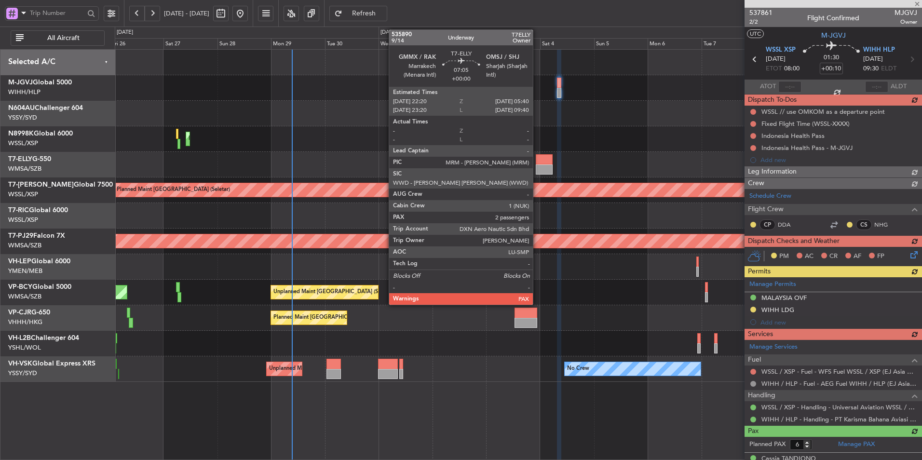
click at [538, 162] on div at bounding box center [544, 159] width 17 height 10
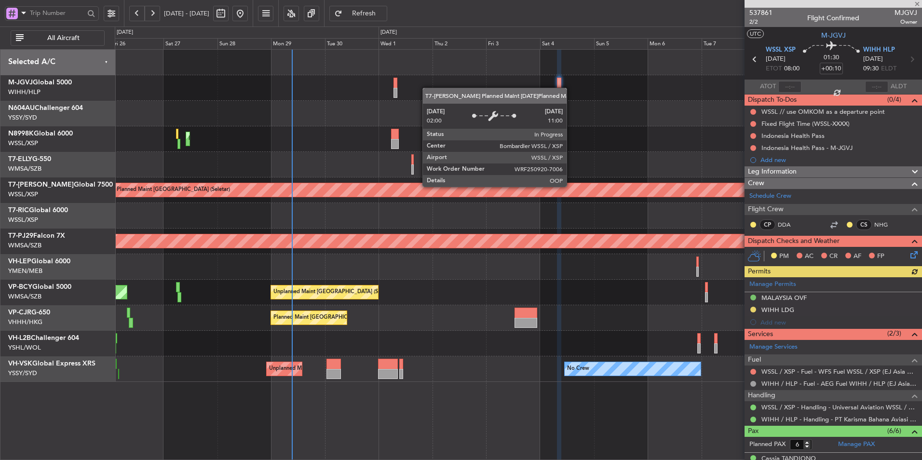
type input "2"
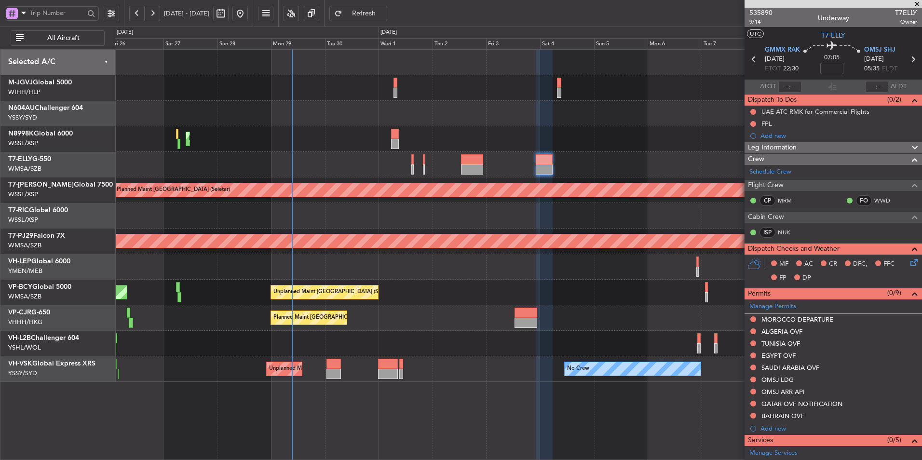
click at [457, 279] on div at bounding box center [518, 267] width 807 height 26
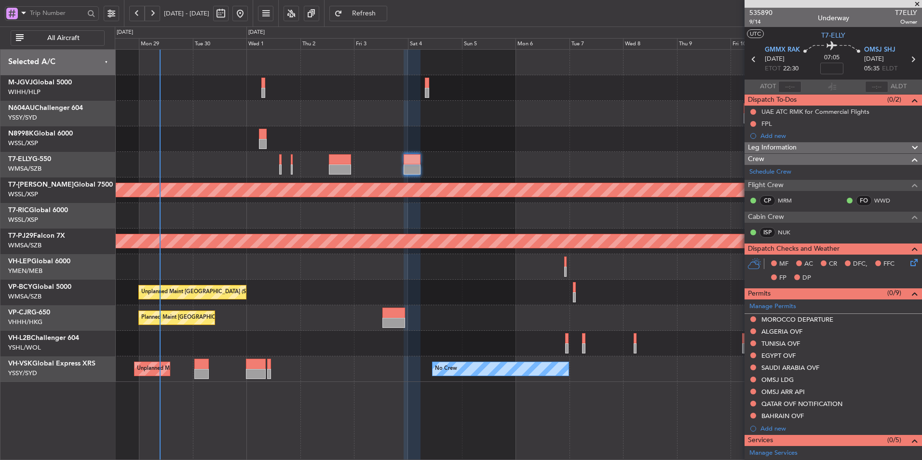
click at [446, 265] on div at bounding box center [518, 267] width 807 height 26
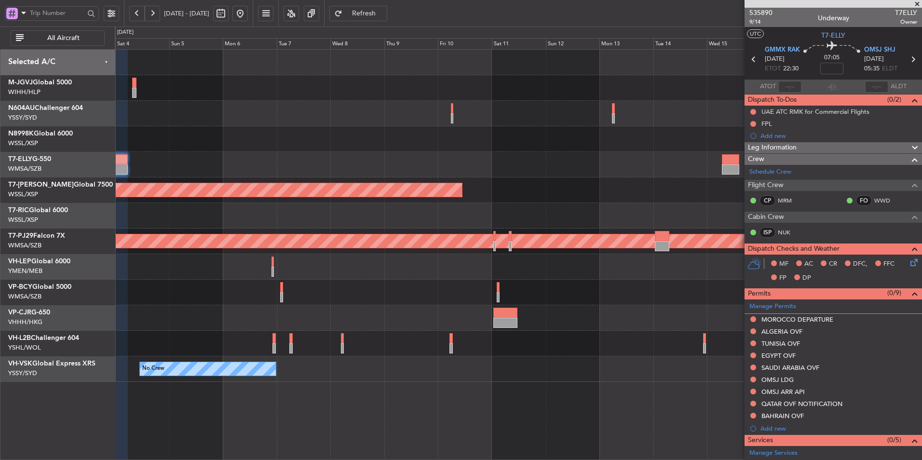
click at [315, 173] on div at bounding box center [518, 165] width 807 height 26
click at [447, 181] on div "Planned Maint [GEOGRAPHIC_DATA] (Seletar)" at bounding box center [518, 190] width 807 height 26
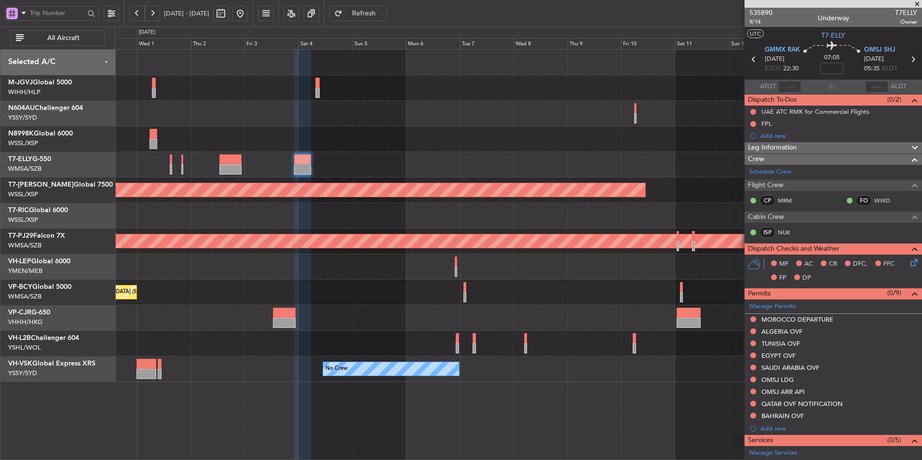
click at [534, 161] on div at bounding box center [518, 165] width 807 height 26
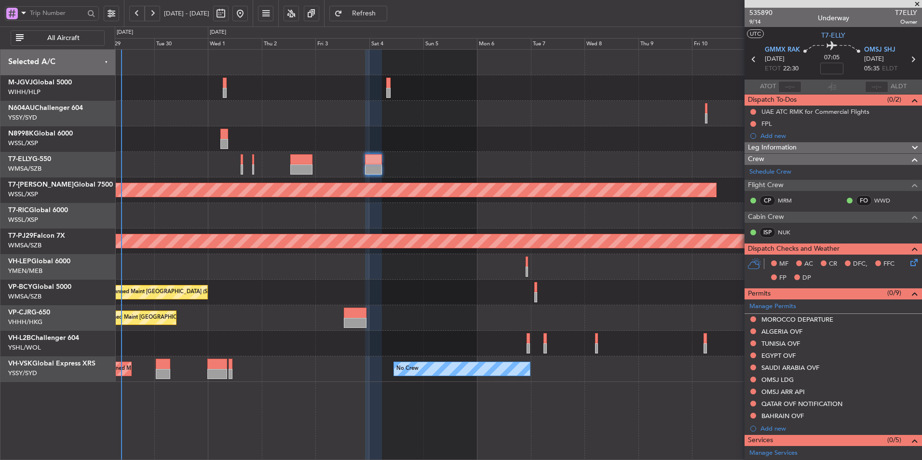
click at [433, 319] on div "Planned Maint [GEOGRAPHIC_DATA] ([GEOGRAPHIC_DATA] Intl)" at bounding box center [518, 318] width 807 height 26
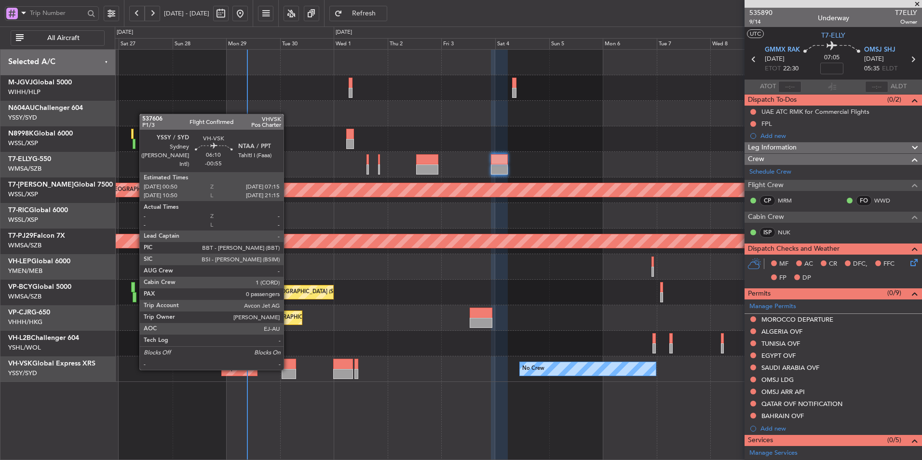
click at [288, 369] on div at bounding box center [289, 374] width 14 height 10
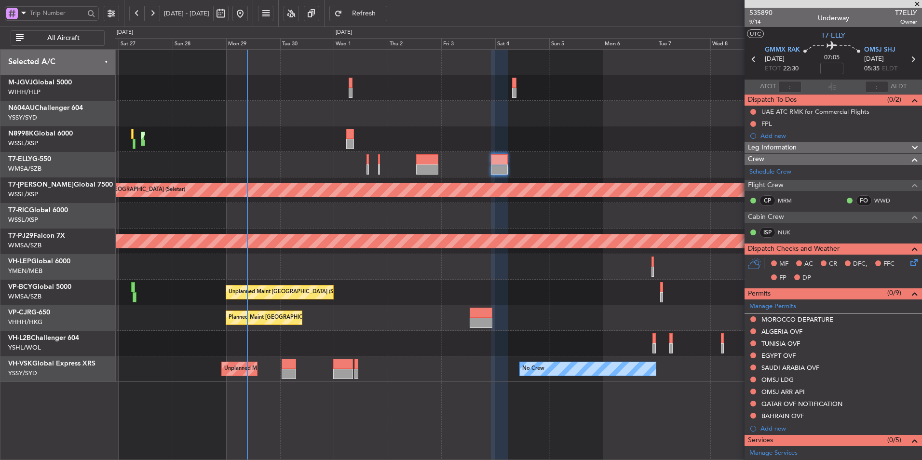
click at [438, 319] on div "Planned Maint [GEOGRAPHIC_DATA] ([GEOGRAPHIC_DATA] Intl)" at bounding box center [518, 318] width 807 height 26
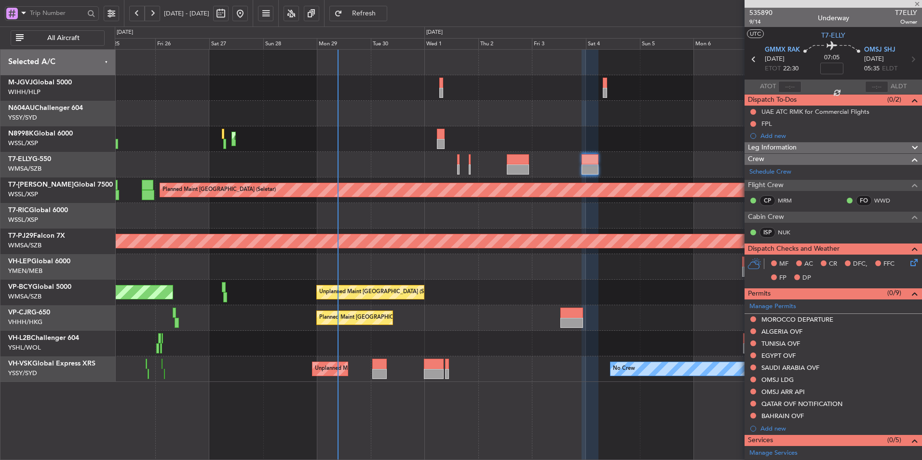
type input "-00:55"
type input "0"
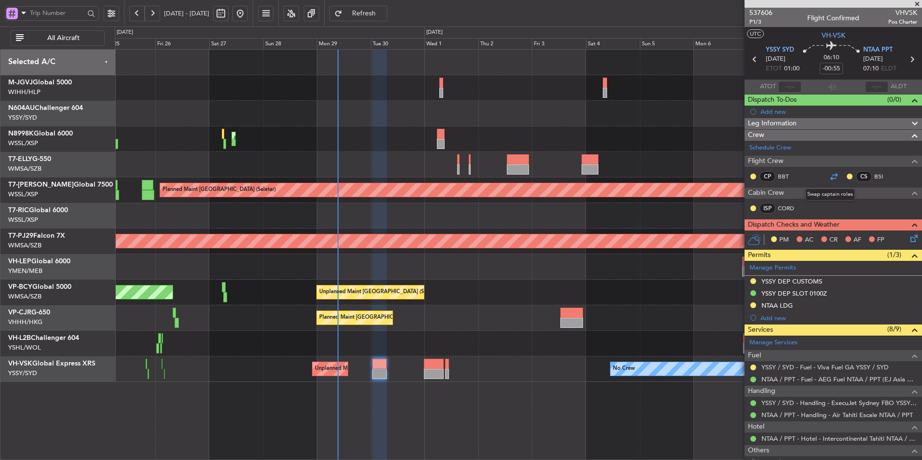
click at [829, 180] on div at bounding box center [834, 177] width 12 height 12
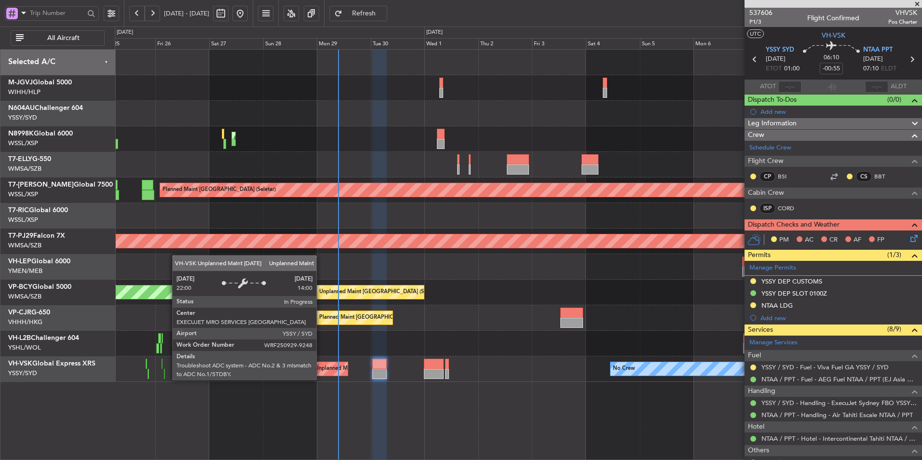
click at [321, 370] on div "Unplanned Maint Sydney ([PERSON_NAME] Intl)" at bounding box center [374, 369] width 119 height 14
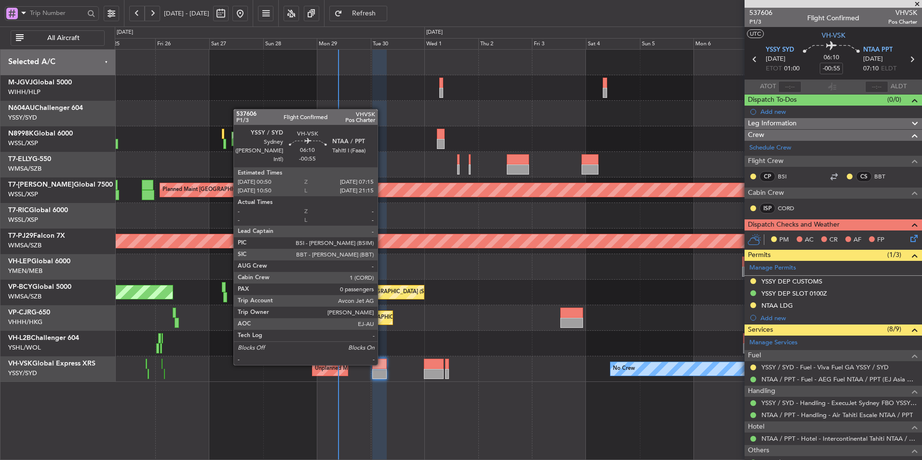
click at [382, 364] on div at bounding box center [379, 364] width 14 height 10
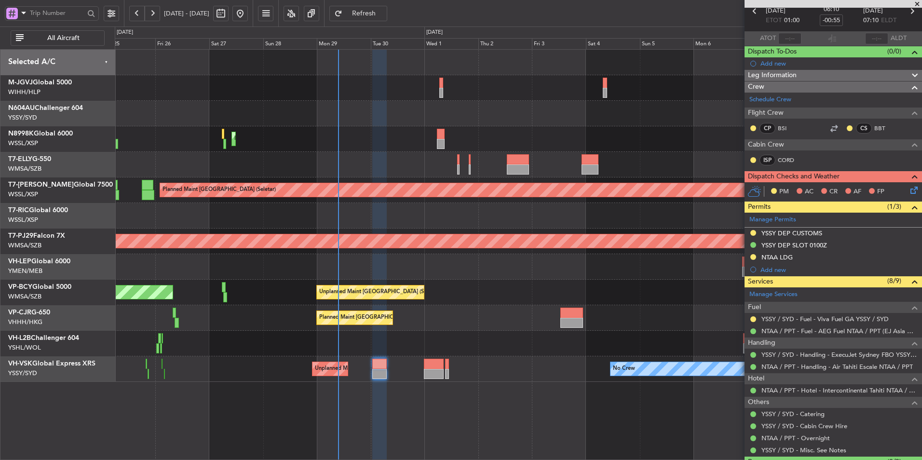
scroll to position [71, 0]
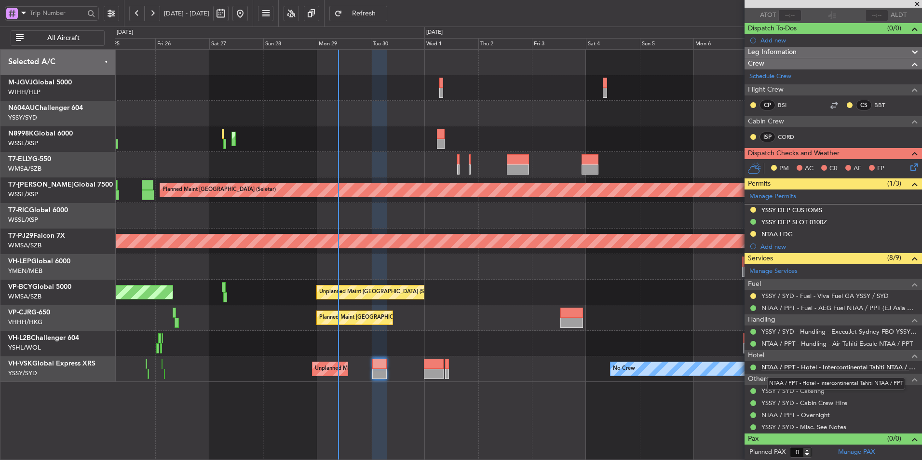
click at [853, 365] on link "NTAA / PPT - Hotel - Intercontinental Tahiti NTAA / PPT" at bounding box center [839, 367] width 156 height 8
click at [821, 428] on link "YSSY / SYD - Misc. See Notes" at bounding box center [803, 427] width 85 height 8
click at [827, 413] on link "NTAA / PPT - Overnight" at bounding box center [795, 415] width 68 height 8
click at [40, 365] on link "VH-VSK Global Express XRS" at bounding box center [51, 363] width 87 height 7
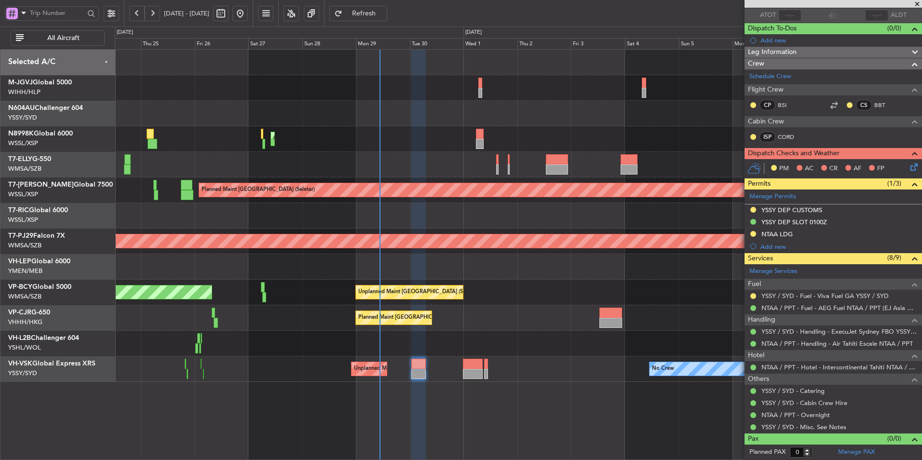
click at [369, 266] on div at bounding box center [518, 267] width 807 height 26
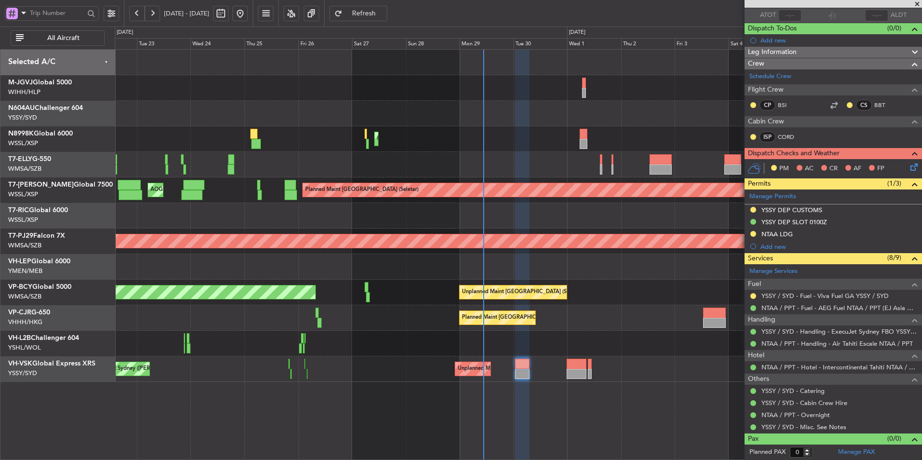
click at [372, 300] on div "Unplanned Maint Kuala Lumpur (Sultan Abdul Aziz Shah - Subang) Unplanned Maint …" at bounding box center [518, 293] width 807 height 26
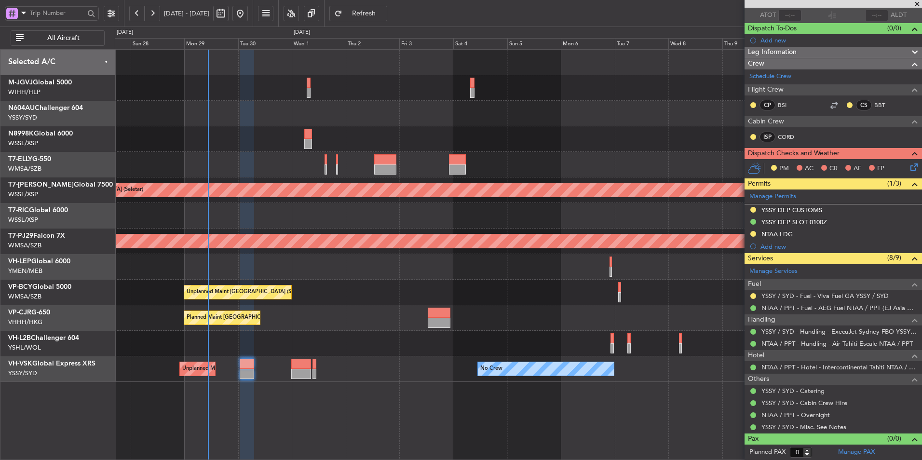
click at [471, 336] on div at bounding box center [518, 344] width 807 height 26
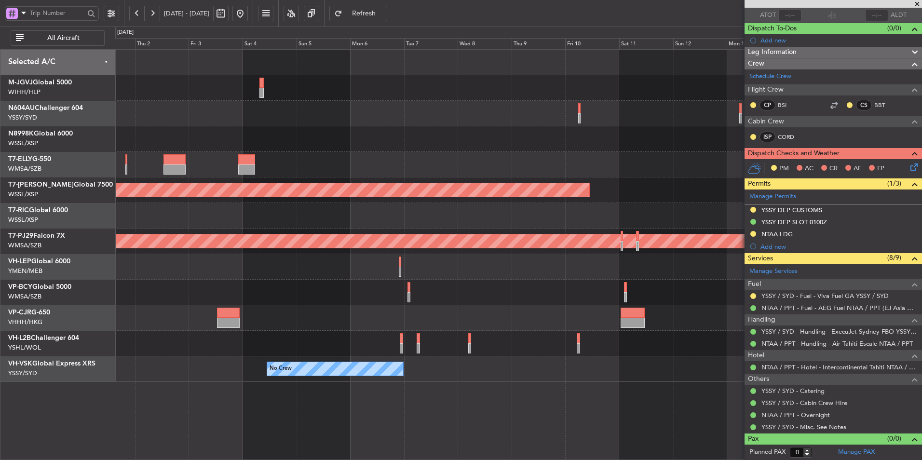
click at [290, 312] on div "Planned Maint [GEOGRAPHIC_DATA] (Seletar) Planned Maint [GEOGRAPHIC_DATA] (Sult…" at bounding box center [518, 216] width 807 height 332
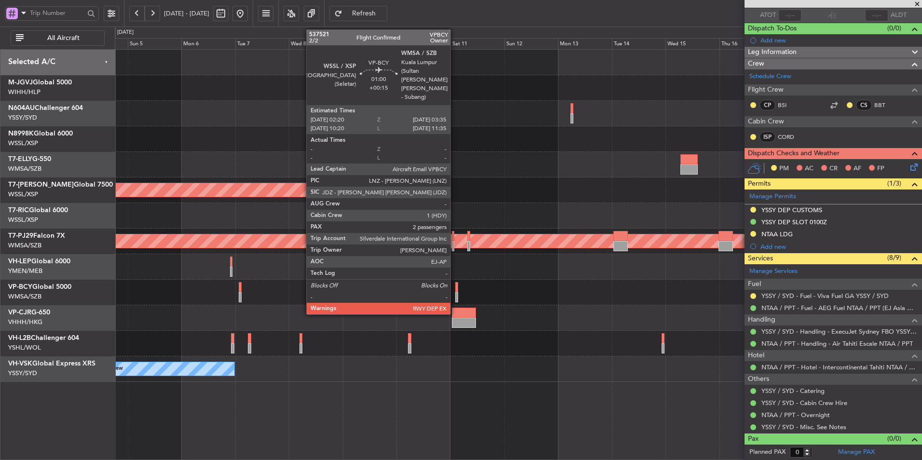
click at [455, 292] on div at bounding box center [456, 297] width 3 height 10
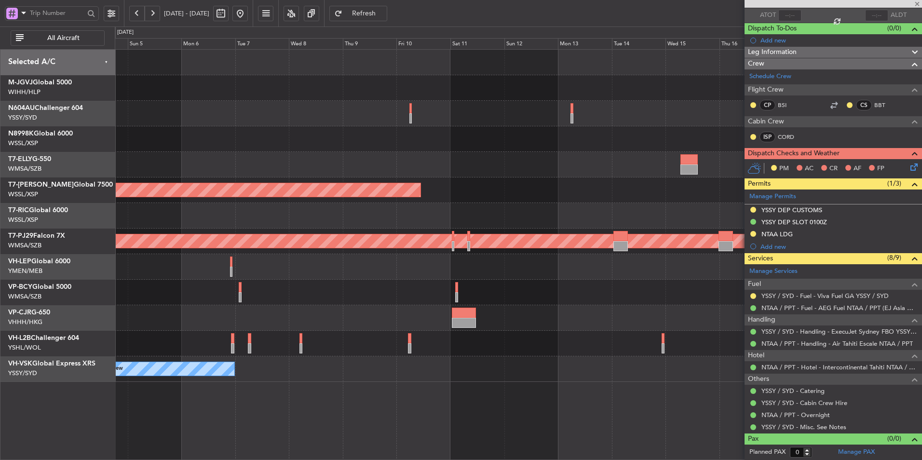
type input "+00:15"
type input "2"
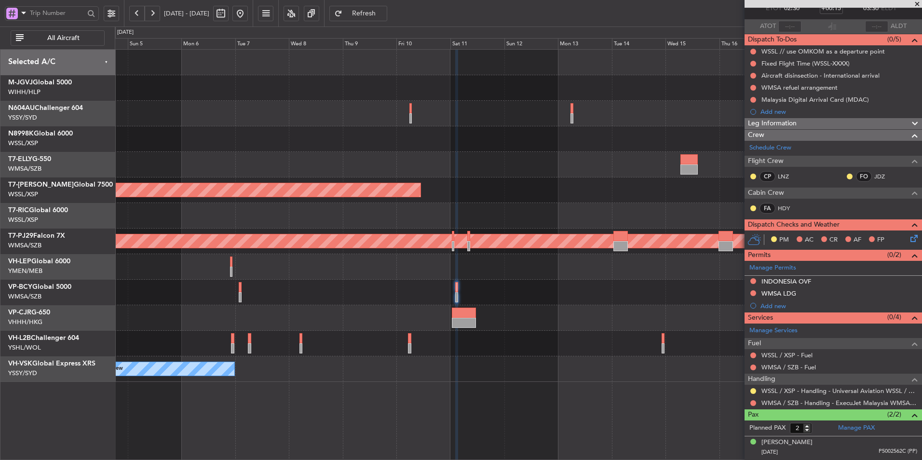
scroll to position [80, 0]
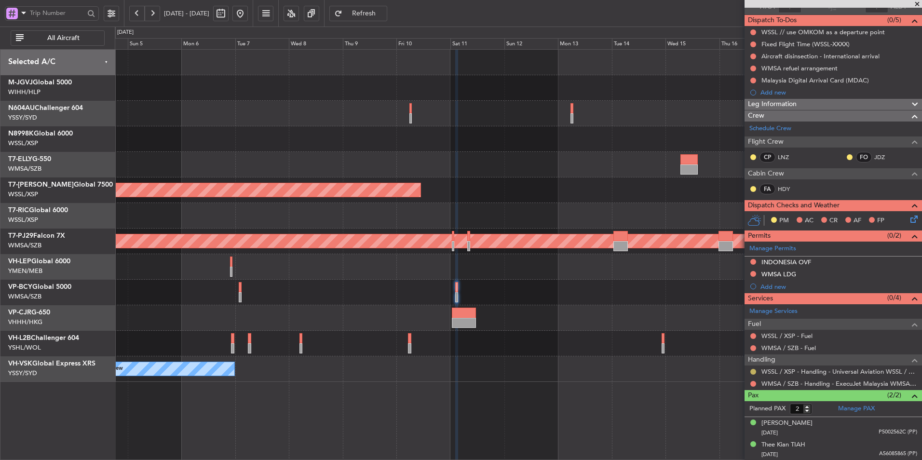
click at [755, 370] on button at bounding box center [753, 372] width 6 height 6
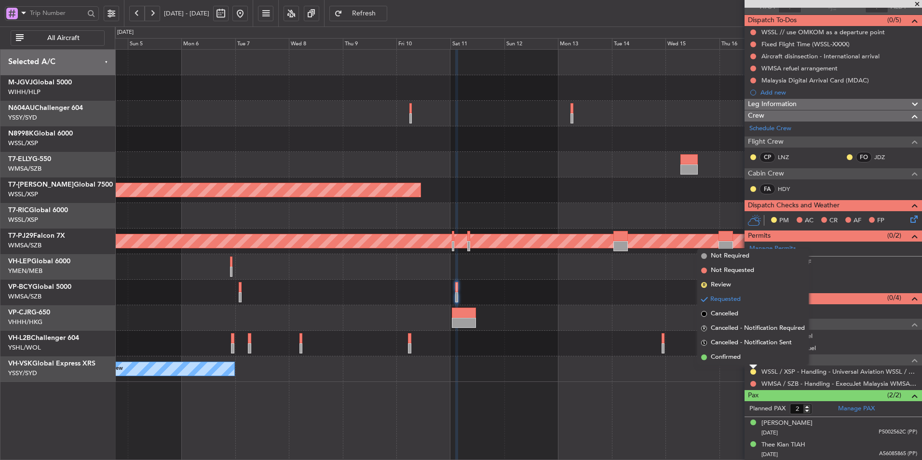
click at [729, 357] on span "Confirmed" at bounding box center [726, 357] width 30 height 10
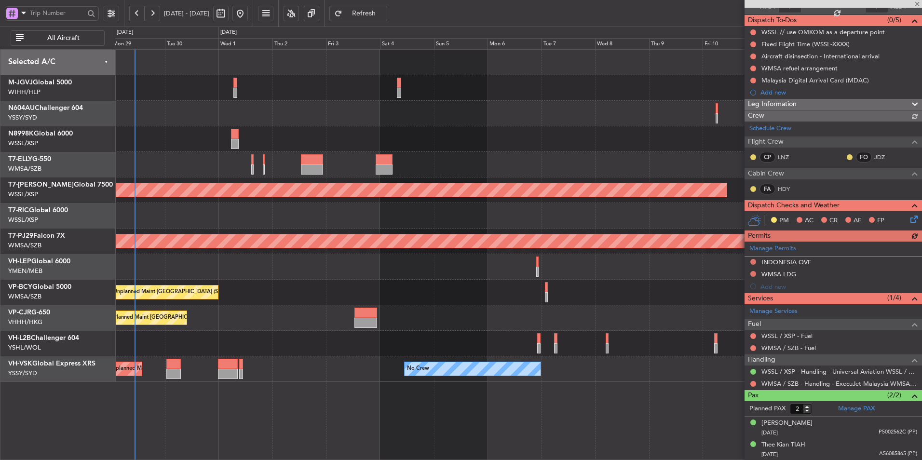
click at [541, 312] on div "Planned Maint [GEOGRAPHIC_DATA] ([GEOGRAPHIC_DATA] Intl)" at bounding box center [518, 318] width 807 height 26
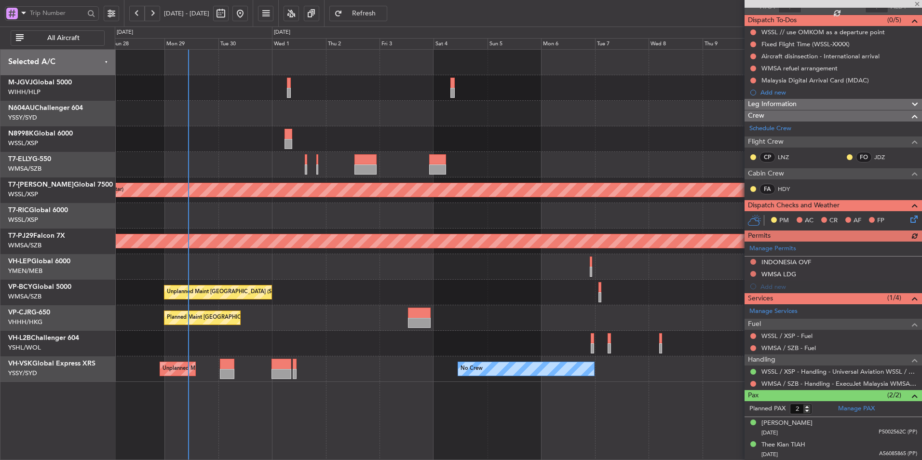
click at [442, 329] on div "Planned Maint Hong Kong (Hong Kong Intl) Planned Maint Singapore (Seletar) Plan…" at bounding box center [518, 216] width 807 height 332
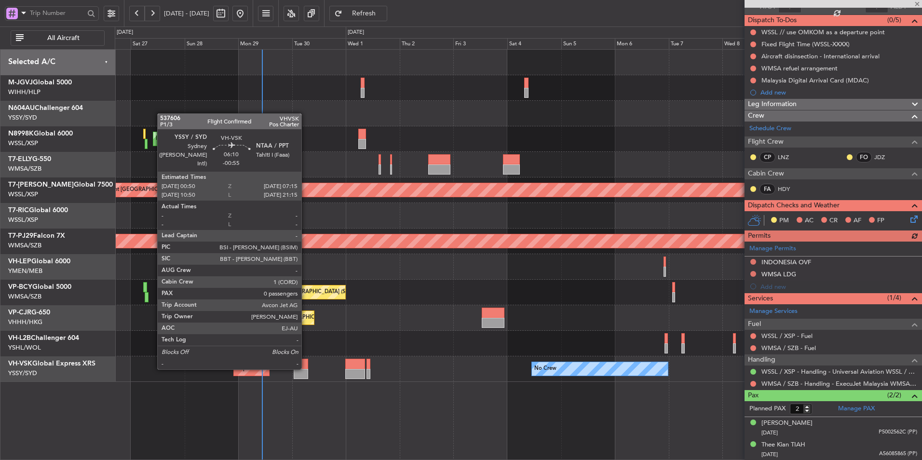
click at [305, 368] on div at bounding box center [301, 364] width 14 height 10
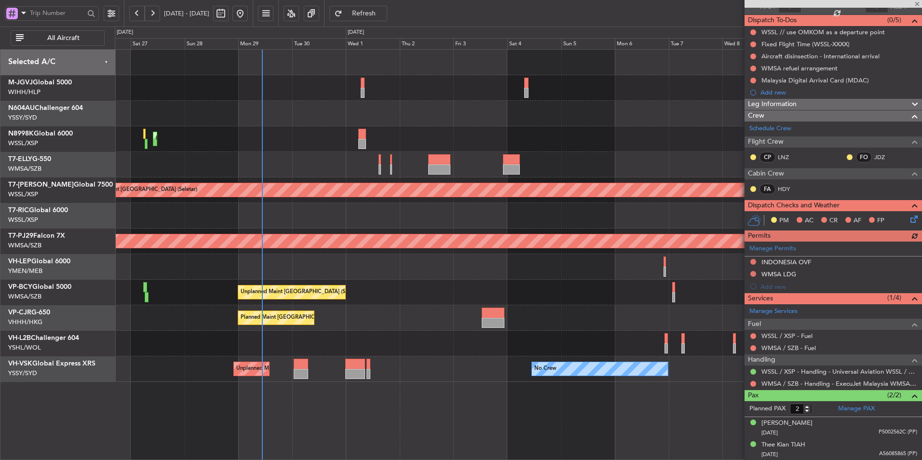
click at [432, 303] on div "Unplanned Maint Kuala Lumpur (Sultan Abdul Aziz Shah - Subang) Unplanned Maint …" at bounding box center [518, 293] width 807 height 26
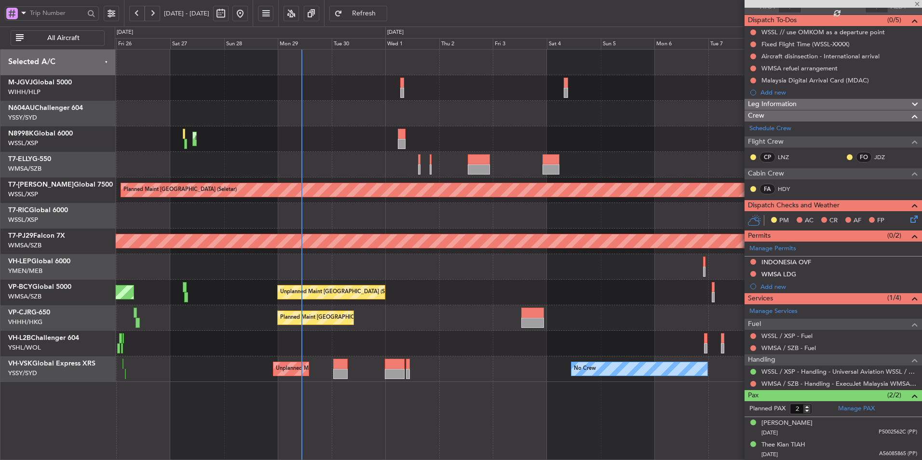
type input "-00:55"
type input "0"
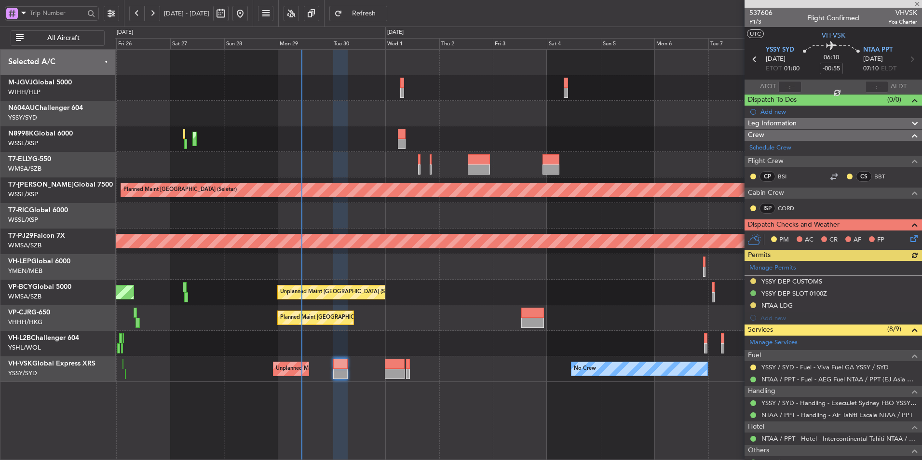
scroll to position [71, 0]
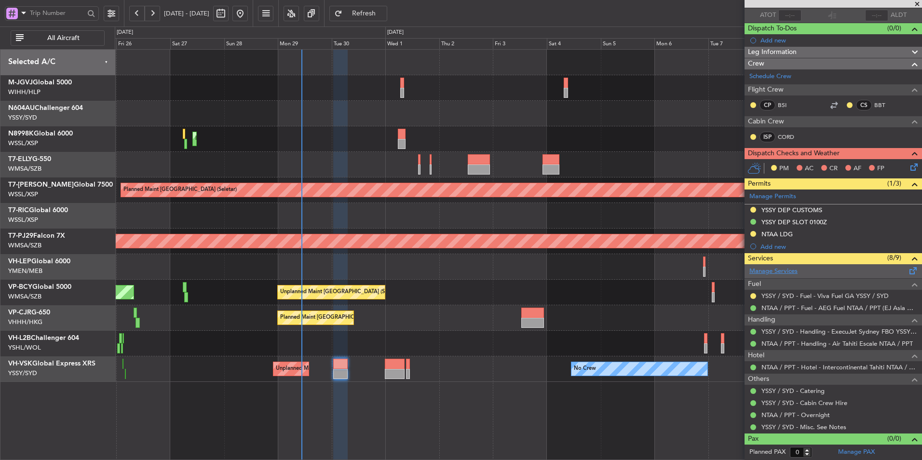
click at [768, 267] on link "Manage Services" at bounding box center [773, 272] width 48 height 10
click at [384, 11] on span "Refresh" at bounding box center [364, 13] width 40 height 7
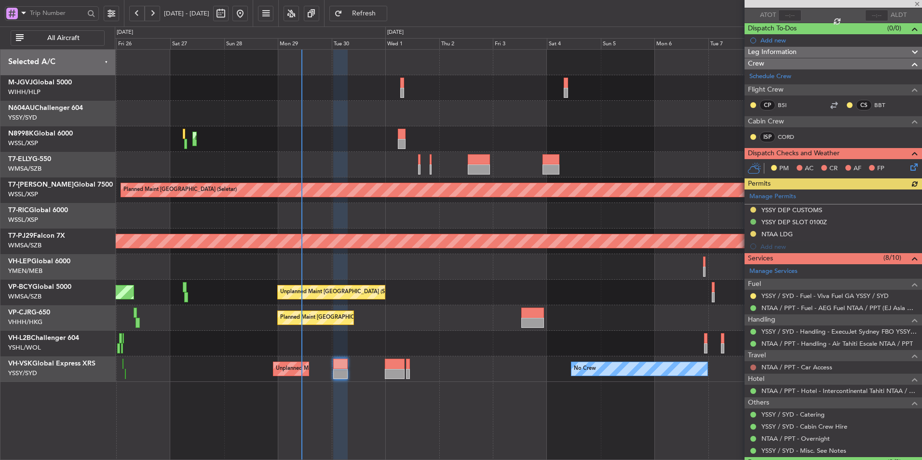
click at [753, 366] on button at bounding box center [753, 367] width 6 height 6
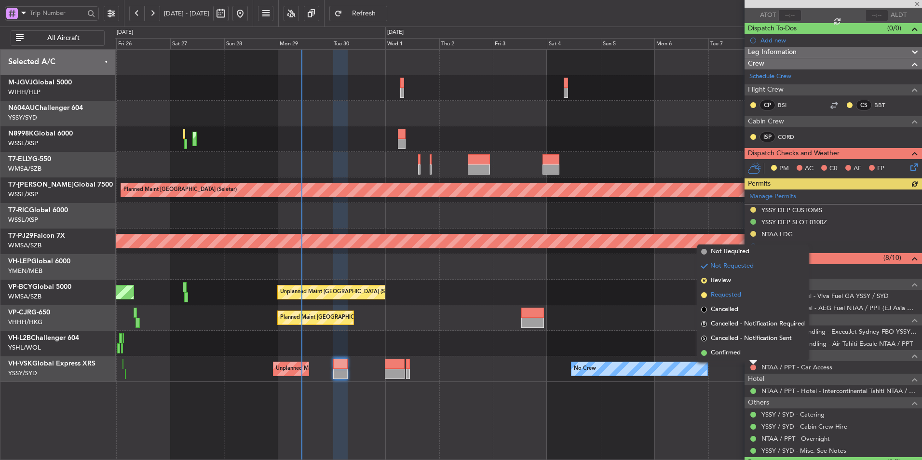
click at [744, 297] on li "Requested" at bounding box center [752, 295] width 111 height 14
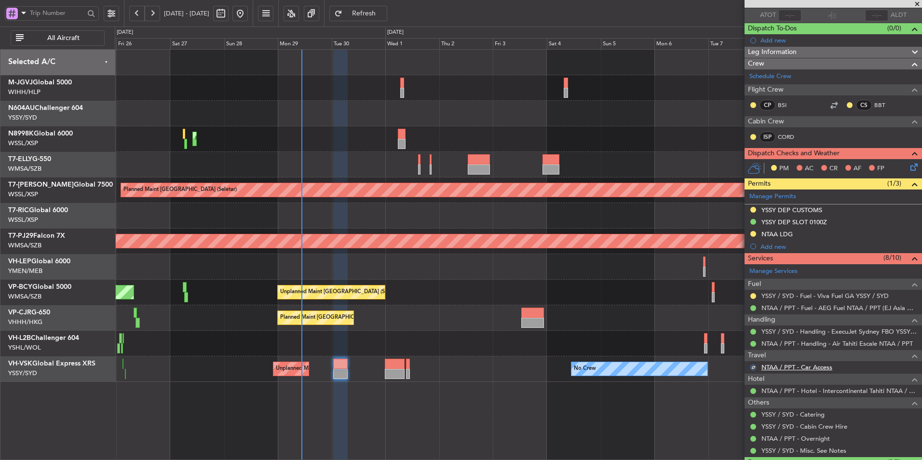
click at [815, 368] on link "NTAA / PPT - Car Access" at bounding box center [796, 367] width 71 height 8
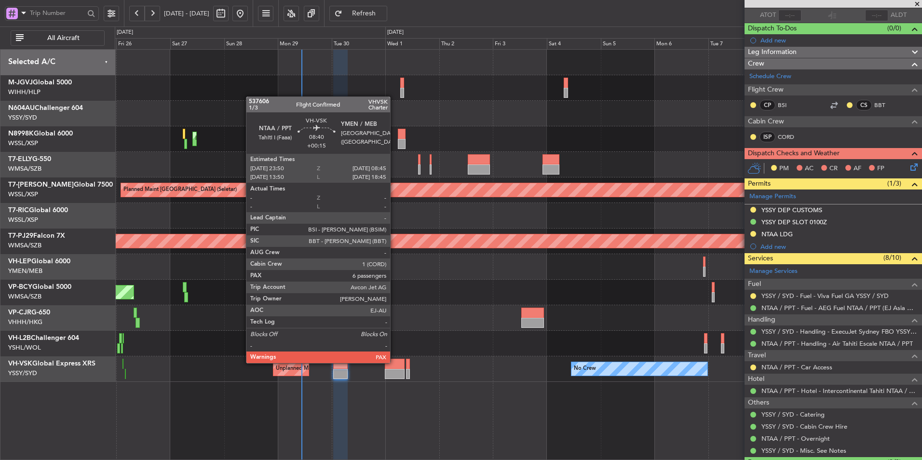
click at [391, 363] on div at bounding box center [395, 364] width 20 height 10
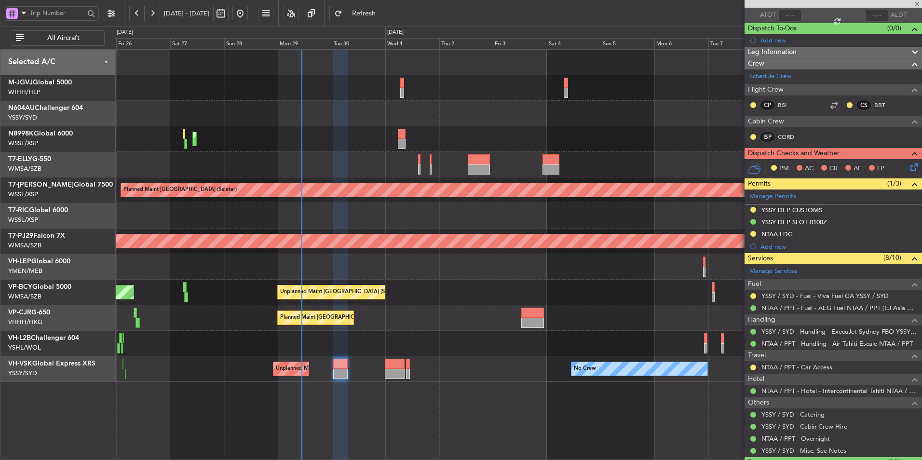
type input "+00:15"
type input "6"
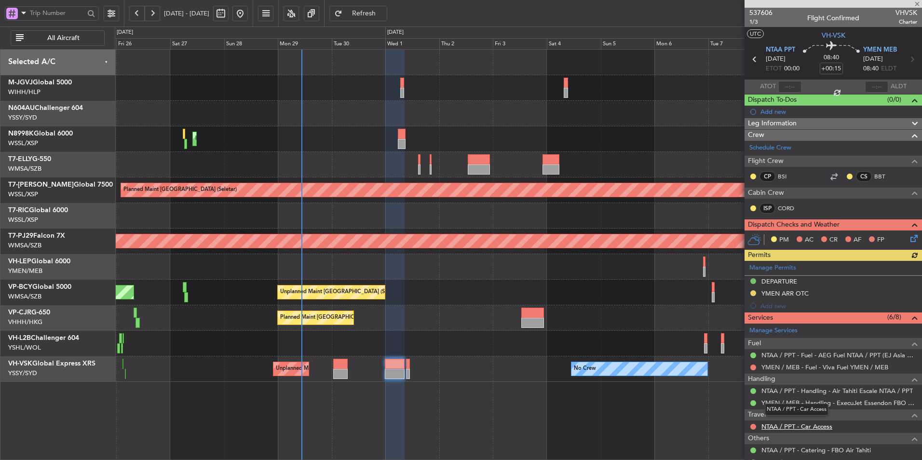
click at [816, 427] on link "NTAA / PPT - Car Access" at bounding box center [796, 426] width 71 height 8
click at [384, 15] on span "Refresh" at bounding box center [364, 13] width 40 height 7
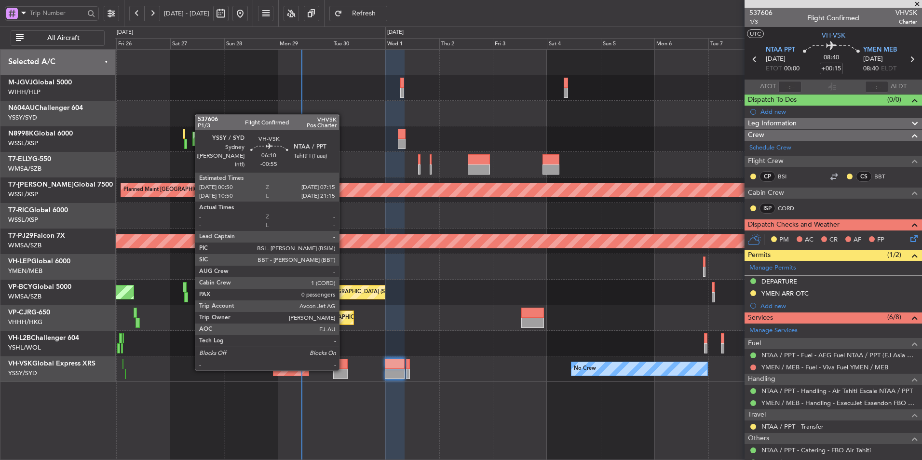
click at [343, 369] on div at bounding box center [340, 374] width 14 height 10
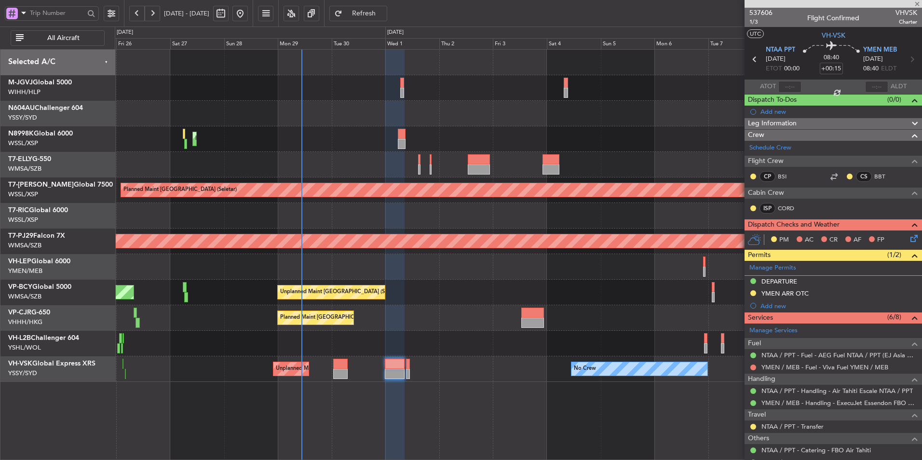
type input "-00:55"
type input "0"
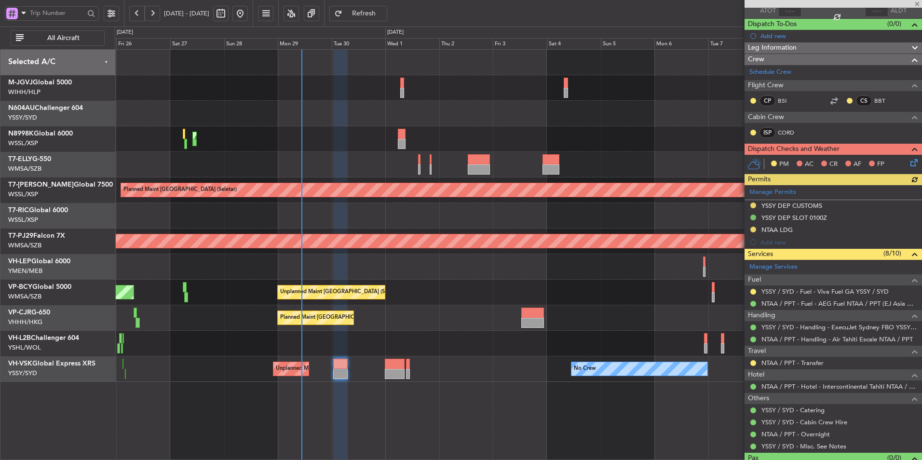
scroll to position [95, 0]
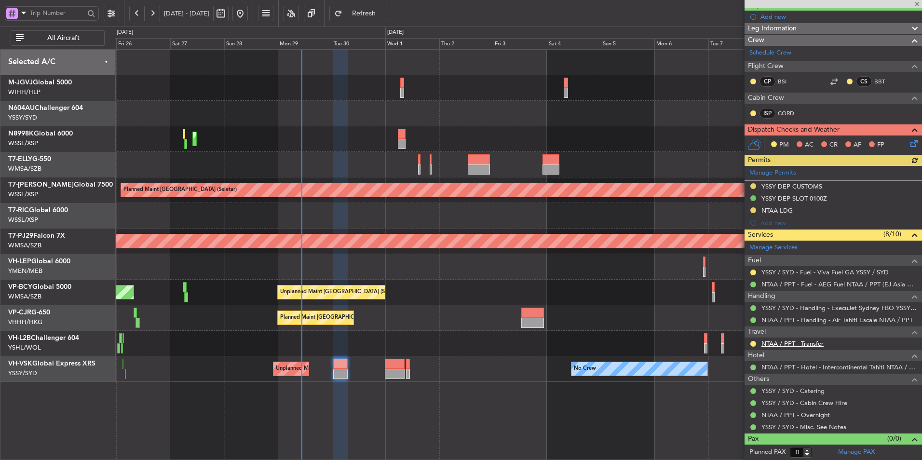
click at [813, 344] on link "NTAA / PPT - Transfer" at bounding box center [792, 343] width 62 height 8
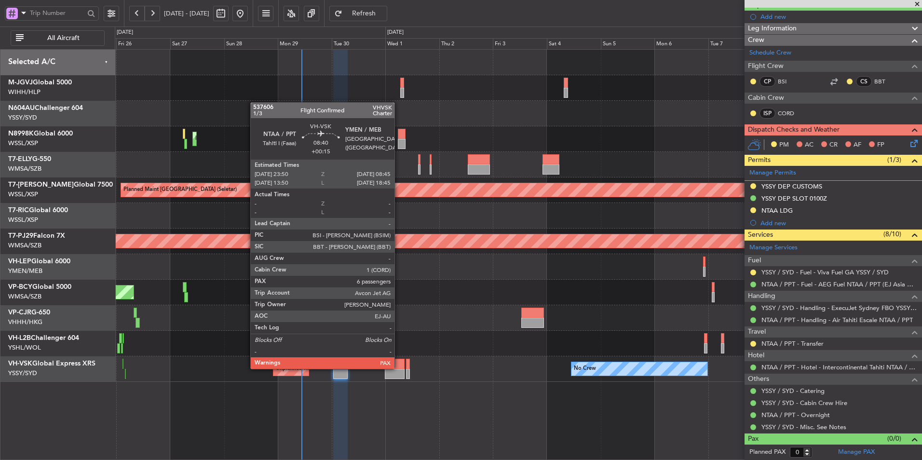
click at [399, 368] on div at bounding box center [395, 364] width 20 height 10
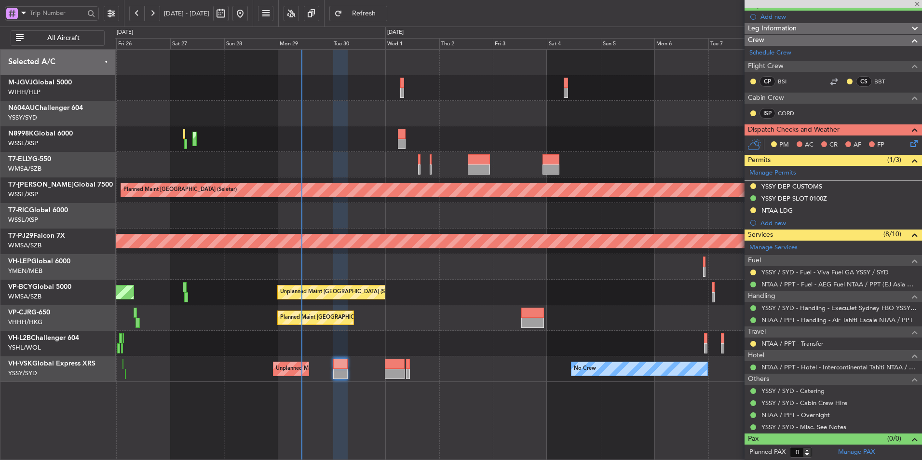
type input "+00:15"
type input "6"
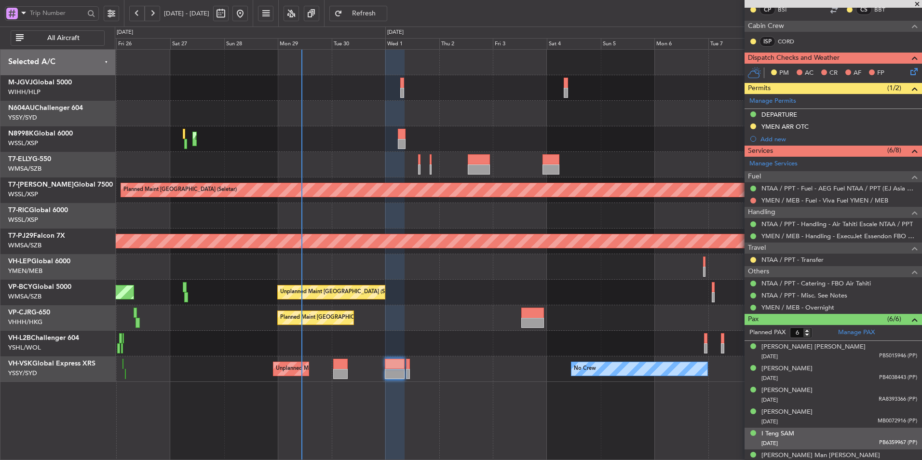
scroll to position [177, 0]
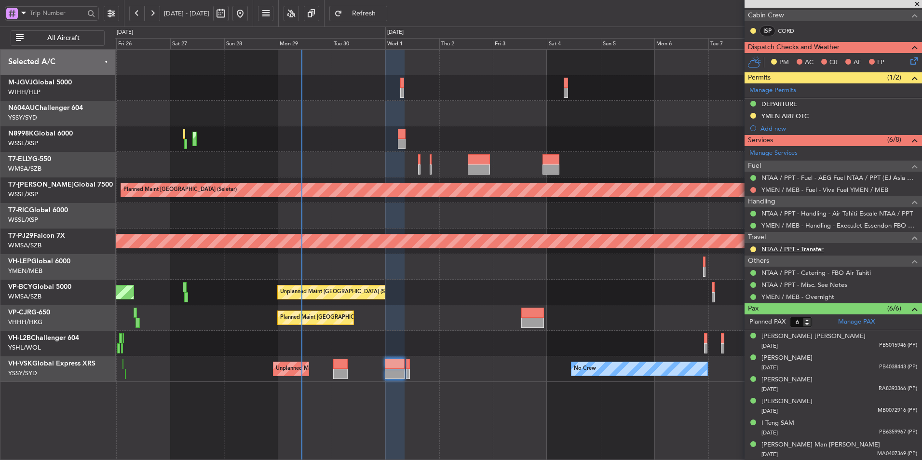
click at [798, 248] on link "NTAA / PPT - Transfer" at bounding box center [792, 249] width 62 height 8
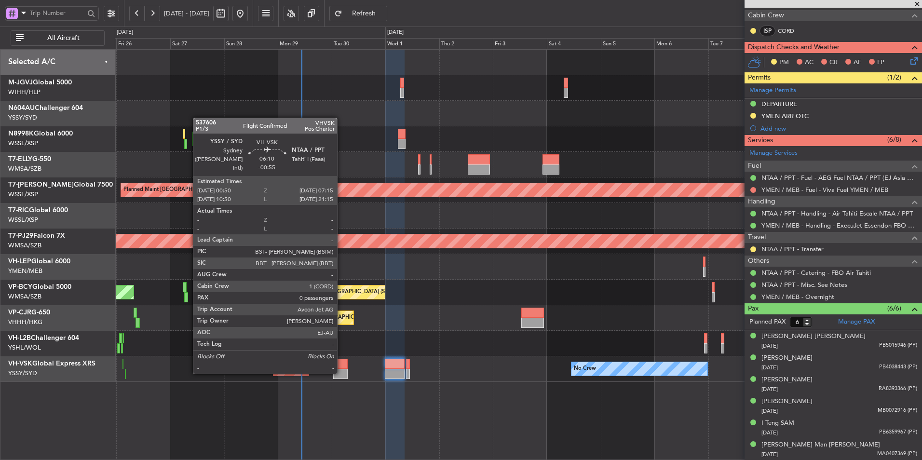
click at [341, 373] on div at bounding box center [340, 374] width 14 height 10
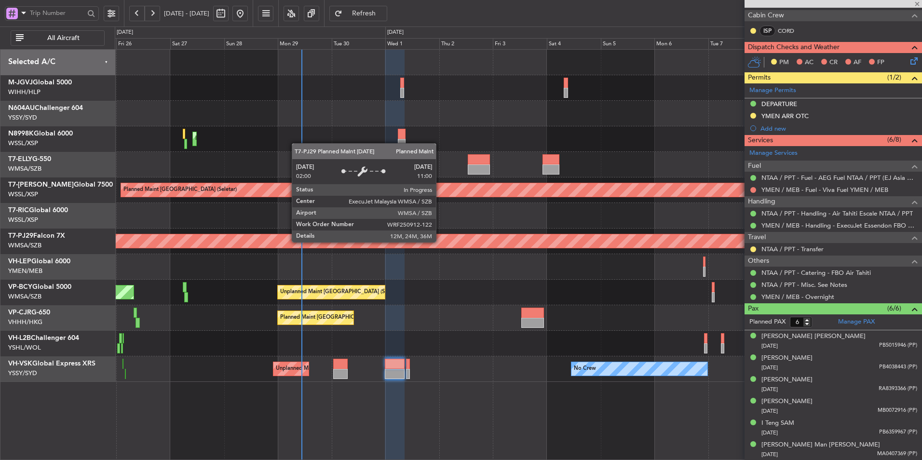
type input "-00:55"
type input "0"
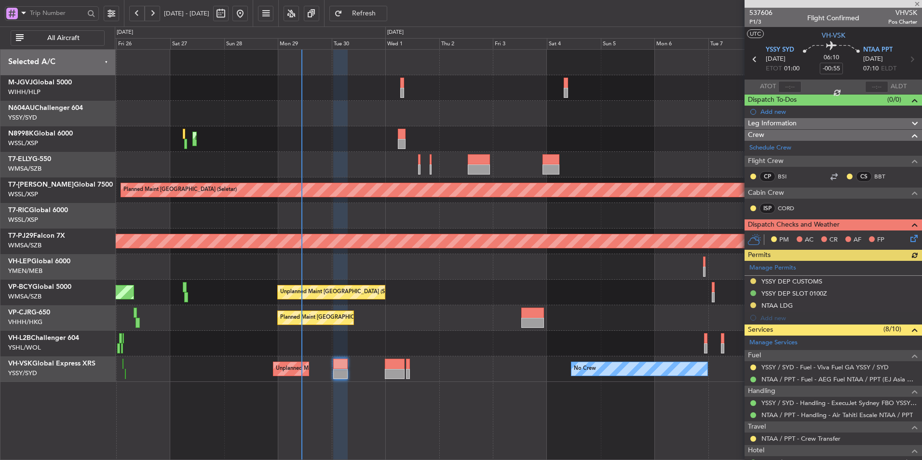
scroll to position [95, 0]
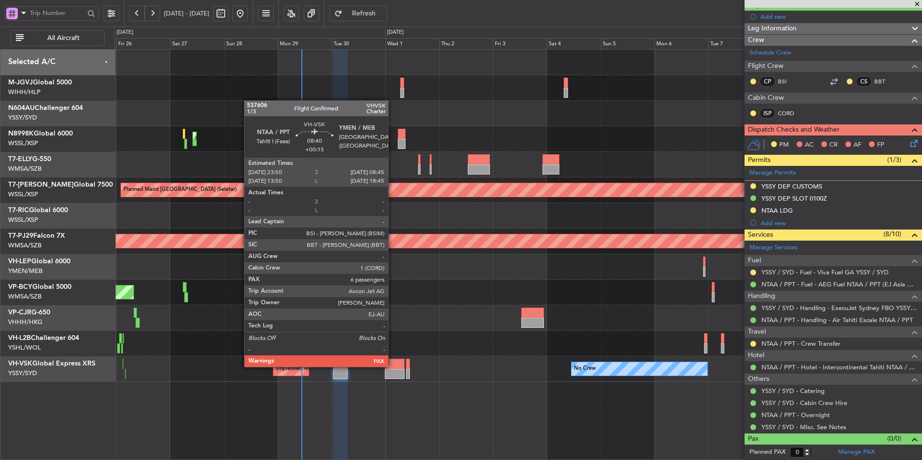
click at [392, 366] on div at bounding box center [395, 364] width 20 height 10
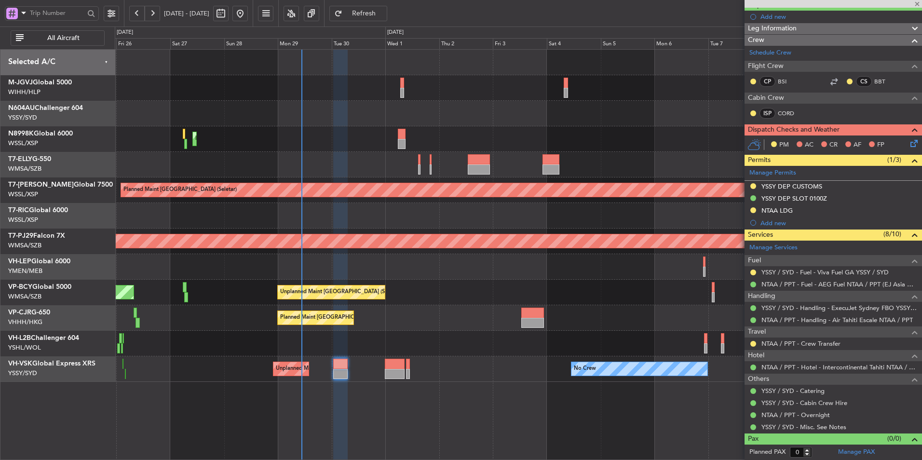
type input "+00:15"
type input "6"
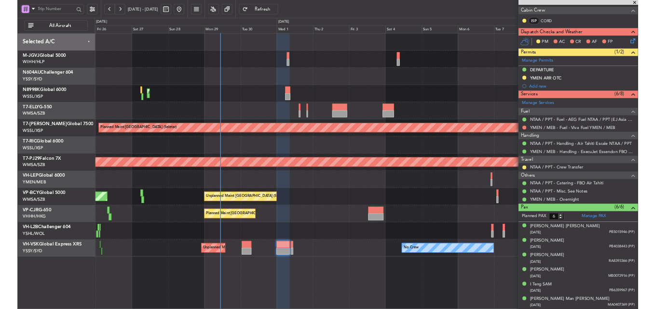
scroll to position [0, 0]
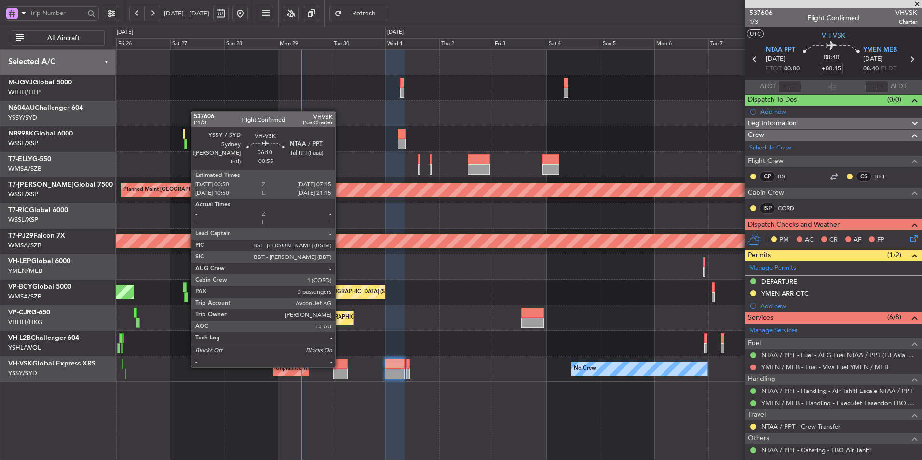
click at [339, 366] on div at bounding box center [340, 364] width 14 height 10
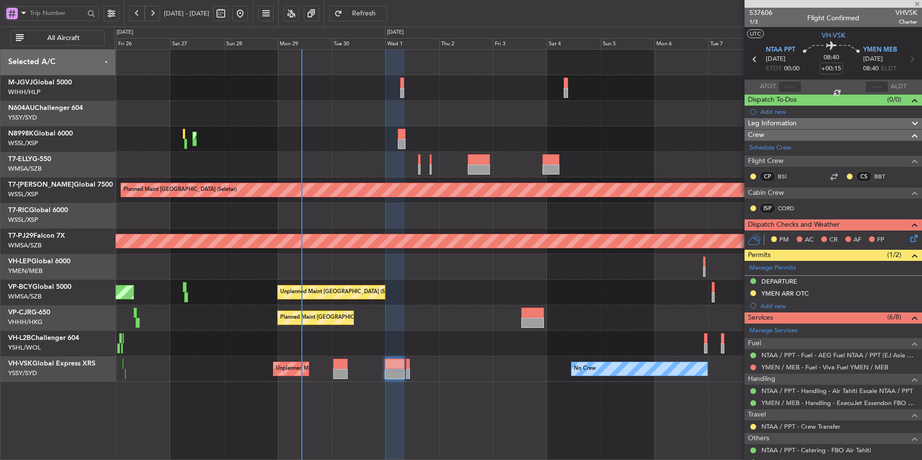
click at [442, 319] on div "Planned Maint [GEOGRAPHIC_DATA] ([GEOGRAPHIC_DATA] Intl)" at bounding box center [518, 318] width 807 height 26
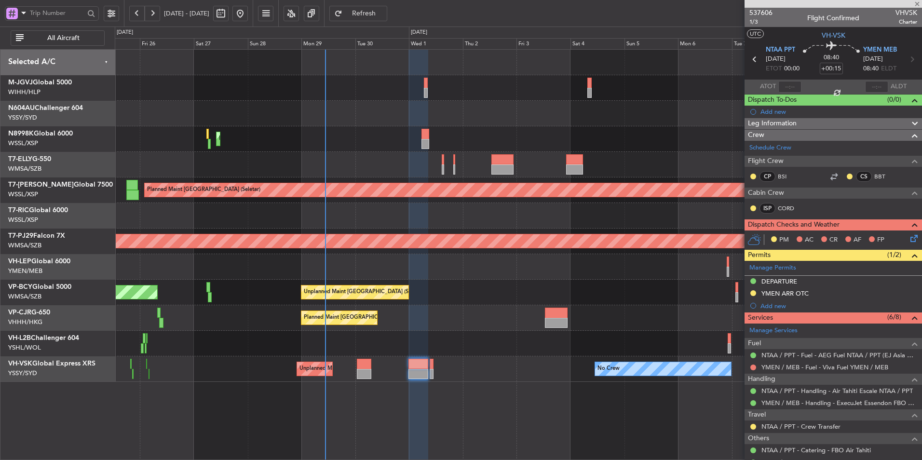
type input "-00:55"
type input "0"
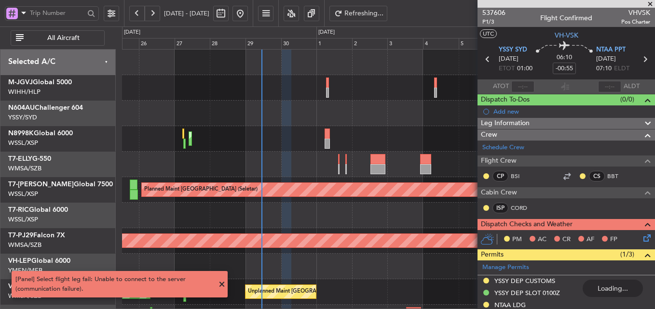
click at [296, 218] on div at bounding box center [388, 216] width 532 height 26
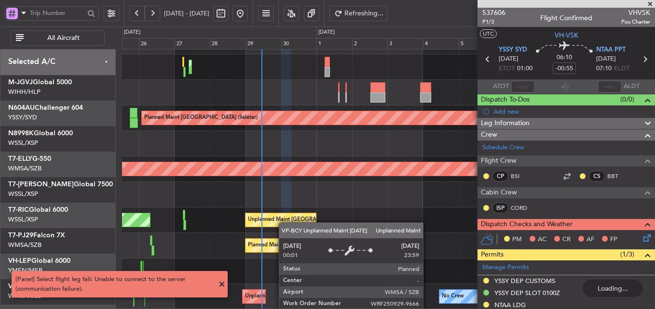
scroll to position [72, 0]
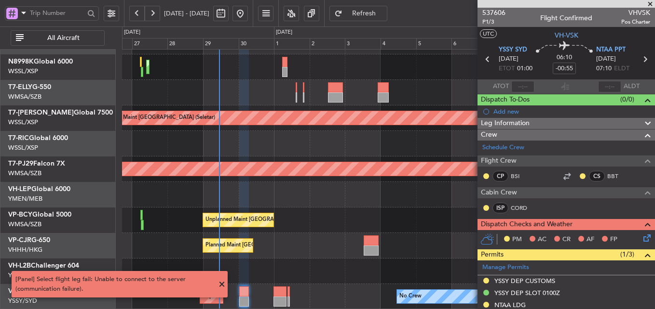
click at [293, 251] on div "Planned Maint [GEOGRAPHIC_DATA] ([GEOGRAPHIC_DATA] Intl)" at bounding box center [388, 246] width 532 height 26
click at [222, 283] on span at bounding box center [222, 285] width 12 height 12
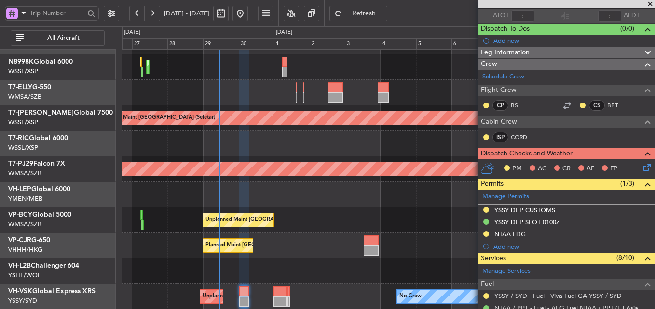
scroll to position [70, 0]
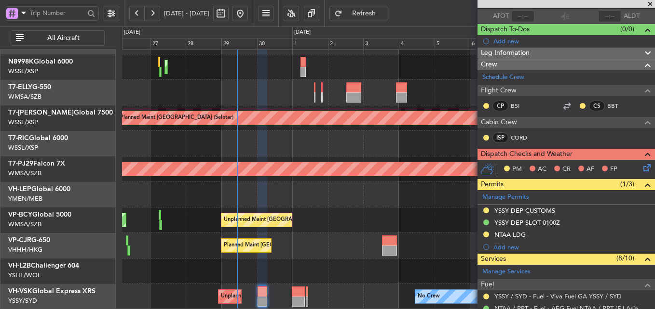
click at [336, 242] on div "Planned Maint [GEOGRAPHIC_DATA] ([GEOGRAPHIC_DATA] Intl)" at bounding box center [388, 246] width 532 height 26
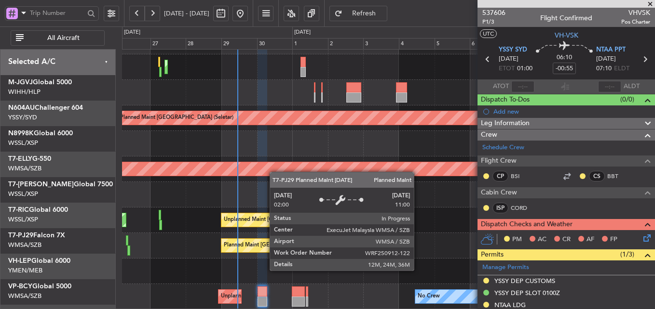
scroll to position [72, 0]
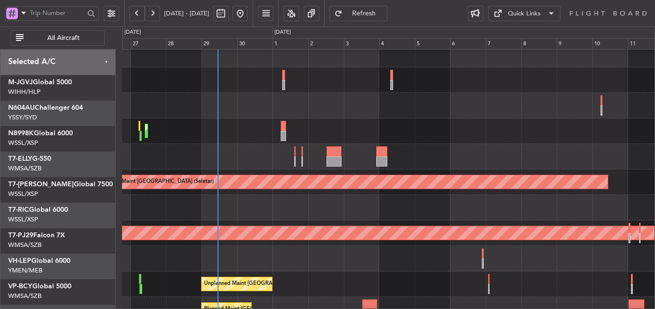
click at [454, 146] on div at bounding box center [388, 157] width 532 height 26
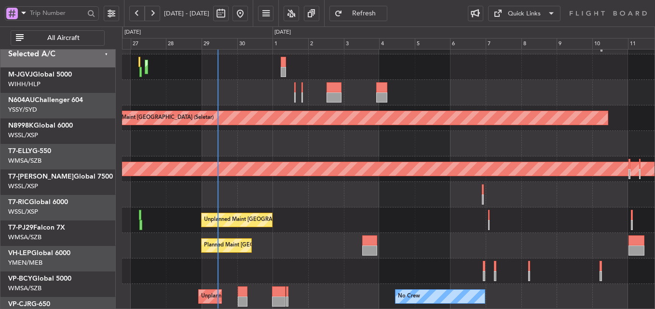
scroll to position [72, 0]
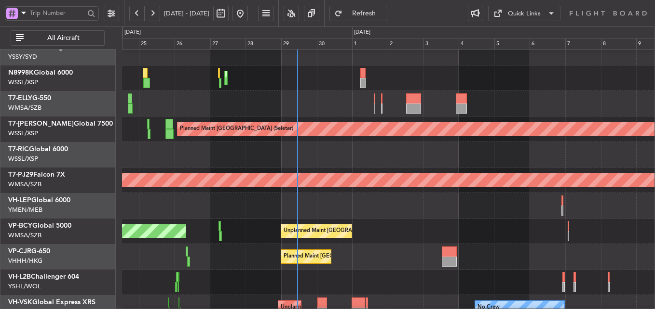
click at [396, 226] on div "Unplanned Maint Kuala Lumpur (Sultan Abdul Aziz Shah - Subang) Unplanned Maint …" at bounding box center [388, 232] width 532 height 26
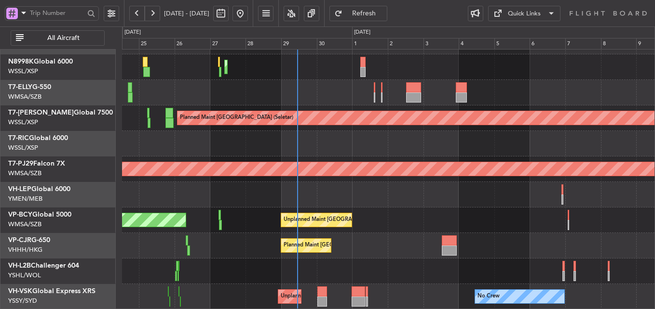
scroll to position [70, 0]
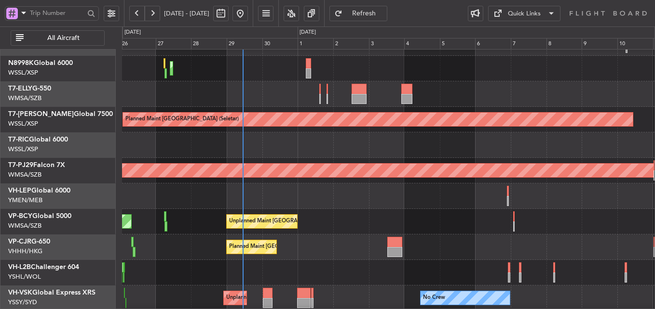
click at [292, 140] on div at bounding box center [388, 146] width 532 height 26
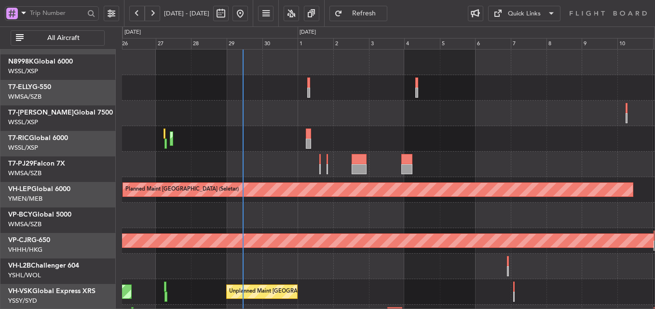
scroll to position [0, 0]
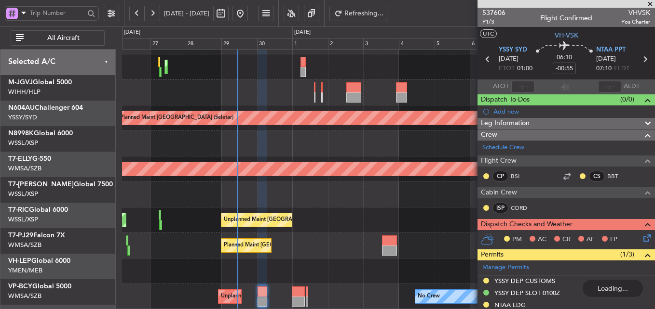
scroll to position [72, 0]
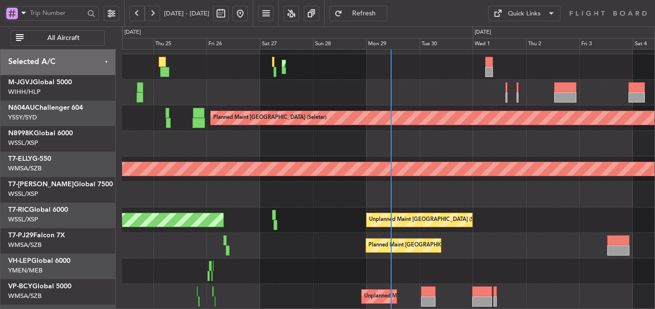
scroll to position [72, 0]
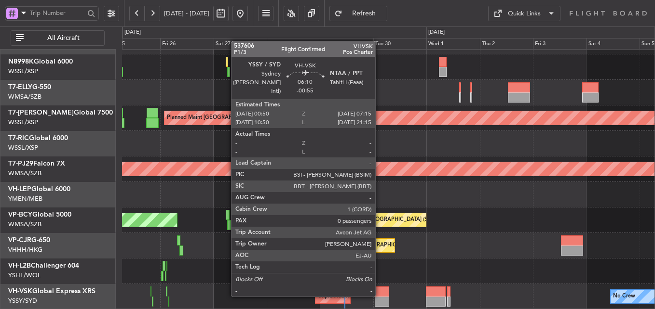
click at [379, 296] on div at bounding box center [382, 292] width 14 height 10
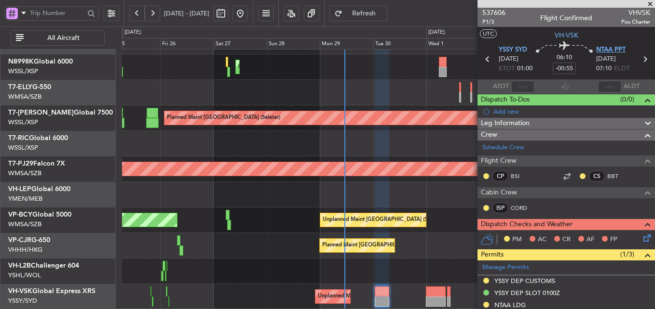
click at [603, 49] on span "NTAA PPT" at bounding box center [610, 50] width 29 height 10
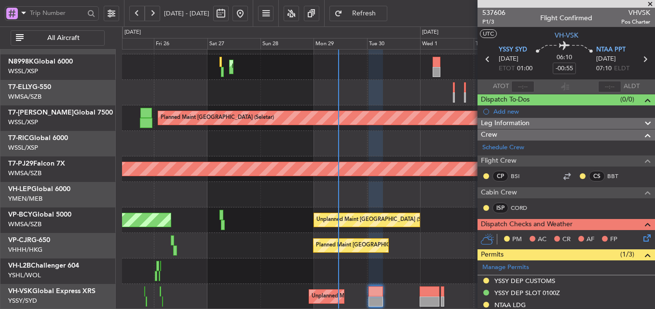
click at [335, 80] on div "Planned Maint [GEOGRAPHIC_DATA] ([GEOGRAPHIC_DATA] Intl) Planned Maint [GEOGRAP…" at bounding box center [388, 144] width 532 height 332
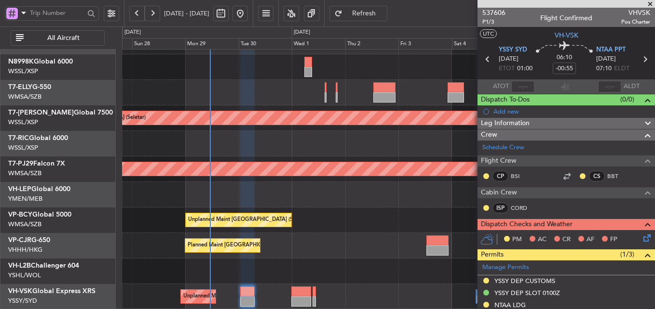
click at [651, 5] on span at bounding box center [650, 4] width 10 height 9
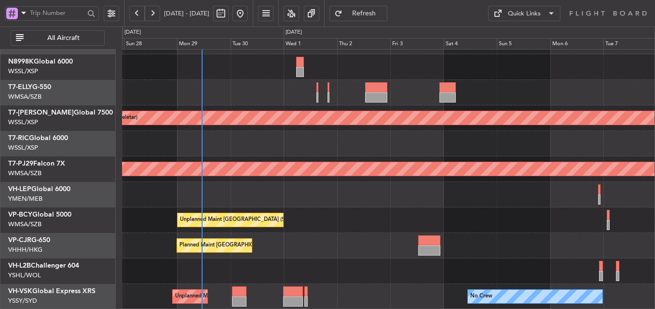
click at [407, 100] on div "Planned Maint [GEOGRAPHIC_DATA] ([GEOGRAPHIC_DATA] Intl) Planned Maint [GEOGRAP…" at bounding box center [388, 144] width 532 height 332
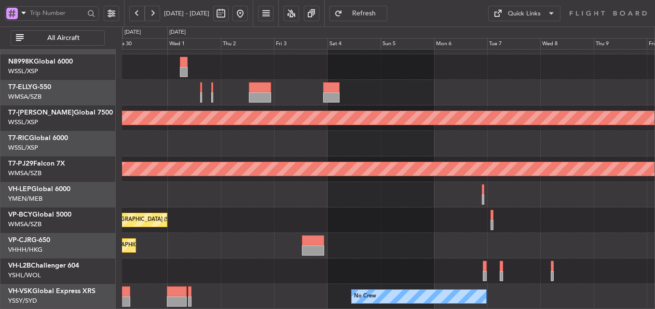
click at [323, 202] on div "Planned Maint [GEOGRAPHIC_DATA] (Seletar) Planned Maint [GEOGRAPHIC_DATA] (Sult…" at bounding box center [388, 144] width 532 height 332
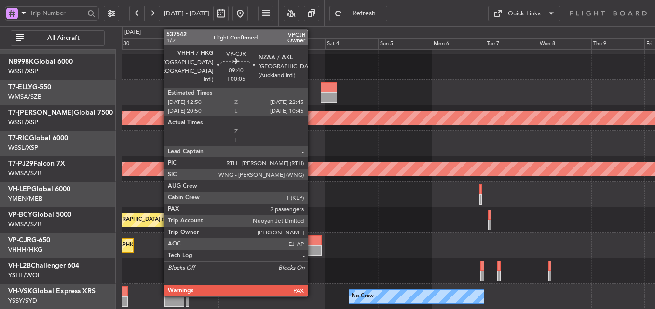
click at [312, 237] on div at bounding box center [310, 241] width 22 height 10
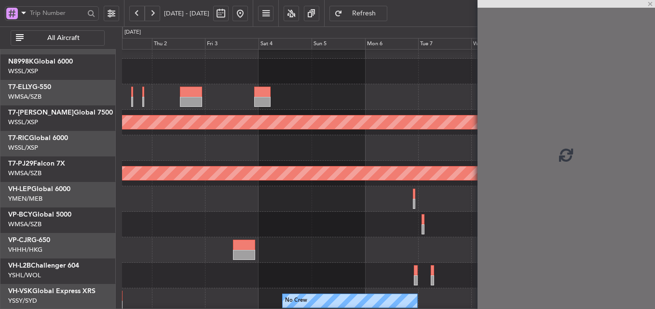
click at [315, 243] on div "Planned Maint [GEOGRAPHIC_DATA] ([GEOGRAPHIC_DATA] Intl)" at bounding box center [388, 251] width 532 height 26
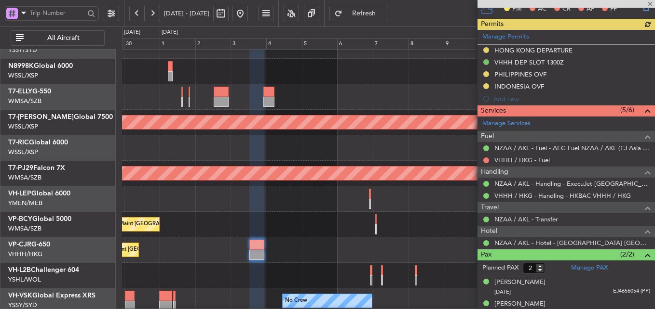
scroll to position [313, 0]
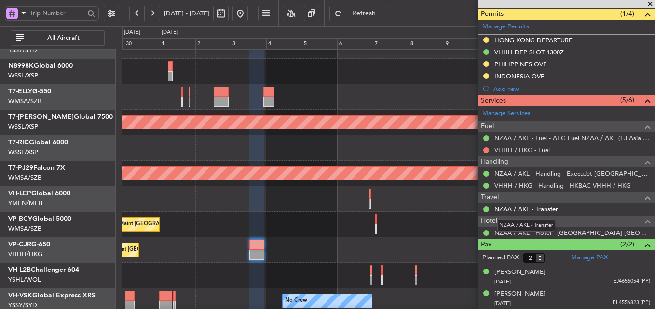
click at [534, 205] on link "NZAA / AKL - Transfer" at bounding box center [526, 209] width 64 height 8
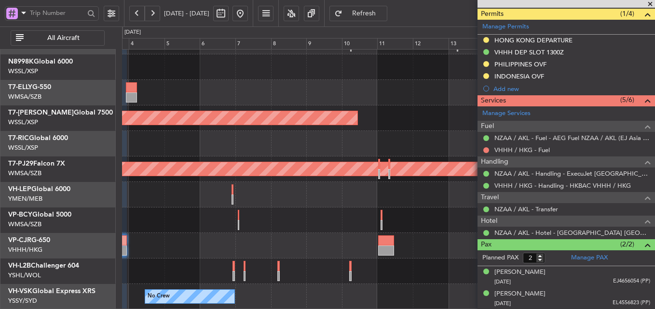
click at [202, 240] on div "Planned Maint [GEOGRAPHIC_DATA] ([GEOGRAPHIC_DATA] Intl)" at bounding box center [388, 246] width 532 height 26
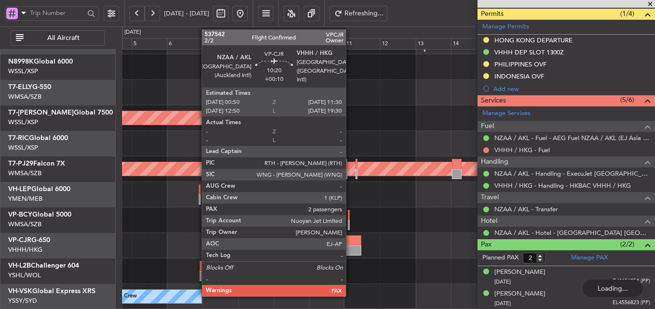
click at [350, 245] on div at bounding box center [353, 241] width 16 height 10
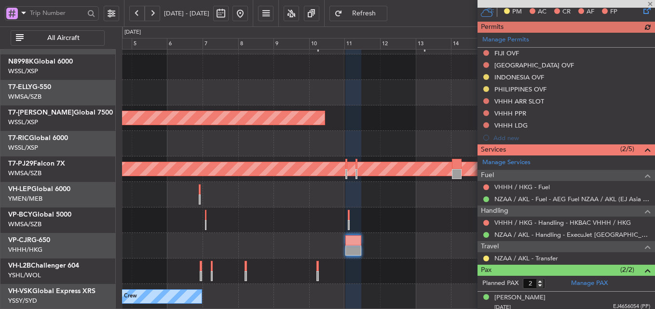
scroll to position [314, 0]
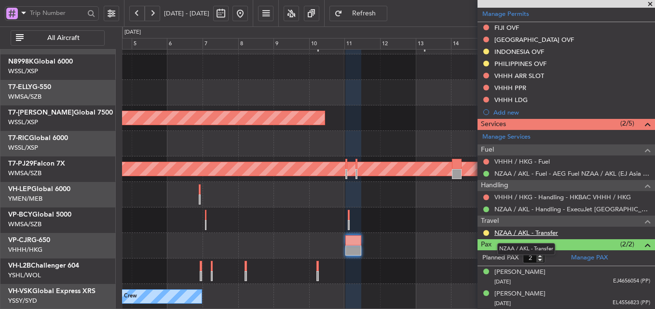
click at [514, 233] on link "NZAA / AKL - Transfer" at bounding box center [526, 233] width 64 height 8
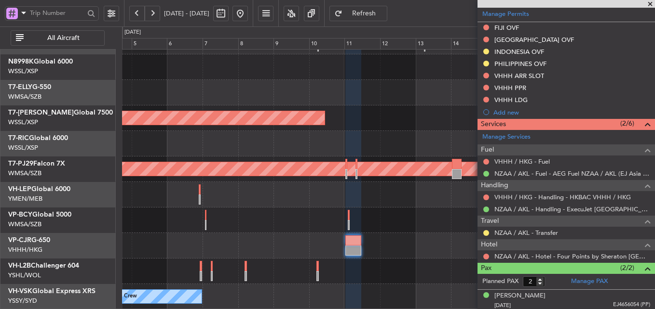
click at [248, 8] on button at bounding box center [239, 13] width 15 height 15
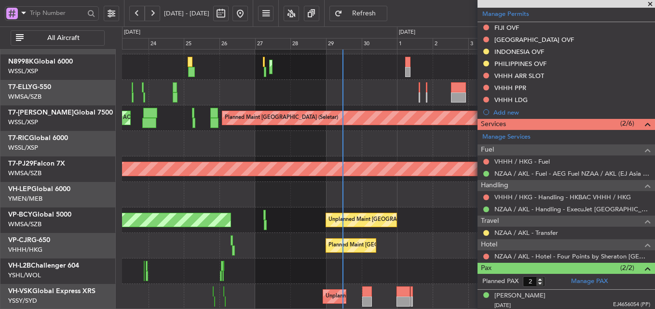
scroll to position [72, 0]
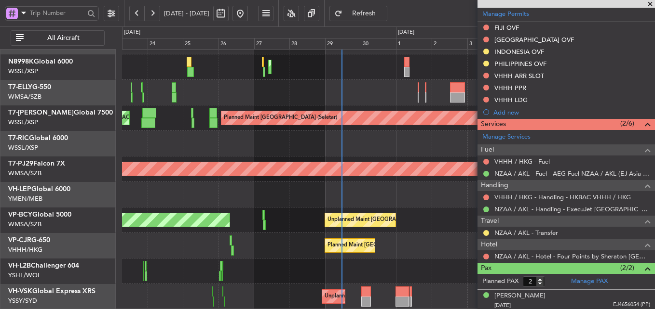
click at [383, 256] on div "Planned Maint [GEOGRAPHIC_DATA] ([GEOGRAPHIC_DATA] Intl) Planned Maint [GEOGRAP…" at bounding box center [388, 144] width 532 height 332
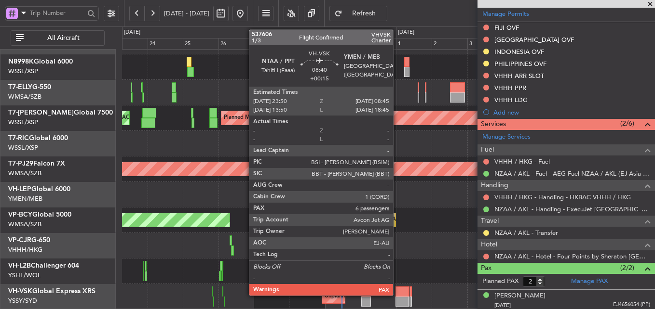
click at [397, 295] on div at bounding box center [401, 292] width 13 height 10
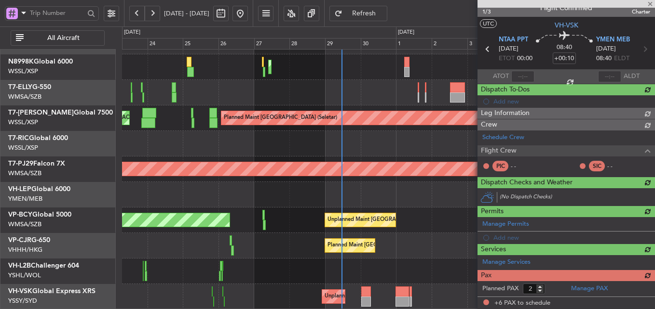
type input "+00:15"
type input "6"
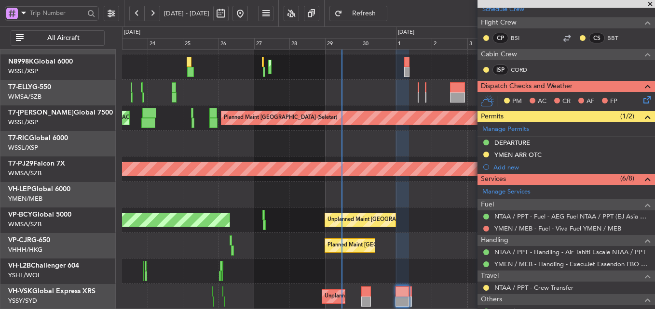
scroll to position [142, 0]
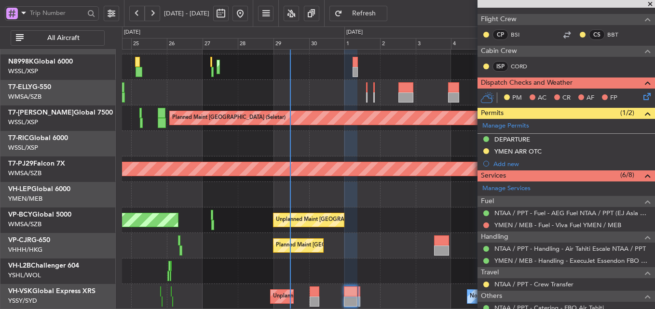
click at [370, 239] on div "Planned Maint [GEOGRAPHIC_DATA] ([GEOGRAPHIC_DATA] Intl)" at bounding box center [388, 246] width 532 height 26
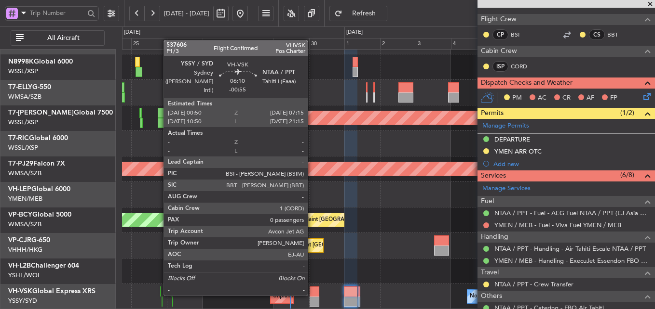
click at [312, 295] on div at bounding box center [314, 292] width 10 height 10
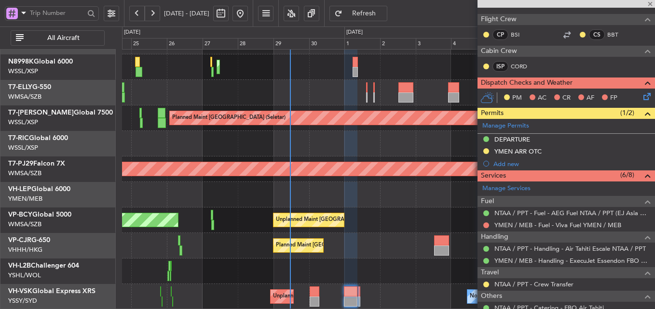
type input "-00:55"
type input "0"
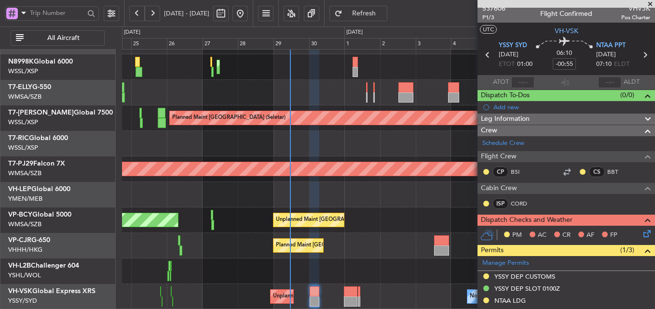
scroll to position [245, 0]
